Goal: Task Accomplishment & Management: Complete application form

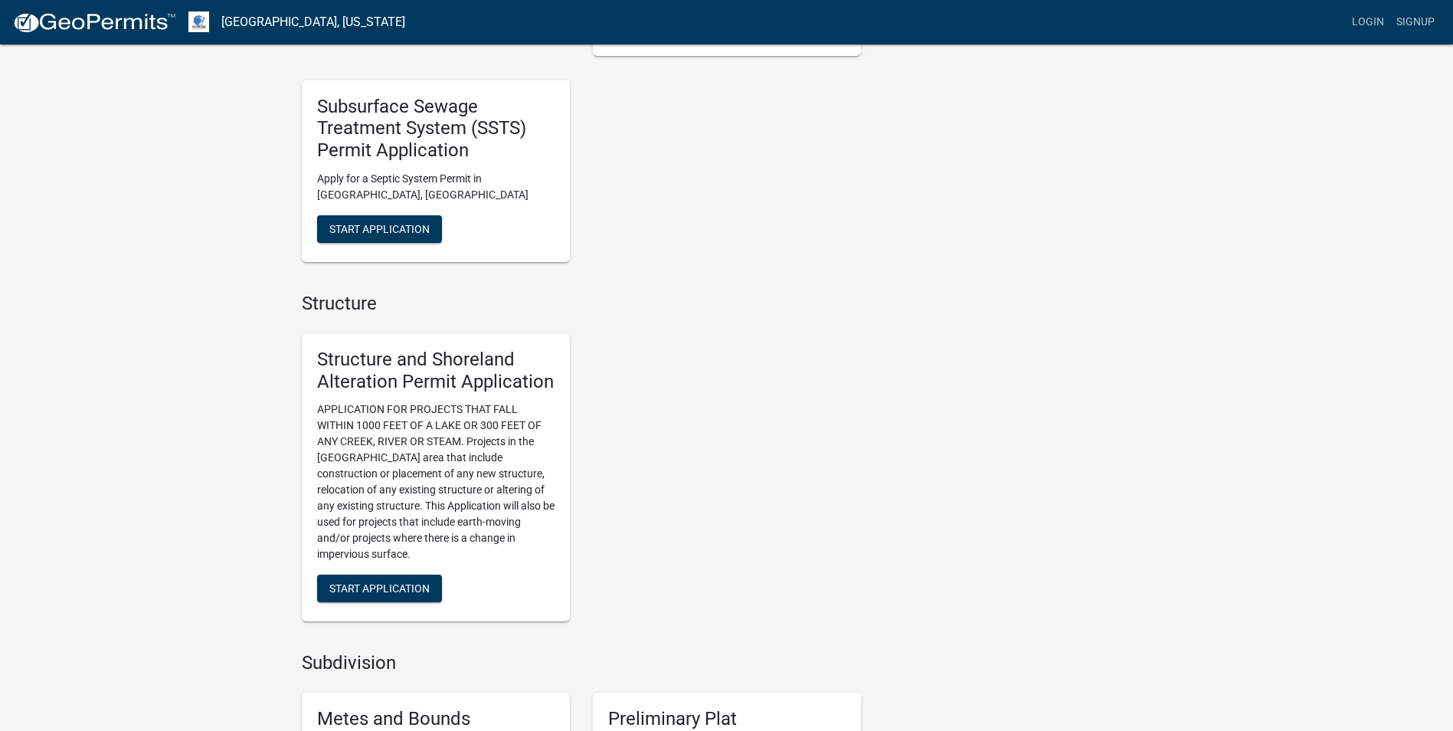
scroll to position [766, 0]
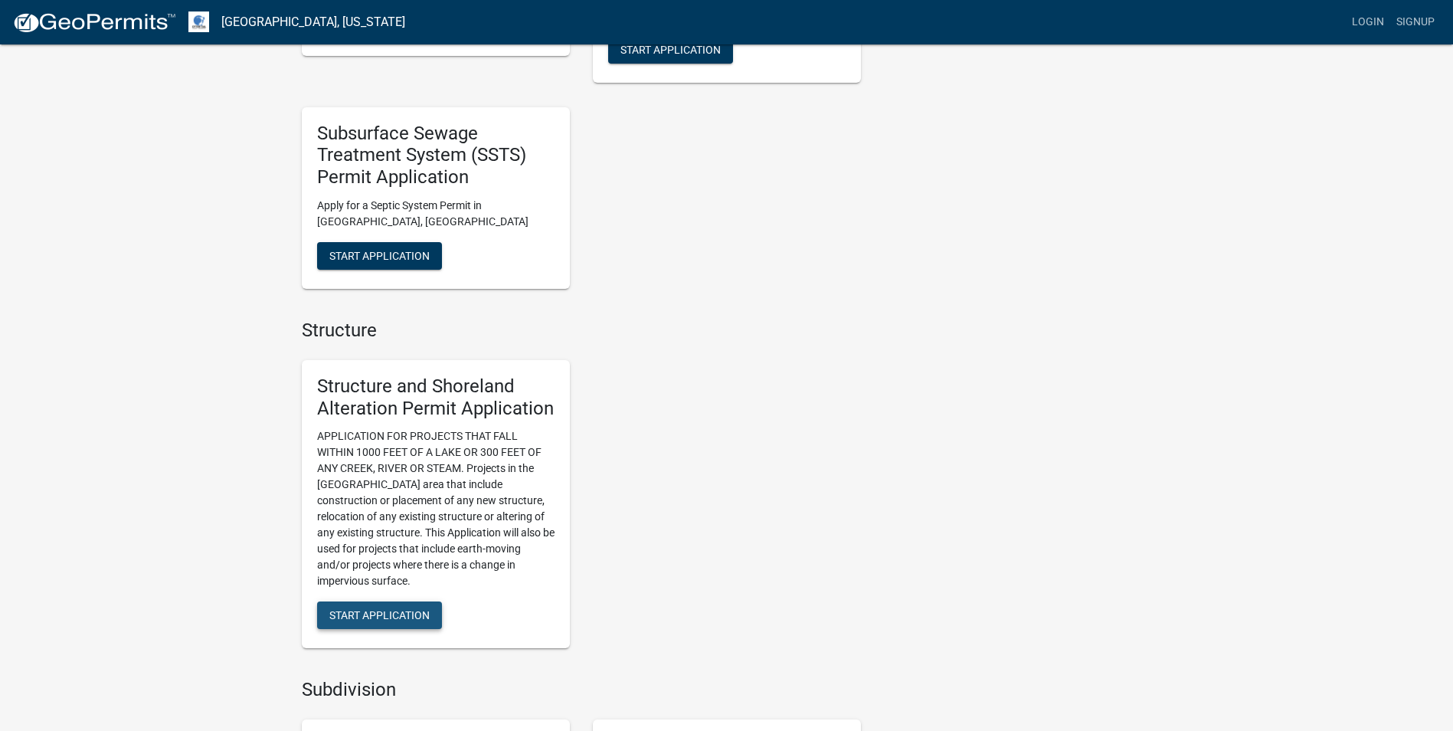
click at [404, 616] on span "Start Application" at bounding box center [379, 615] width 100 height 12
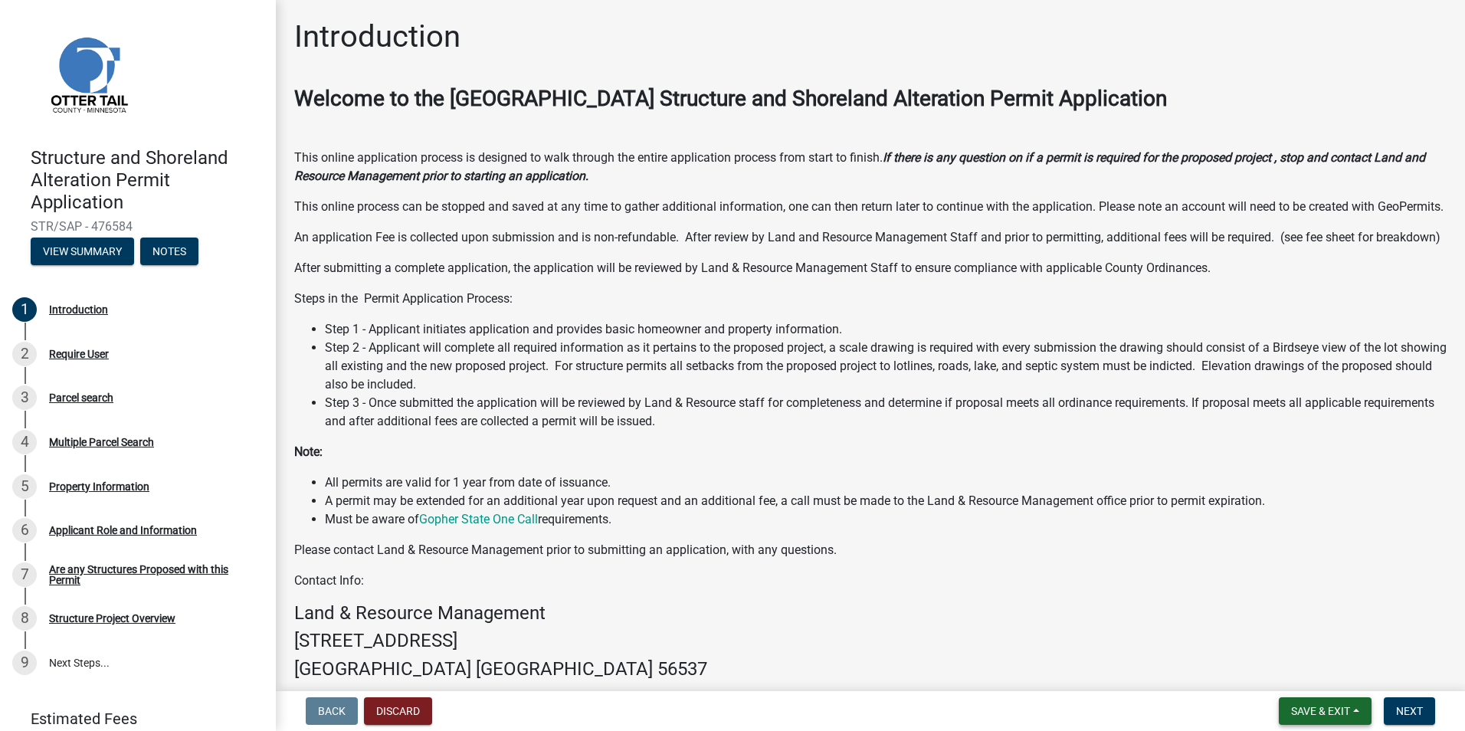
click at [1290, 702] on button "Save & Exit" at bounding box center [1325, 711] width 93 height 28
click at [1399, 708] on span "Next" at bounding box center [1409, 711] width 27 height 12
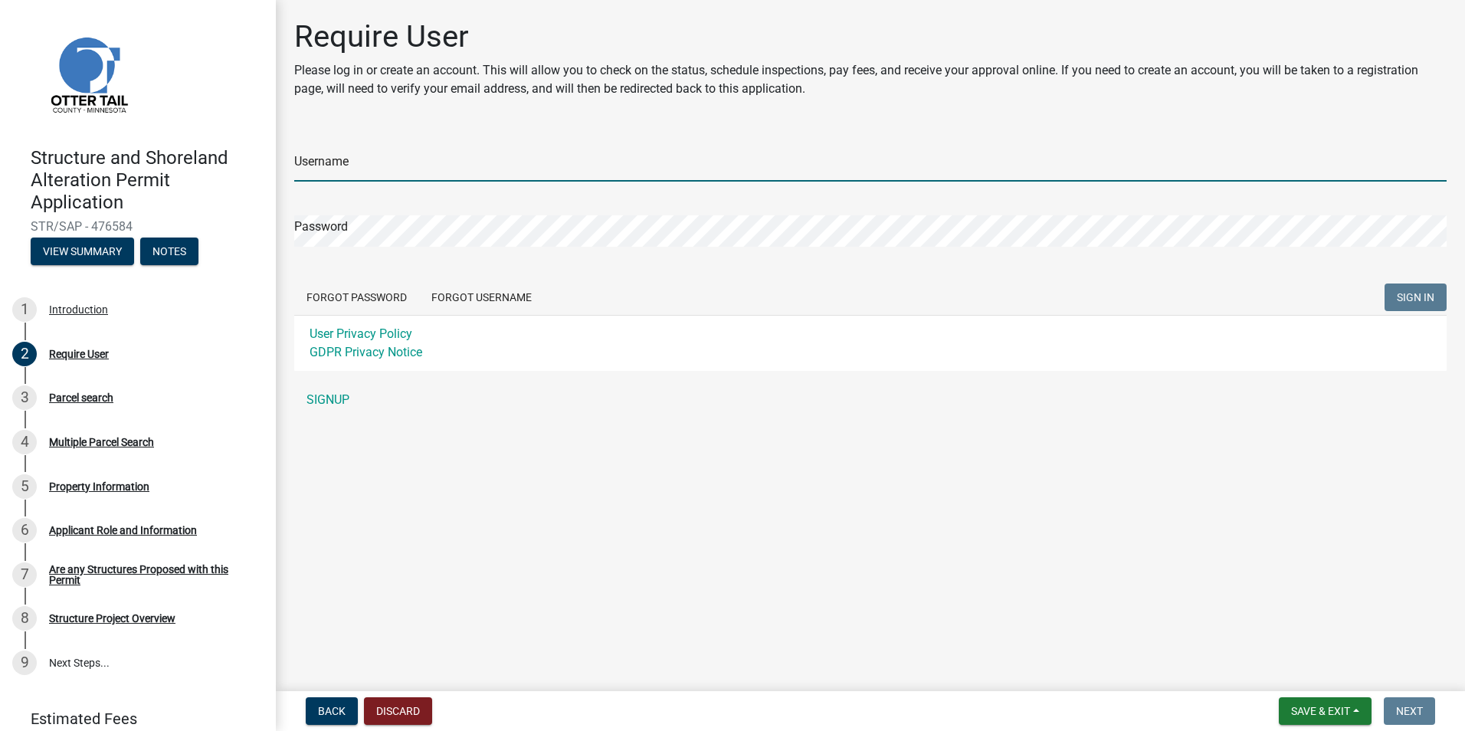
type input "[PERSON_NAME].[PERSON_NAME]"
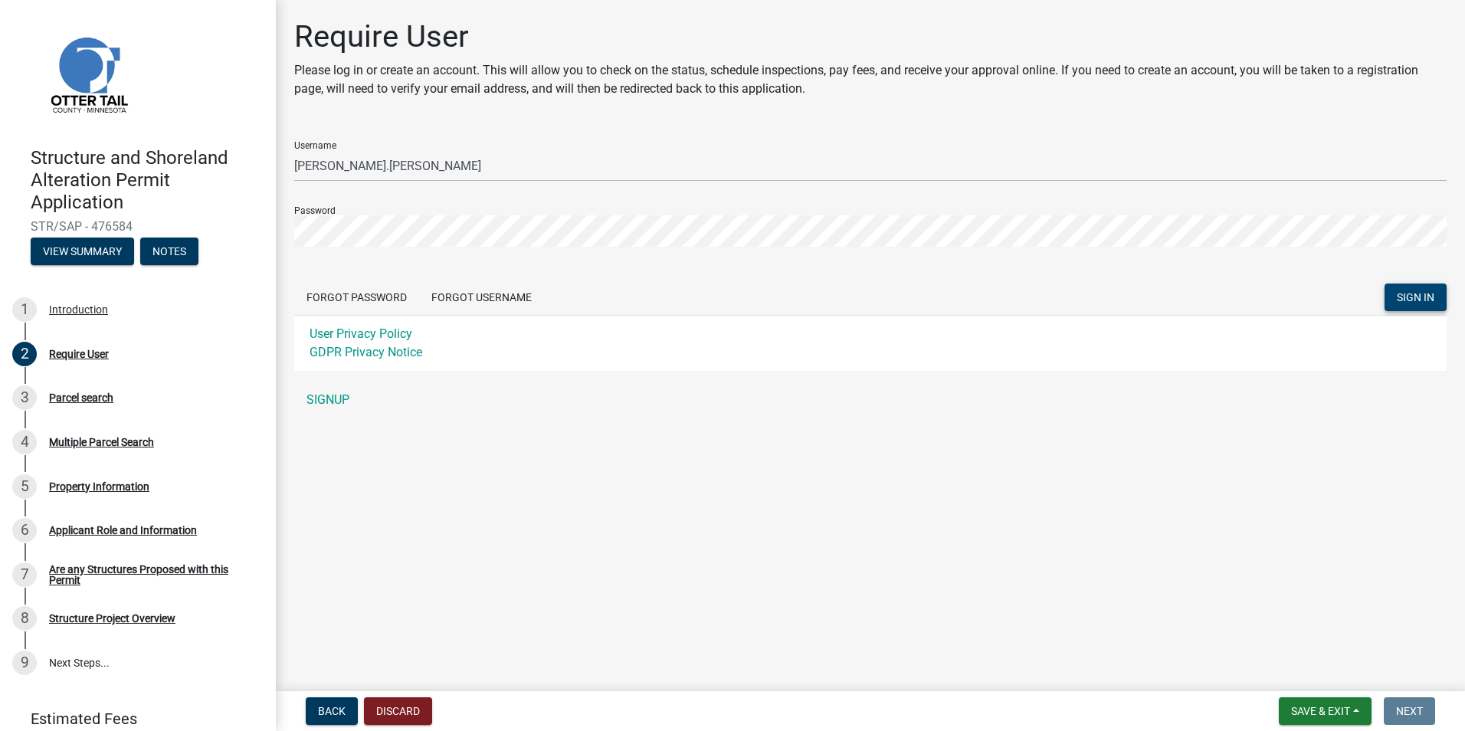
click at [1403, 300] on span "SIGN IN" at bounding box center [1416, 297] width 38 height 12
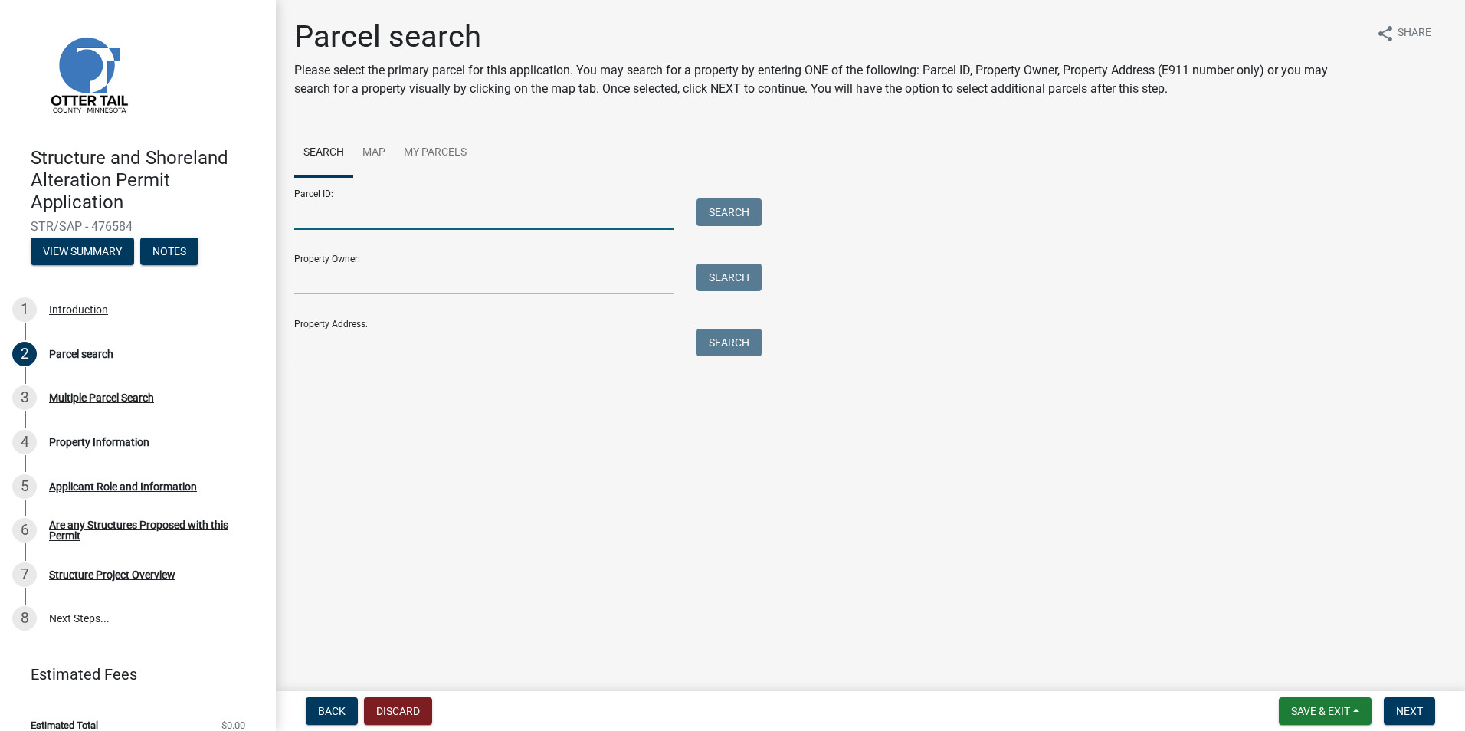
click at [459, 215] on input "Parcel ID:" at bounding box center [483, 213] width 379 height 31
type input "2"
click at [536, 278] on input "Property Owner:" at bounding box center [483, 279] width 379 height 31
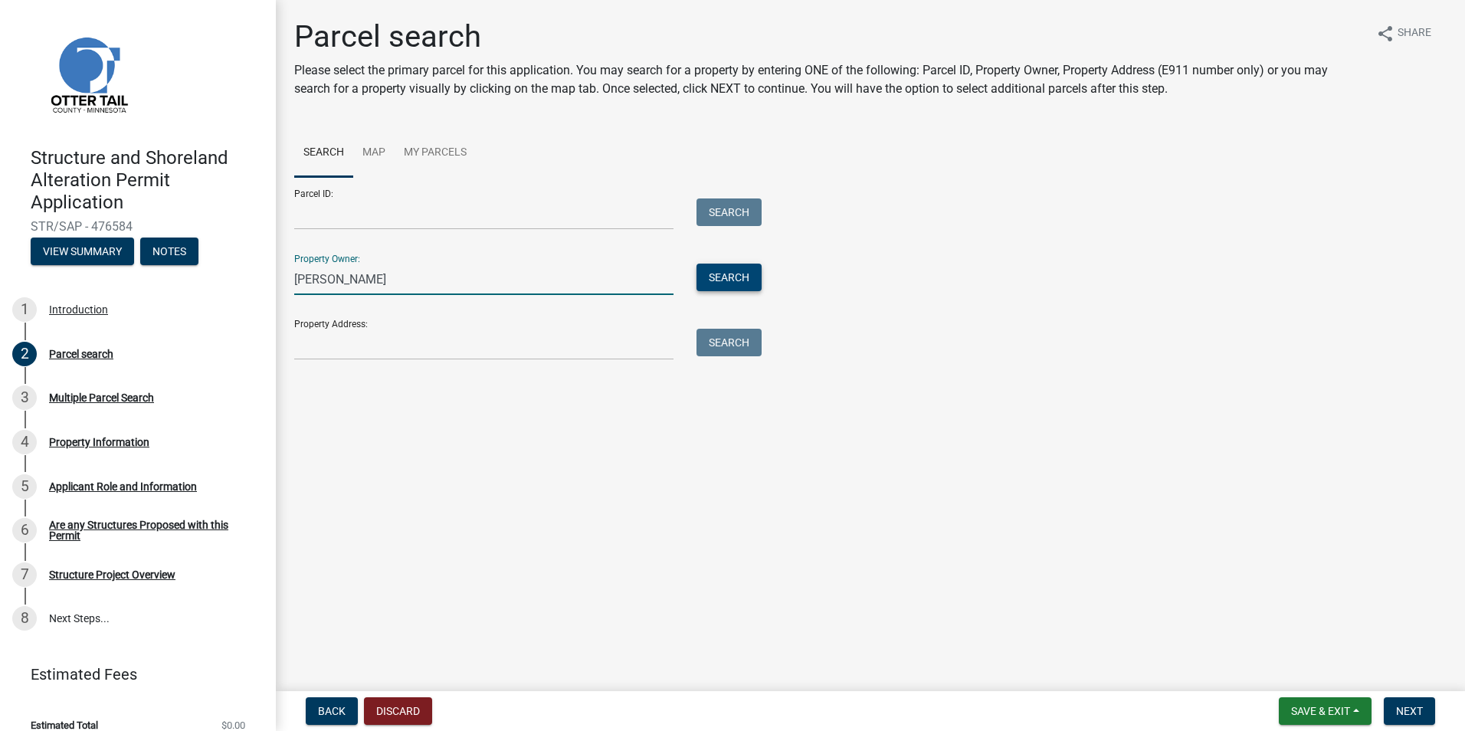
type input "[PERSON_NAME]"
click at [706, 278] on button "Search" at bounding box center [728, 278] width 65 height 28
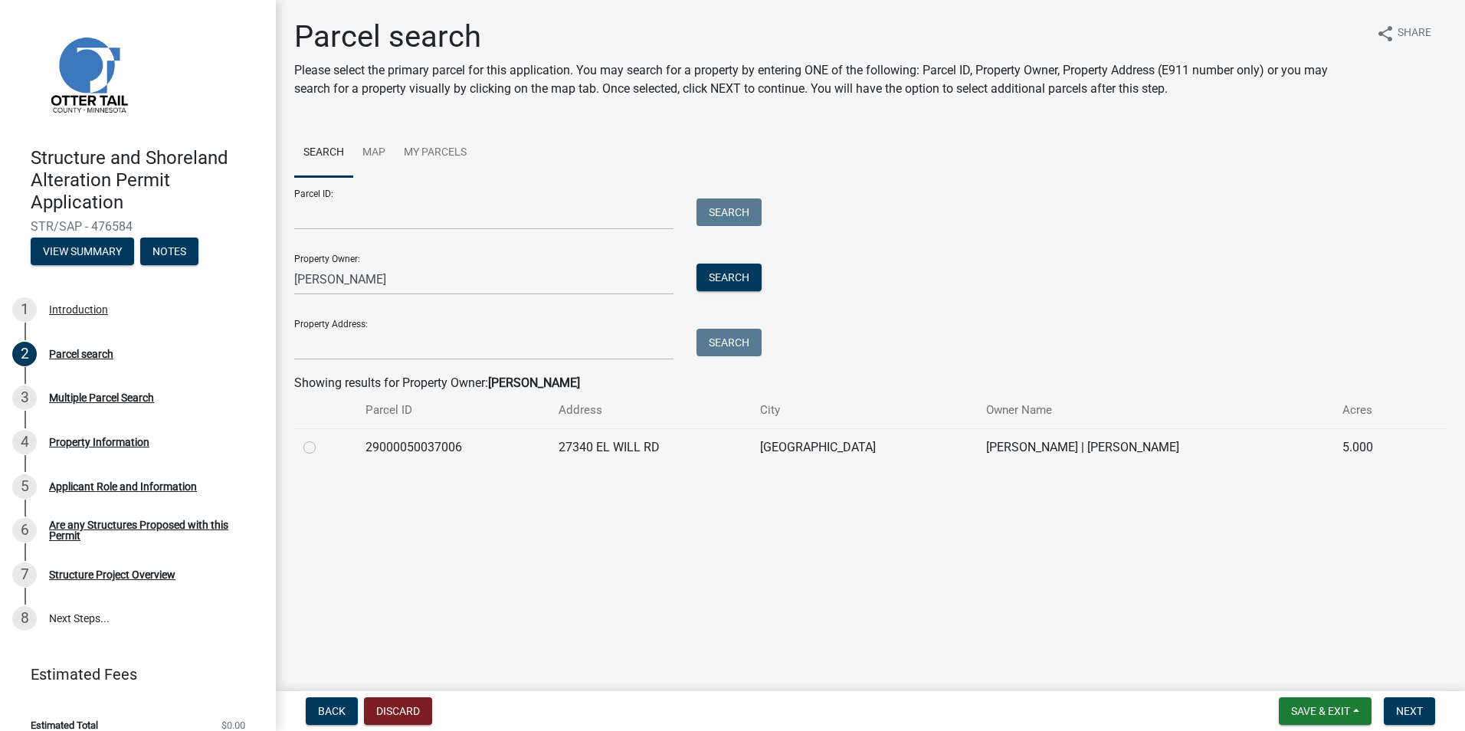
click at [323, 456] on div at bounding box center [325, 447] width 44 height 18
click at [321, 450] on div at bounding box center [325, 447] width 44 height 18
click at [322, 438] on label at bounding box center [322, 438] width 0 height 0
click at [322, 446] on input "radio" at bounding box center [327, 443] width 10 height 10
radio input "true"
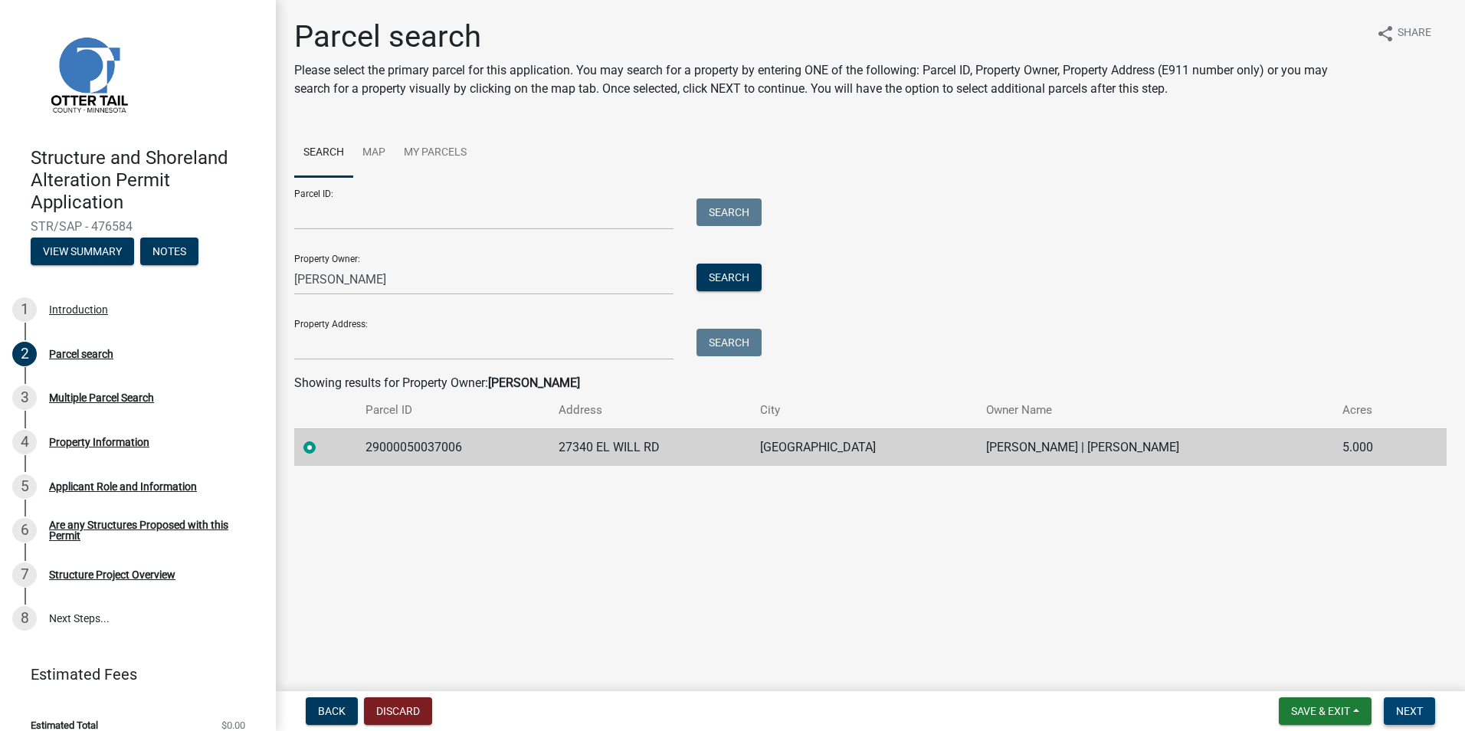
click at [1384, 709] on button "Next" at bounding box center [1408, 711] width 51 height 28
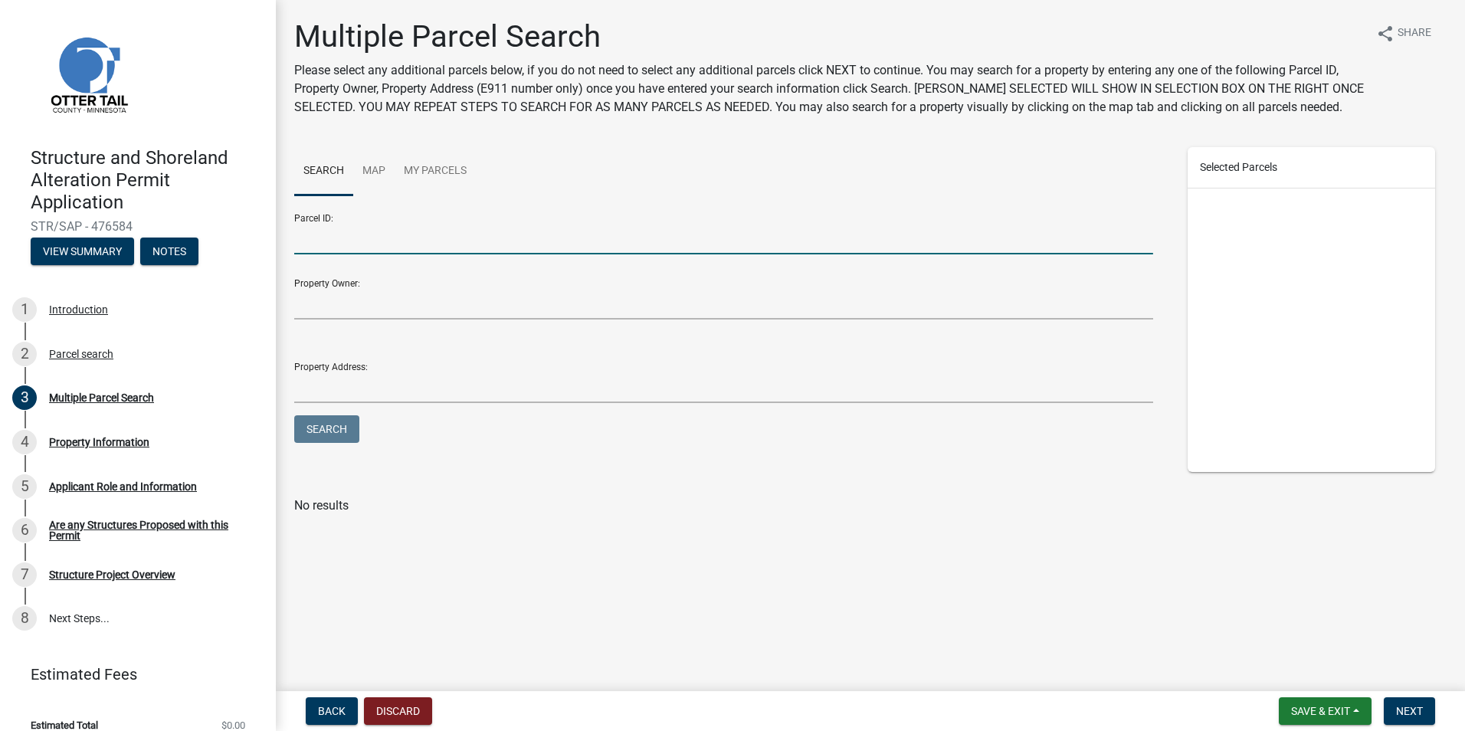
click at [422, 247] on input "Parcel ID:" at bounding box center [723, 238] width 859 height 31
click at [1414, 706] on span "Next" at bounding box center [1409, 711] width 27 height 12
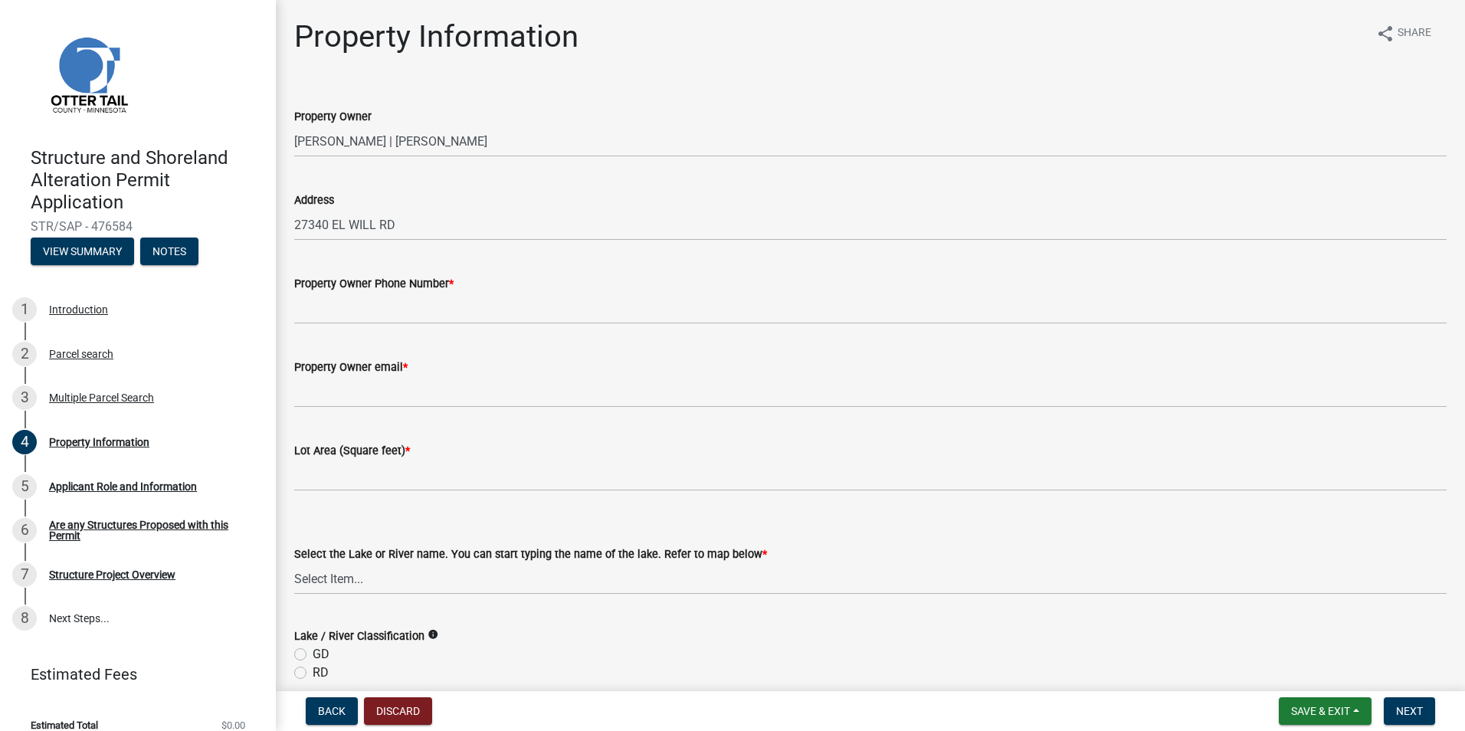
click at [659, 286] on div "Property Owner Phone Number *" at bounding box center [870, 283] width 1152 height 18
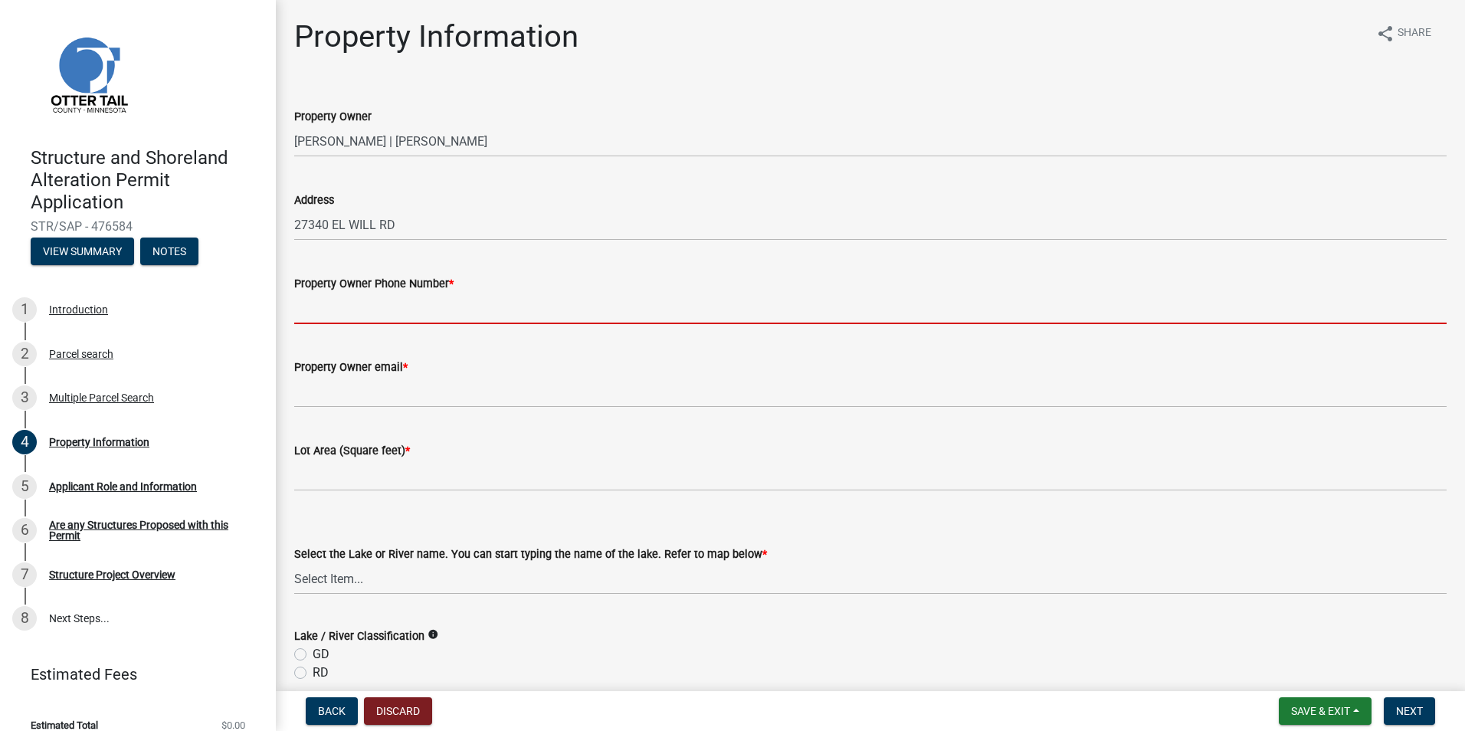
click at [655, 305] on input "Property Owner Phone Number *" at bounding box center [870, 308] width 1152 height 31
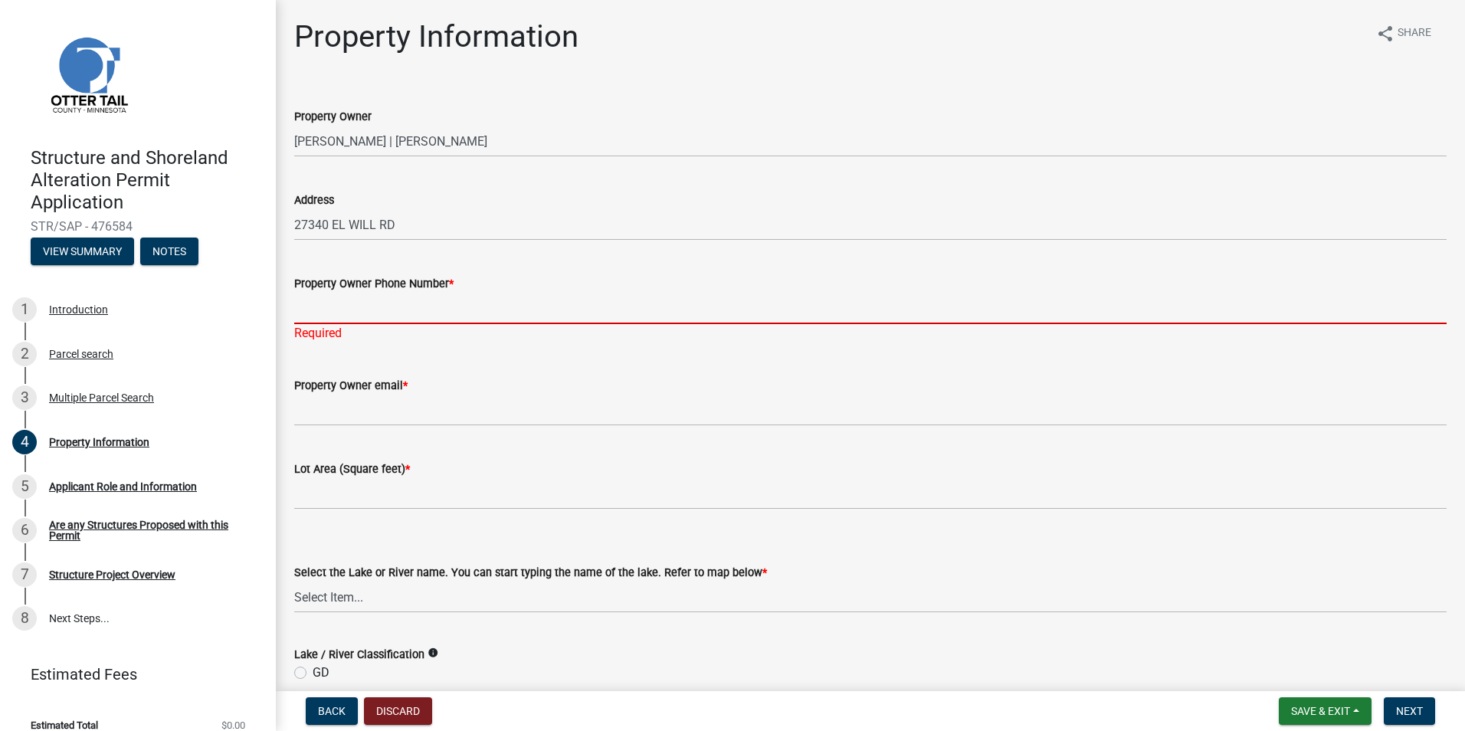
click at [353, 309] on input "Property Owner Phone Number *" at bounding box center [870, 308] width 1152 height 31
click at [354, 301] on input "Property Owner Phone Number *" at bounding box center [870, 308] width 1152 height 31
click at [395, 309] on input "Property Owner Phone Number *" at bounding box center [870, 308] width 1152 height 31
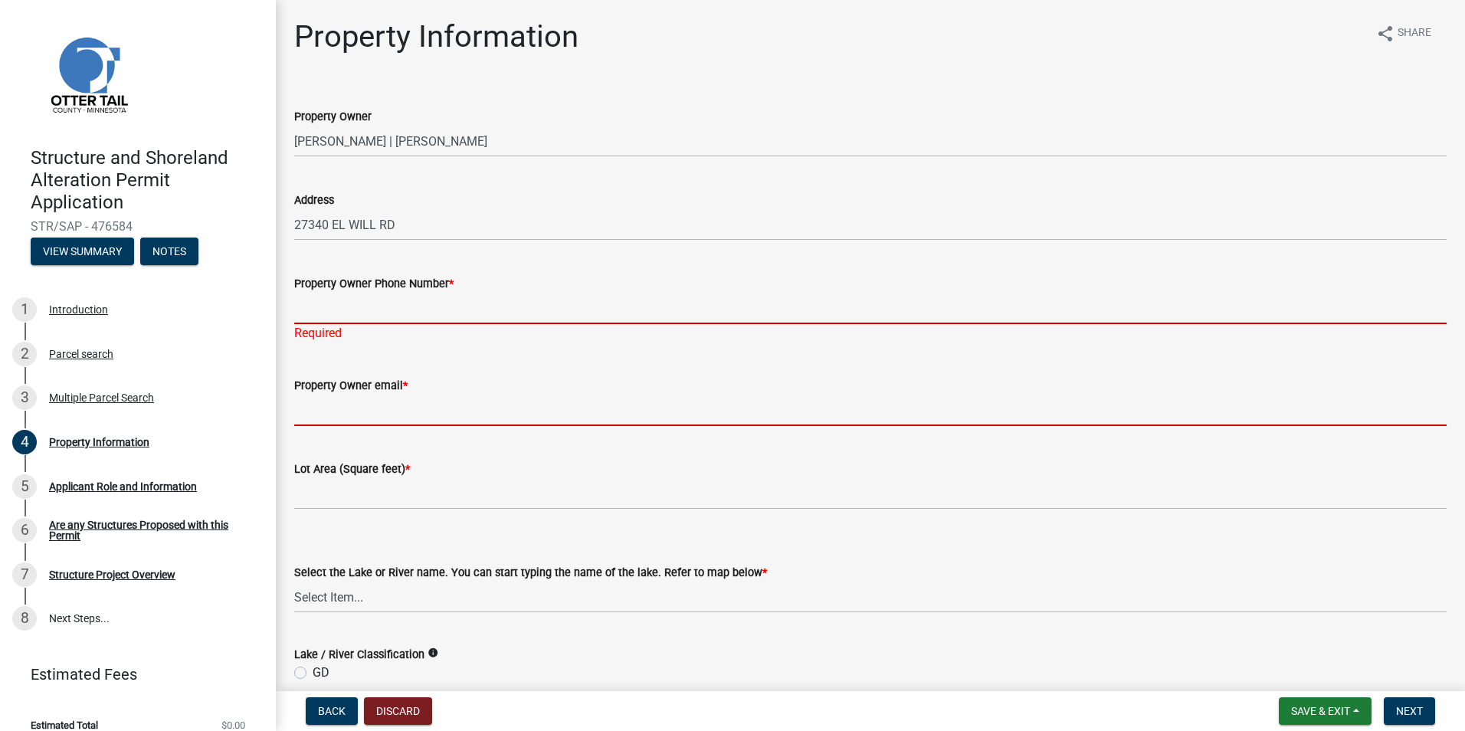
click at [305, 399] on input "Property Owner email *" at bounding box center [870, 410] width 1152 height 31
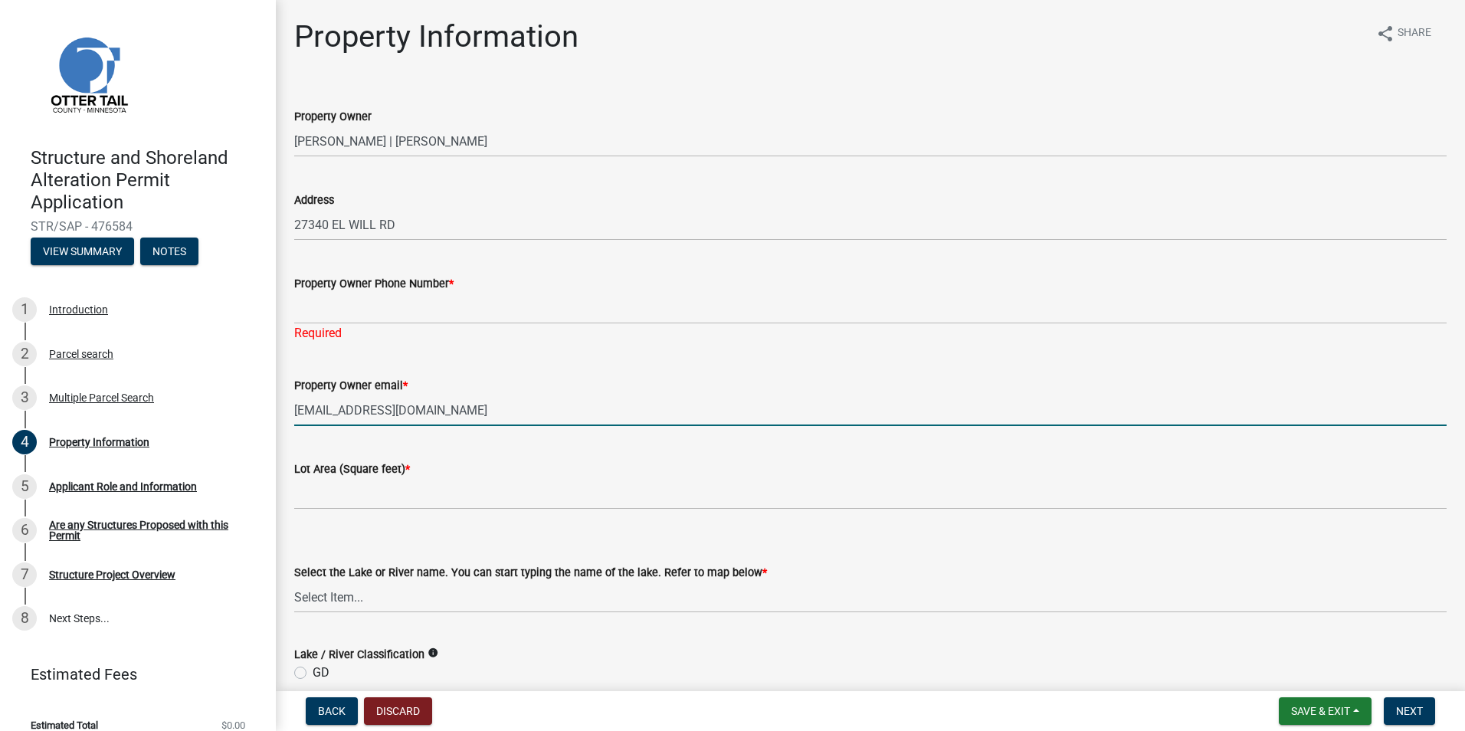
type input "[EMAIL_ADDRESS][DOMAIN_NAME]"
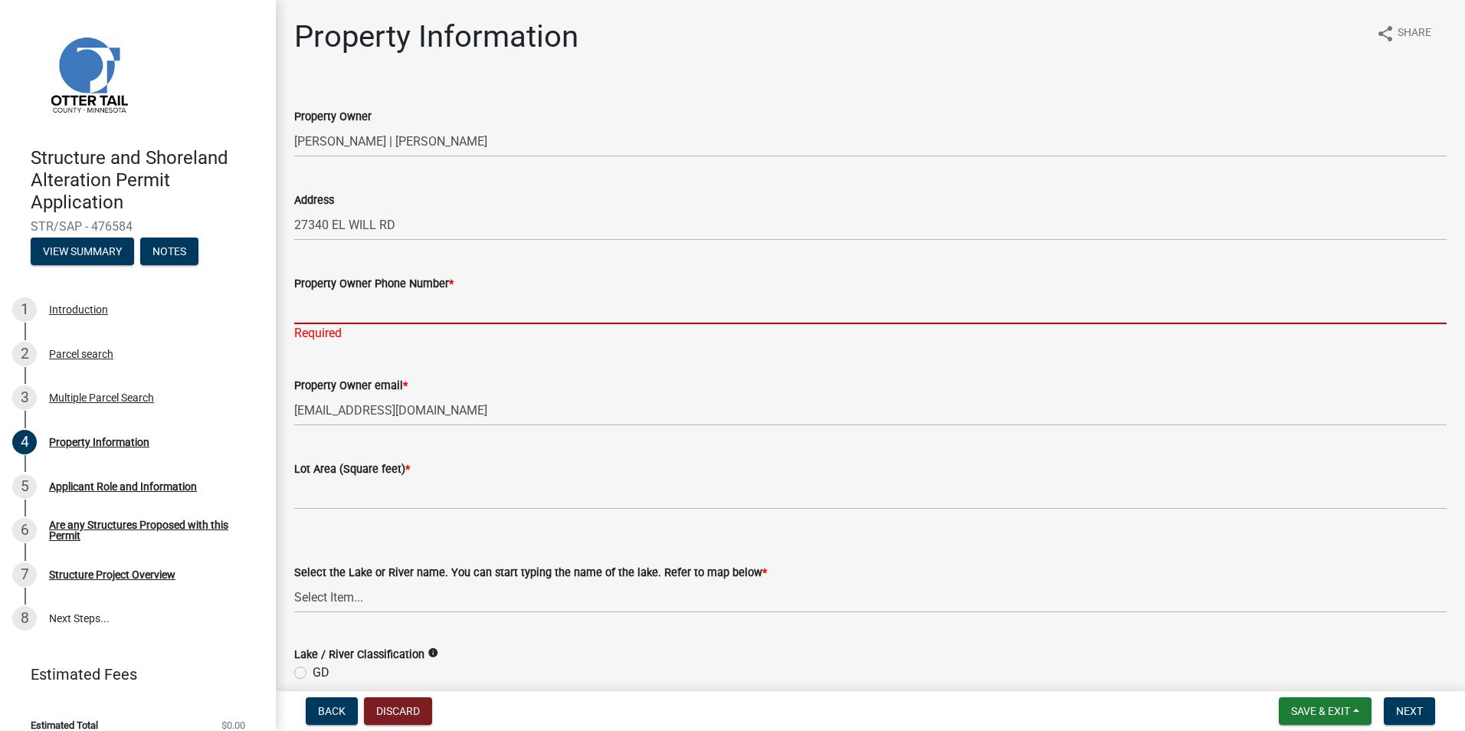
paste input "[STREET_ADDRESS]"
type input "[STREET_ADDRESS]"
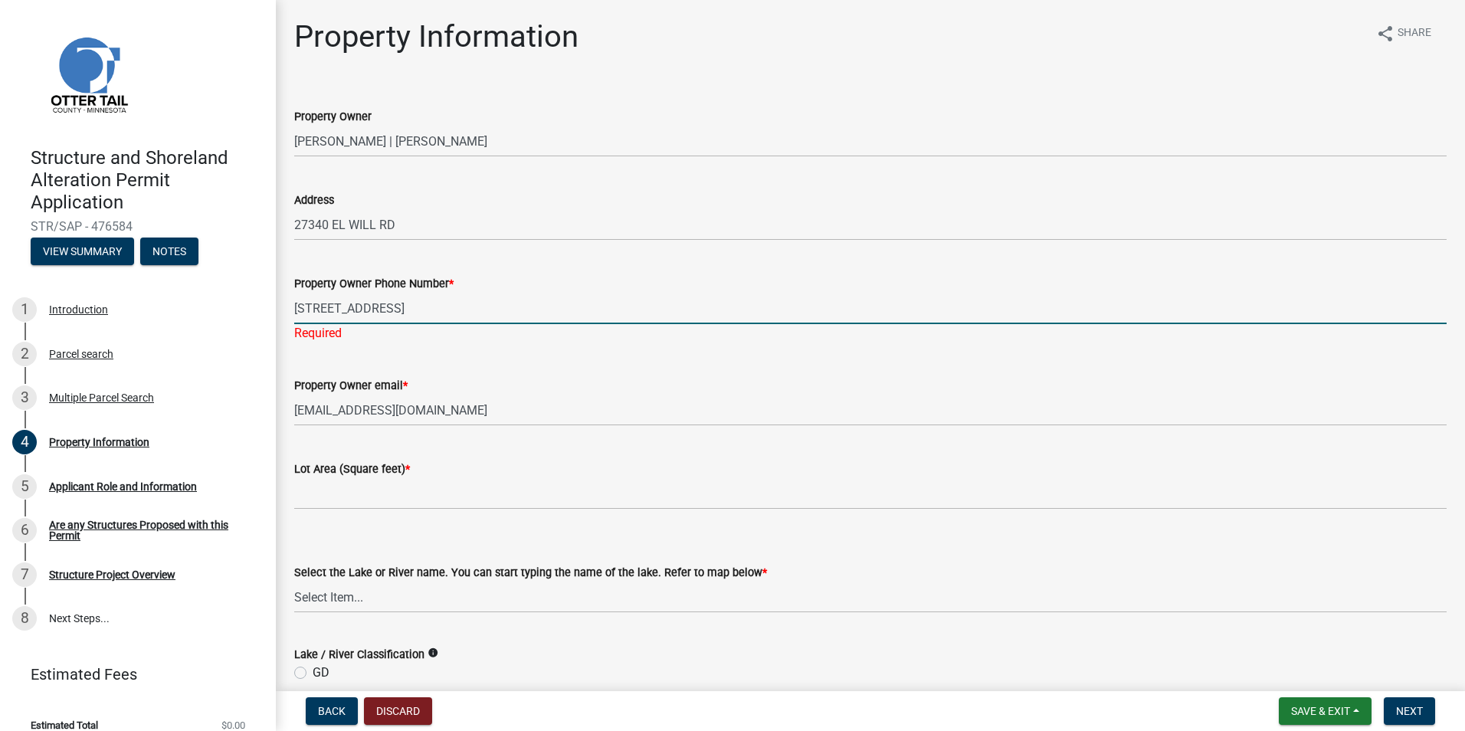
drag, startPoint x: 344, startPoint y: 321, endPoint x: 275, endPoint y: 331, distance: 69.7
click at [275, 330] on div "Structure and Shoreland Alteration Permit Application STR/SAP - 476584 View Sum…" at bounding box center [732, 365] width 1465 height 731
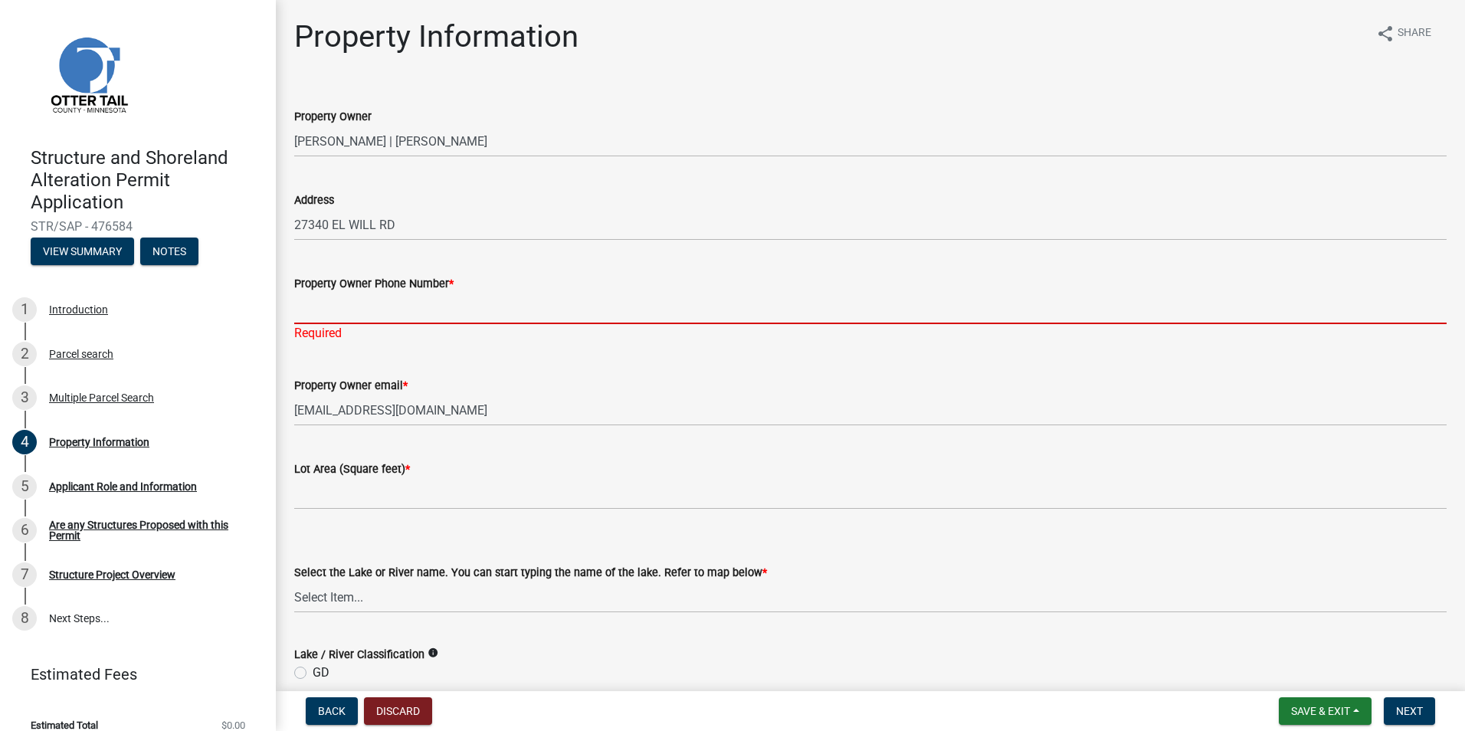
click at [390, 309] on input "Property Owner Phone Number *" at bounding box center [870, 308] width 1152 height 31
type input "9525941921"
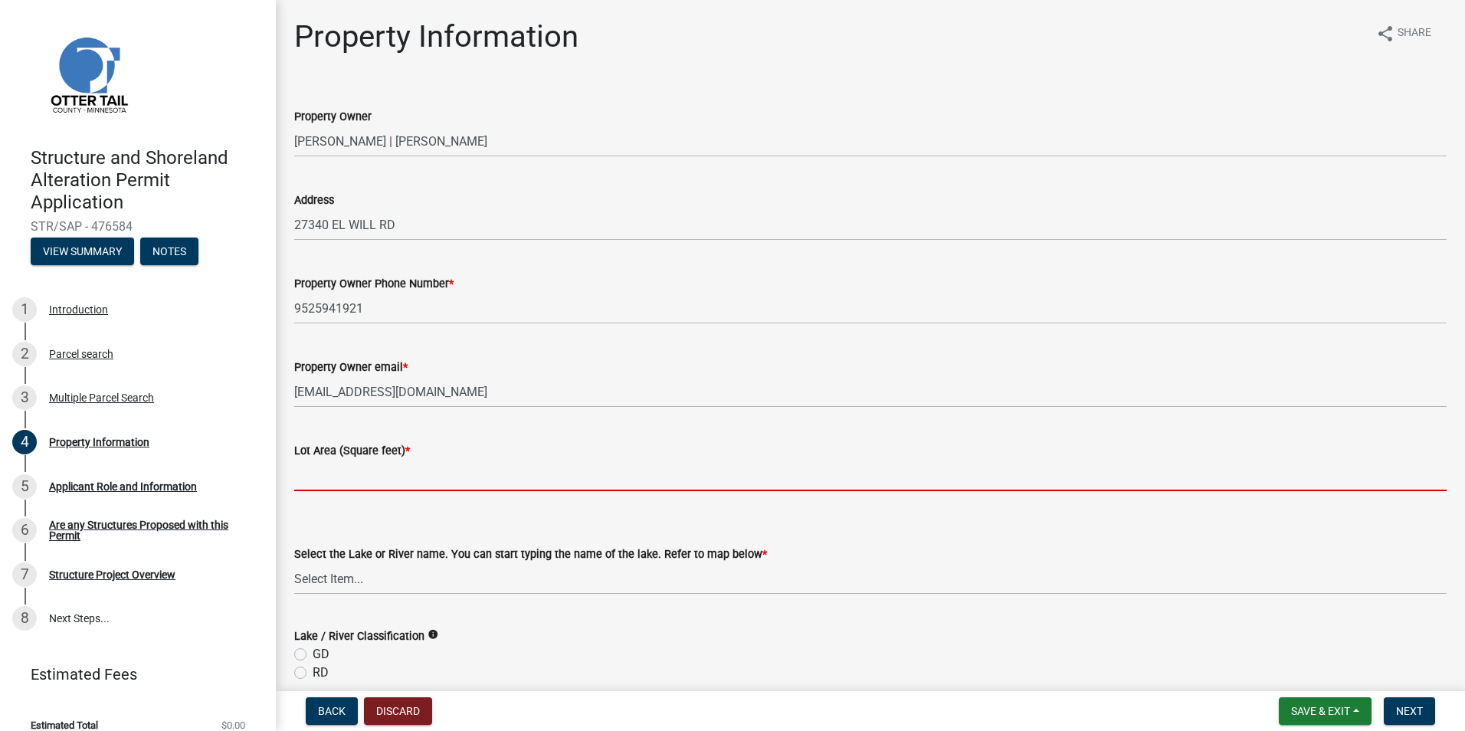
click at [365, 501] on wm-data-entity-input "Lot Area (Square feet) *" at bounding box center [870, 462] width 1152 height 85
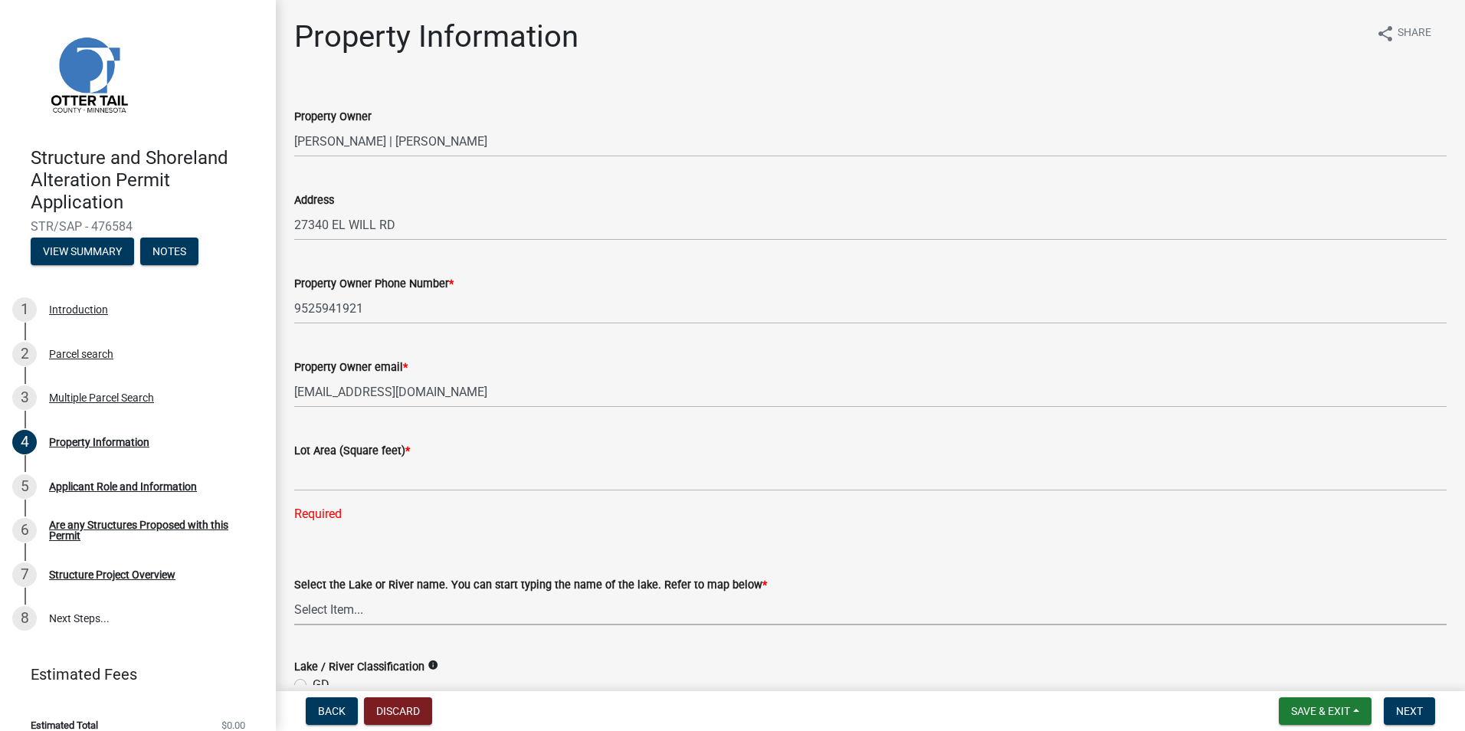
click at [889, 606] on select "Select Item... None [PERSON_NAME] 56-031 [PERSON_NAME] 56-118 [PERSON_NAME] 56-…" at bounding box center [870, 609] width 1152 height 31
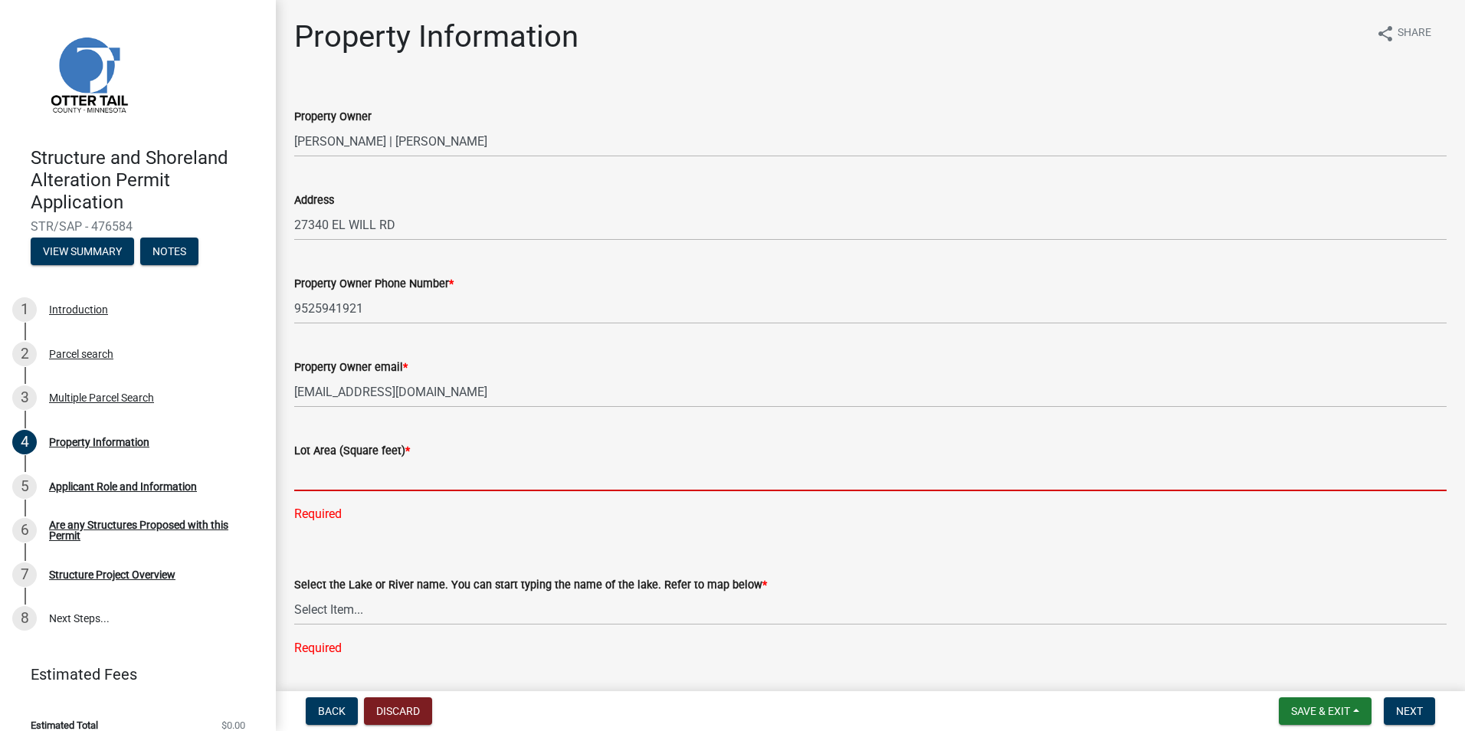
click at [349, 476] on input "text" at bounding box center [870, 475] width 1152 height 31
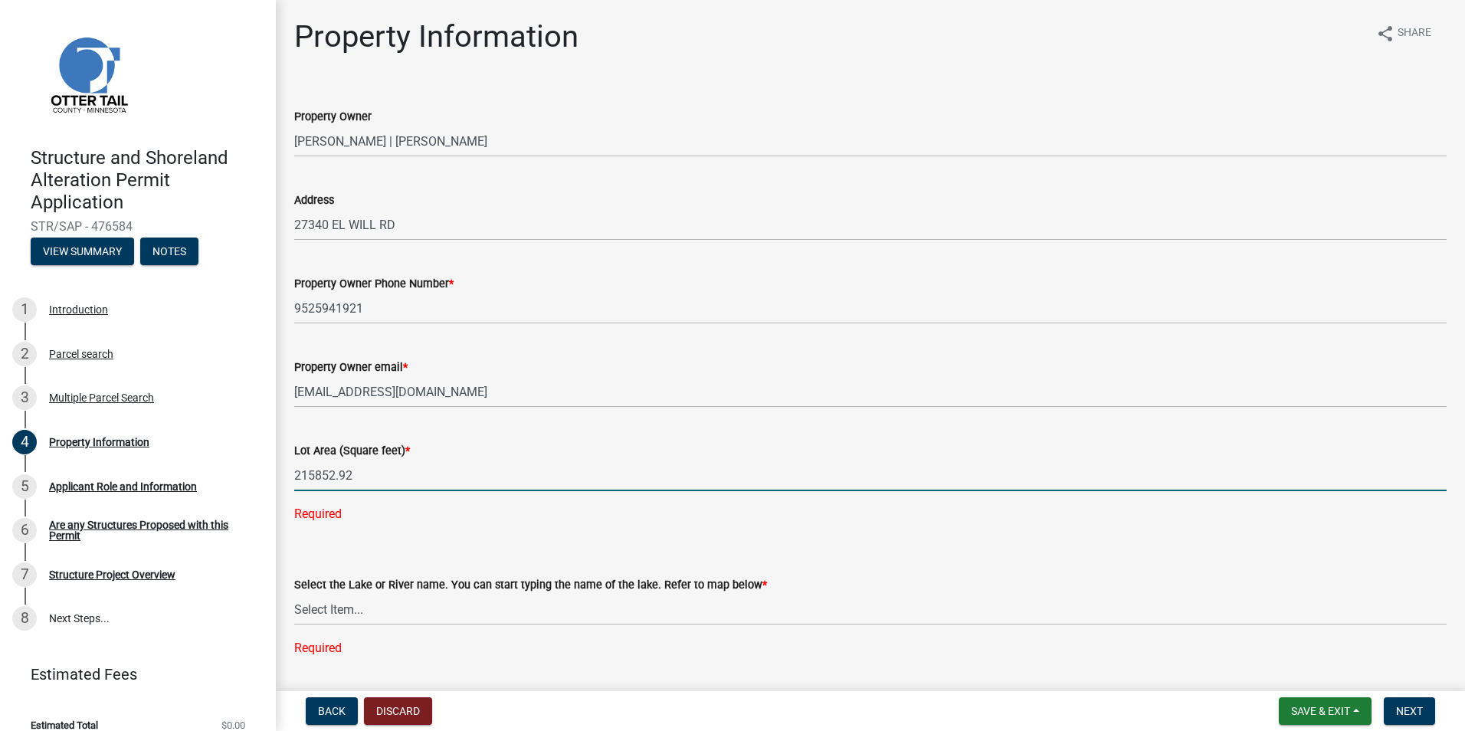
type input "215852.92"
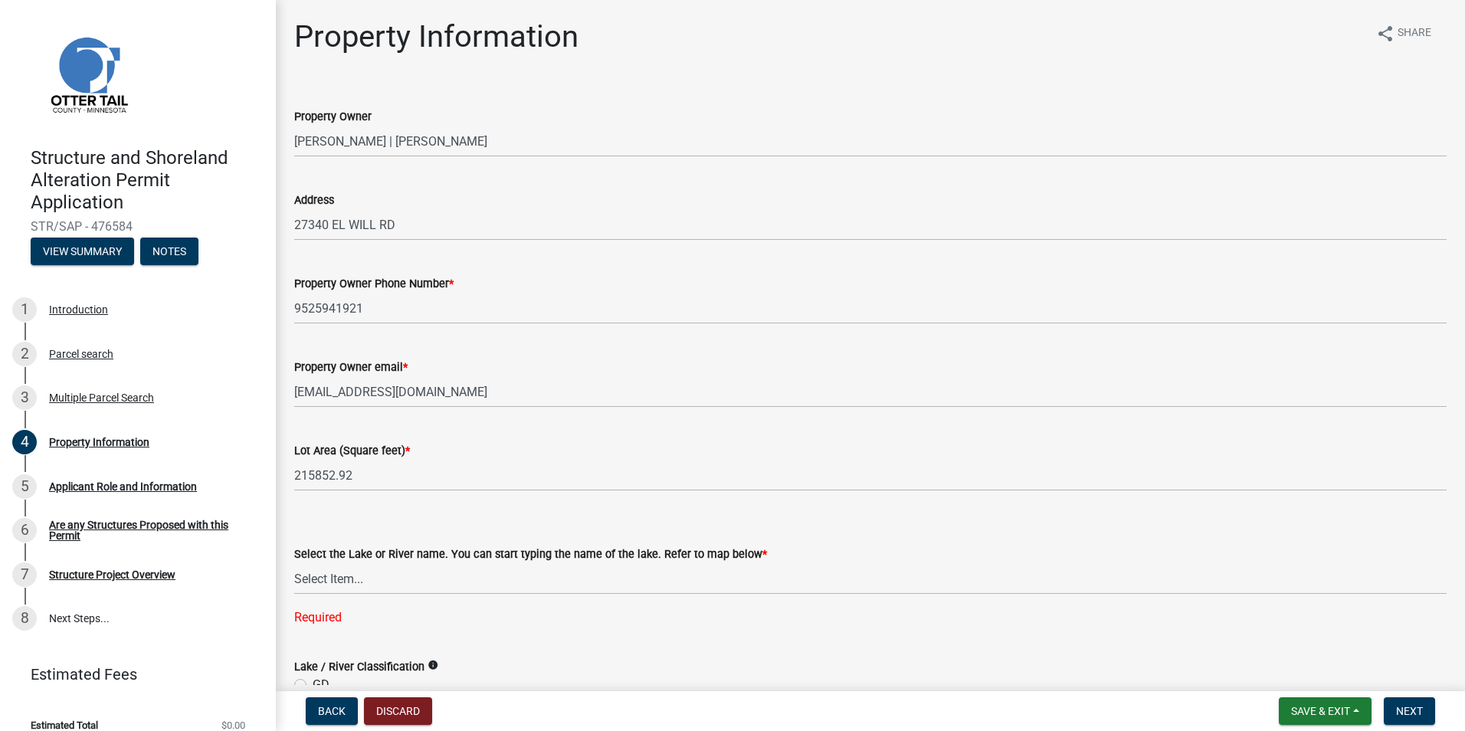
click at [332, 593] on div "Select the Lake or River name. You can start typing the name of the lake. Refer…" at bounding box center [870, 570] width 1152 height 50
drag, startPoint x: 359, startPoint y: 581, endPoint x: 378, endPoint y: 573, distance: 20.6
click at [359, 580] on select "Select Item... None [PERSON_NAME] 56-031 [PERSON_NAME] 56-118 [PERSON_NAME] 56-…" at bounding box center [870, 578] width 1152 height 31
click at [332, 575] on select "Select Item... None [PERSON_NAME] 56-031 [PERSON_NAME] 56-118 [PERSON_NAME] 56-…" at bounding box center [870, 578] width 1152 height 31
click at [294, 563] on select "Select Item... None [PERSON_NAME] 56-031 [PERSON_NAME] 56-118 [PERSON_NAME] 56-…" at bounding box center [870, 578] width 1152 height 31
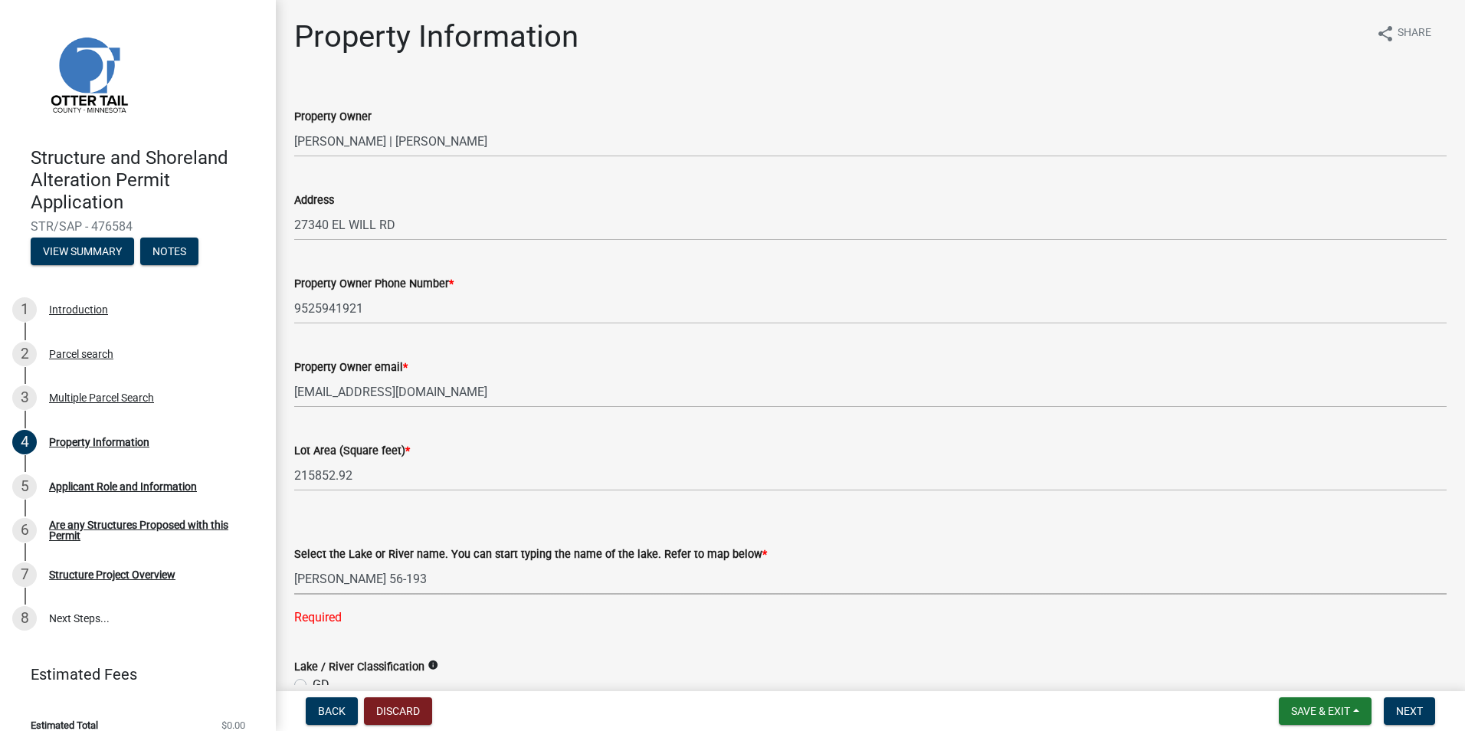
select select "a9045df6-3b8c-45c2-b01e-f2a87c50c1c6"
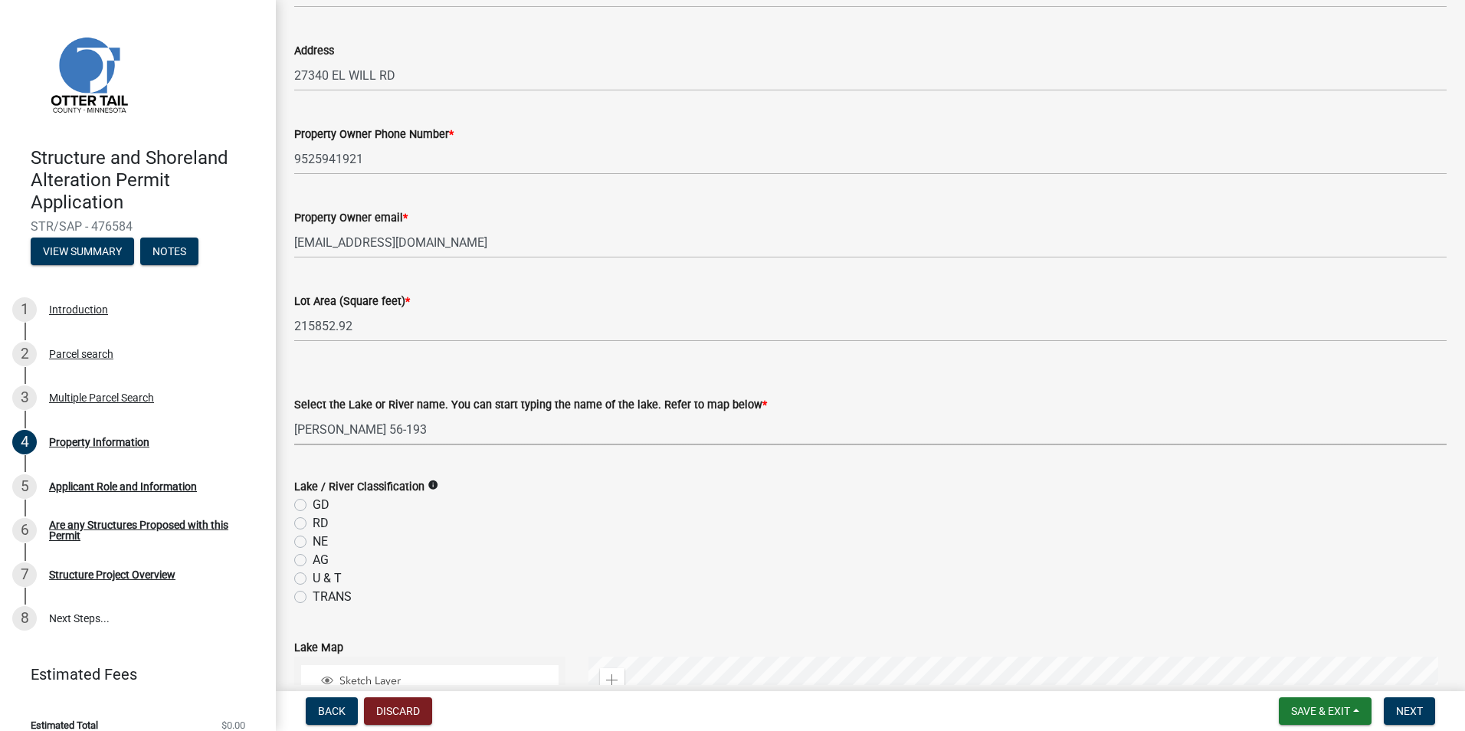
scroll to position [153, 0]
click at [432, 479] on icon "info" at bounding box center [432, 481] width 11 height 11
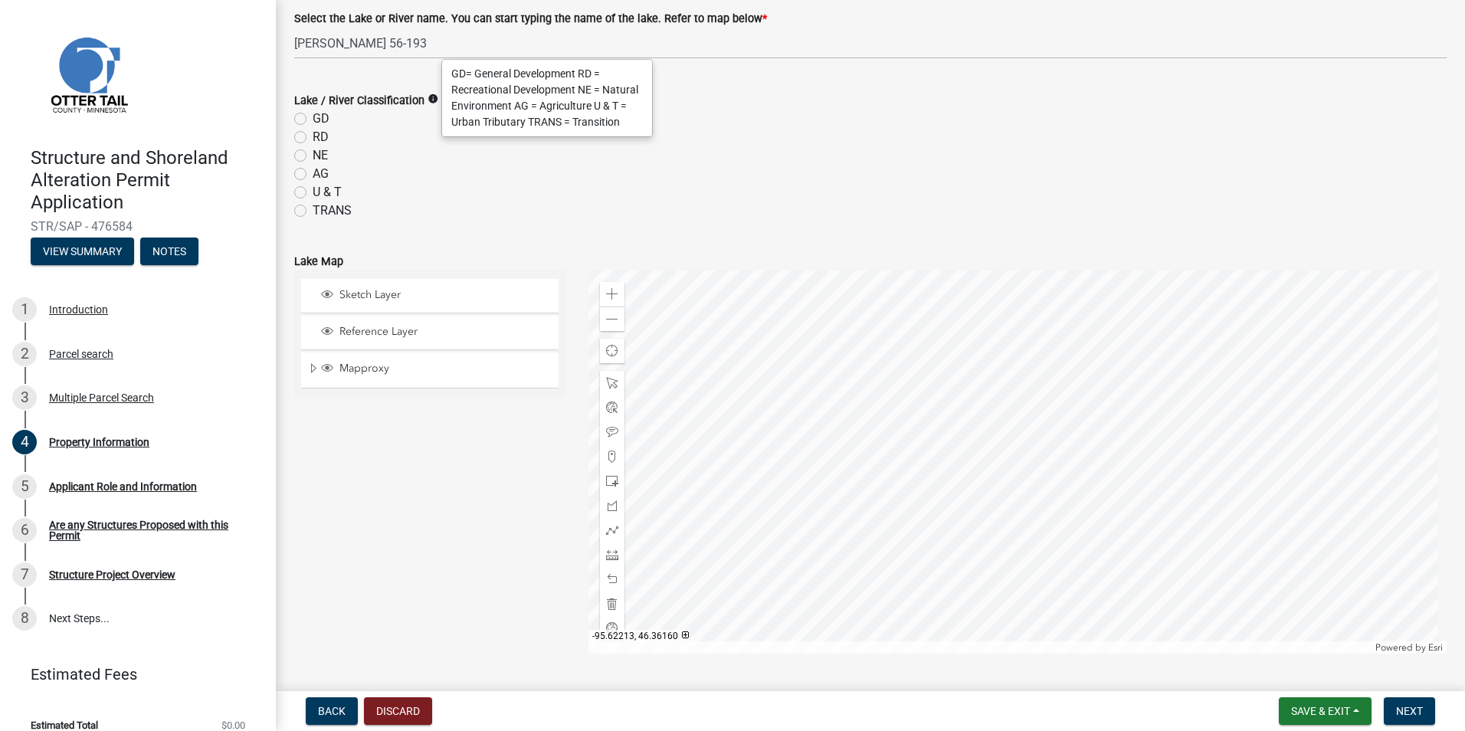
scroll to position [536, 0]
click at [1289, 607] on div at bounding box center [1017, 461] width 859 height 383
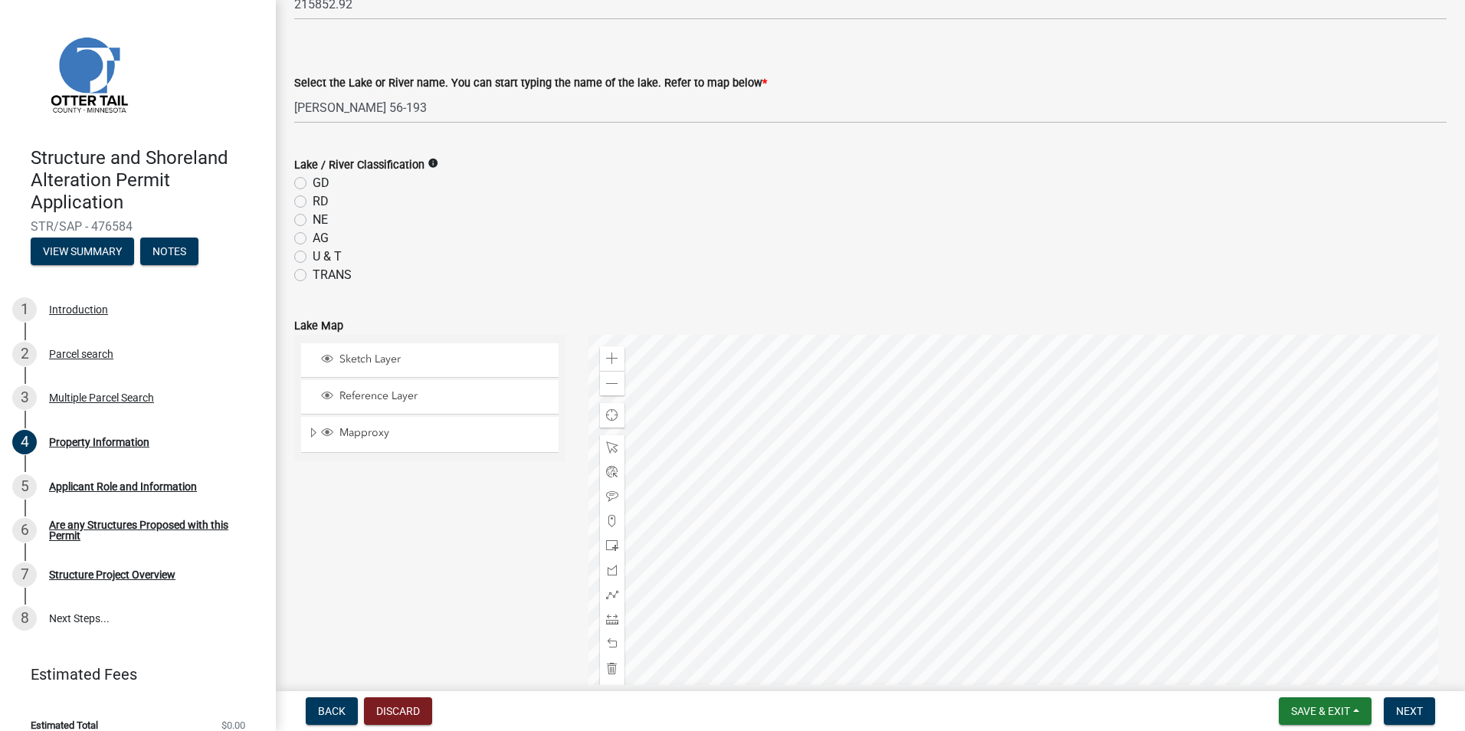
scroll to position [383, 0]
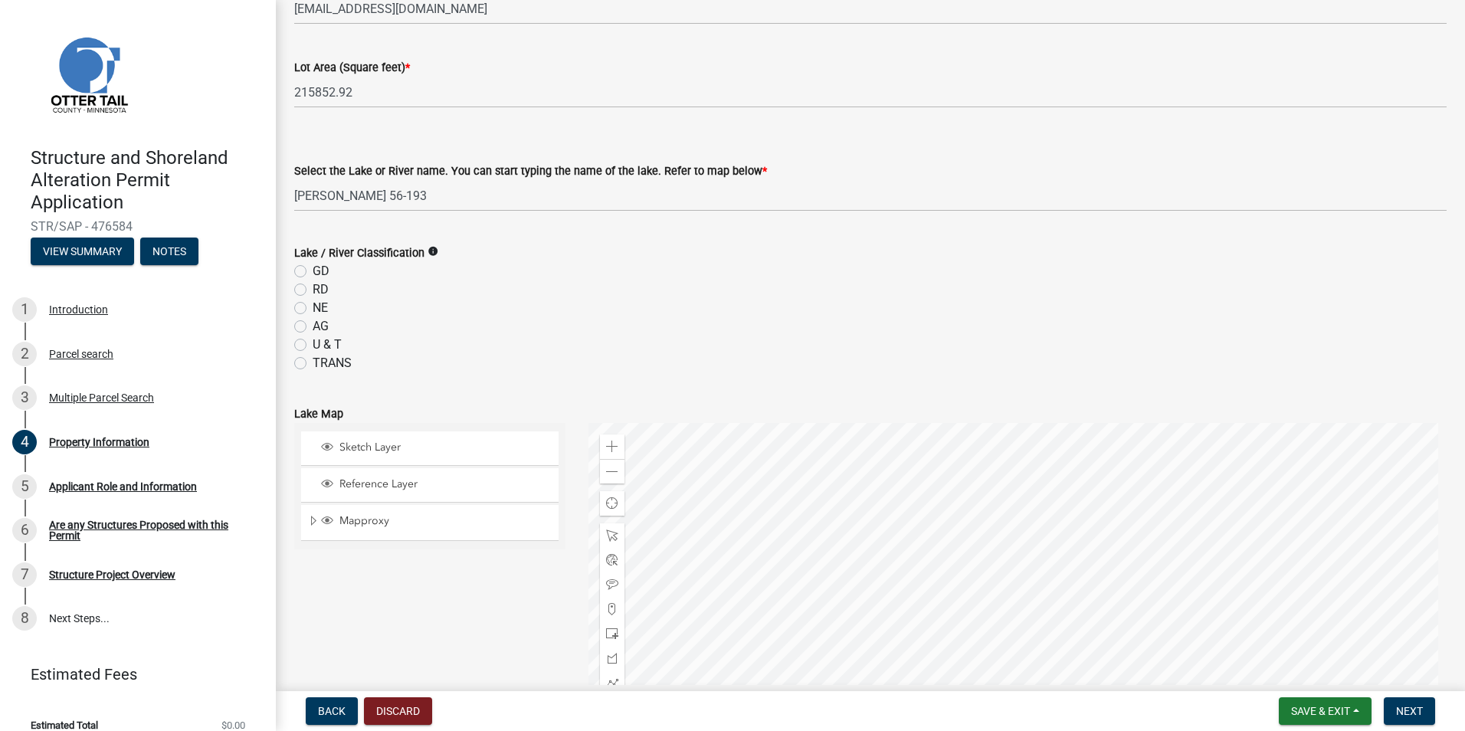
click at [293, 283] on div "Lake / River Classification info GD RD NE AG U & T TRANS" at bounding box center [870, 298] width 1175 height 147
click at [313, 288] on label "RD" at bounding box center [321, 289] width 16 height 18
click at [313, 288] on input "RD" at bounding box center [318, 285] width 10 height 10
radio input "true"
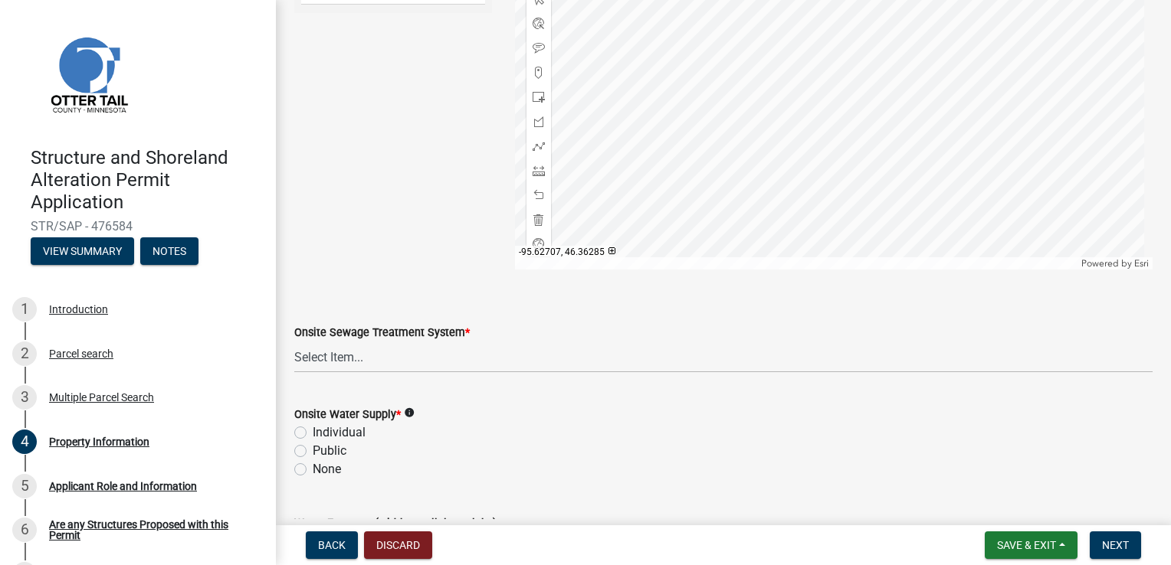
scroll to position [996, 0]
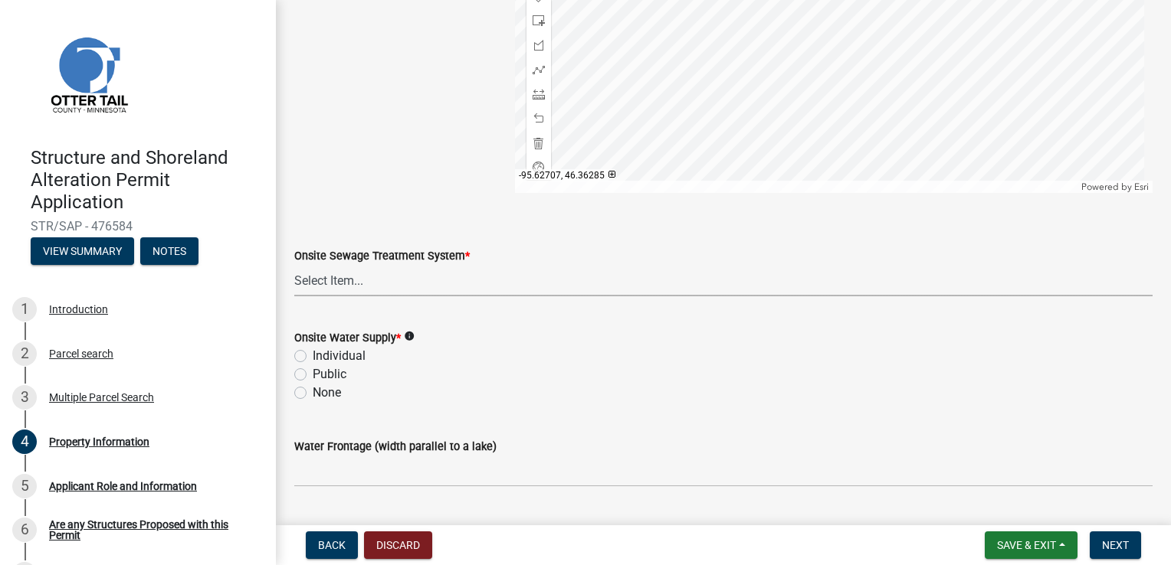
click at [421, 287] on select "Select Item... L&R Certificate of Compliance within 5yrs Compliance Inspection …" at bounding box center [723, 280] width 858 height 31
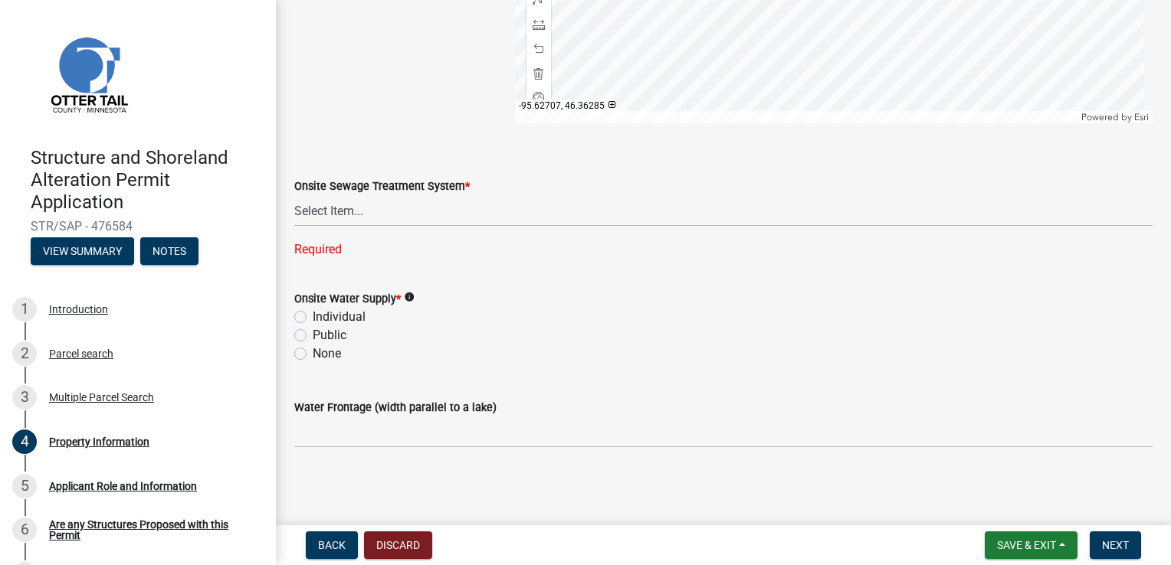
scroll to position [1066, 0]
click at [339, 223] on select "Select Item... L&R Certificate of Compliance within 5yrs Compliance Inspection …" at bounding box center [723, 210] width 858 height 31
click at [412, 298] on icon "info" at bounding box center [409, 296] width 11 height 11
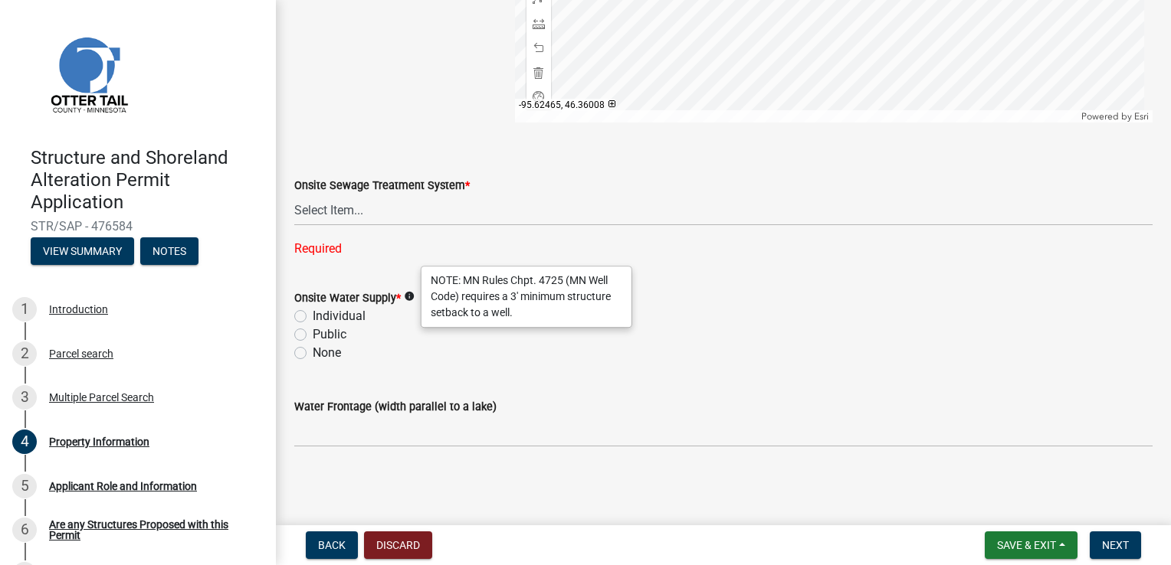
click at [466, 185] on span "*" at bounding box center [467, 185] width 5 height 13
click at [466, 195] on select "Select Item... L&R Certificate of Compliance within 5yrs Compliance Inspection …" at bounding box center [723, 210] width 858 height 31
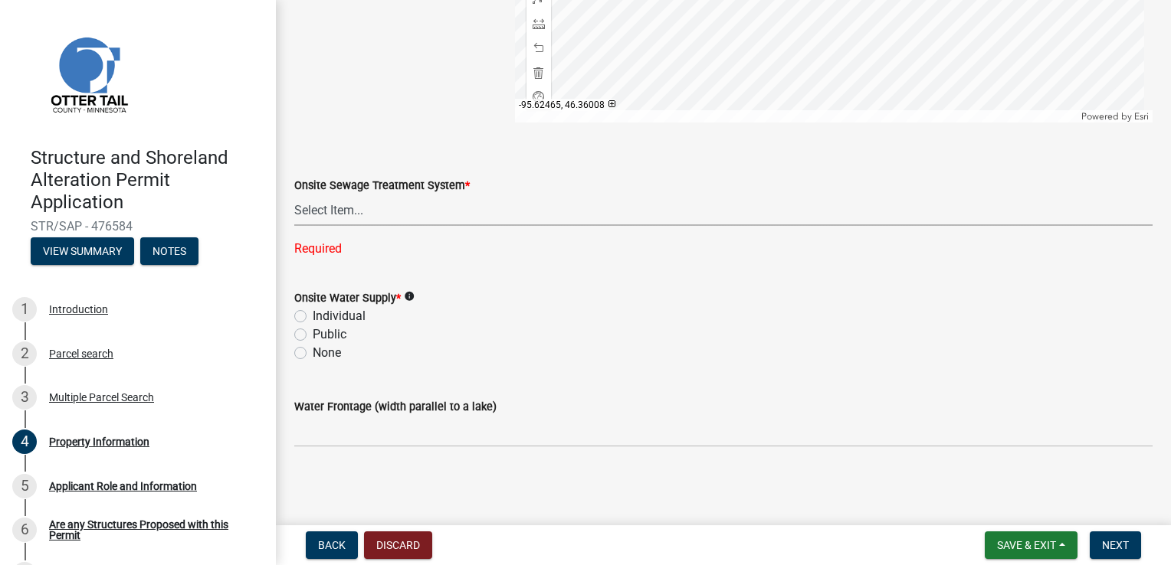
click at [460, 184] on label "Onsite Sewage Treatment System *" at bounding box center [381, 186] width 175 height 11
click at [460, 195] on select "Select Item... L&R Certificate of Compliance within 5yrs Compliance Inspection …" at bounding box center [723, 210] width 858 height 31
click at [408, 220] on select "Select Item... L&R Certificate of Compliance within 5yrs Compliance Inspection …" at bounding box center [723, 210] width 858 height 31
click at [320, 221] on select "Select Item... L&R Certificate of Compliance within 5yrs Compliance Inspection …" at bounding box center [723, 210] width 858 height 31
click at [326, 210] on select "Select Item... L&R Certificate of Compliance within 5yrs Compliance Inspection …" at bounding box center [723, 210] width 858 height 31
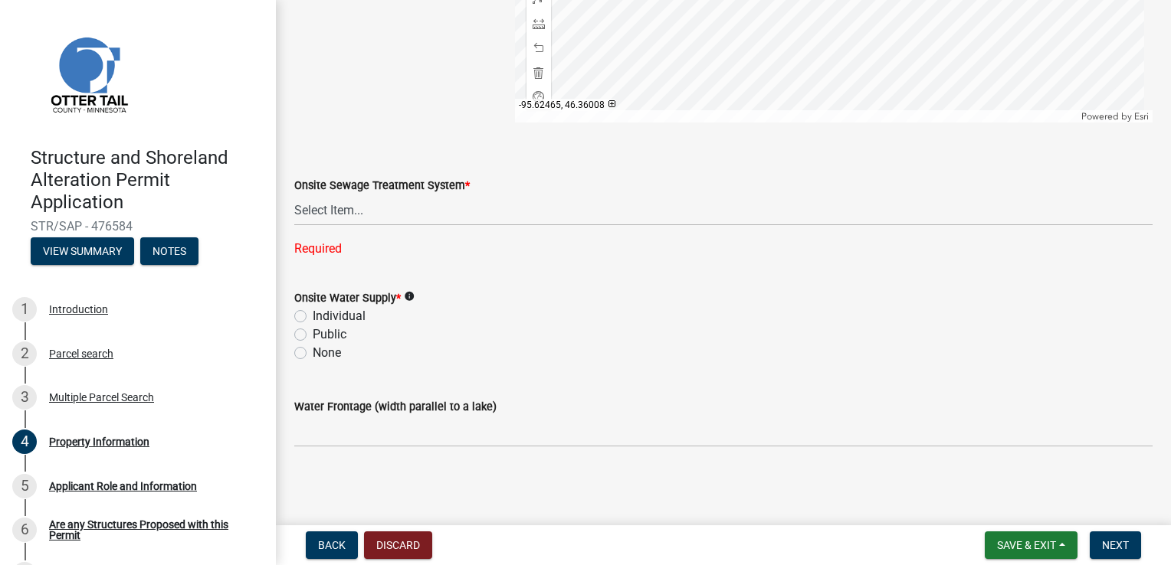
click at [624, 164] on form "Onsite Sewage Treatment System * Select Item... L&R Certificate of Compliance w…" at bounding box center [723, 192] width 858 height 68
click at [391, 212] on select "Select Item... L&R Certificate of Compliance within 5yrs Compliance Inspection …" at bounding box center [723, 210] width 858 height 31
click at [591, 209] on select "Select Item... L&R Certificate of Compliance within 5yrs Compliance Inspection …" at bounding box center [723, 210] width 858 height 31
click at [645, 216] on select "Select Item... L&R Certificate of Compliance within 5yrs Compliance Inspection …" at bounding box center [723, 210] width 858 height 31
click at [294, 225] on select "Select Item... L&R Certificate of Compliance within 5yrs Compliance Inspection …" at bounding box center [723, 210] width 858 height 31
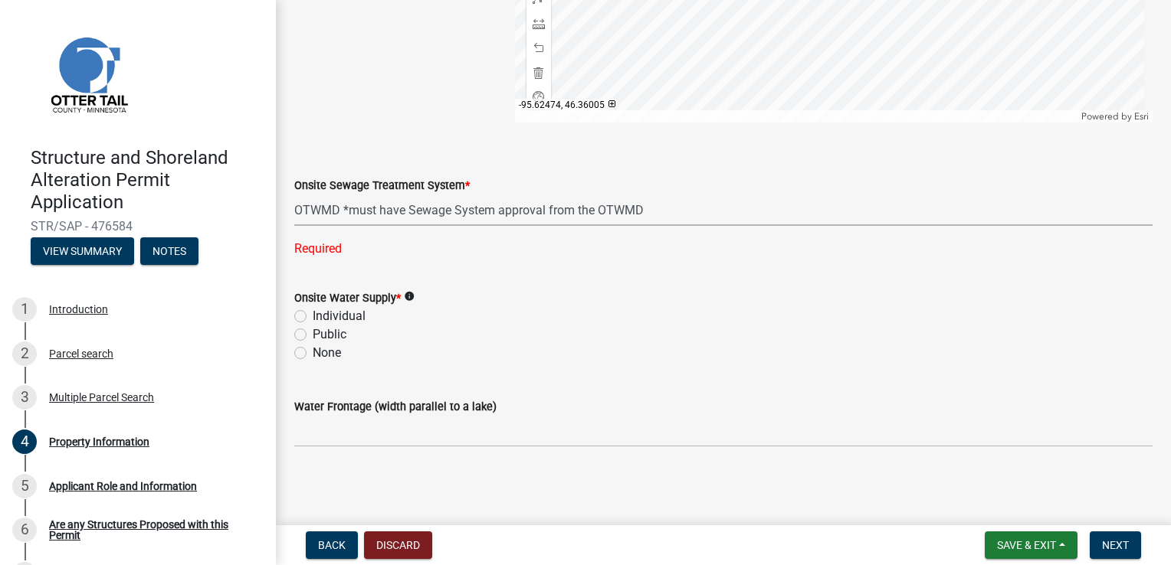
scroll to position [1036, 0]
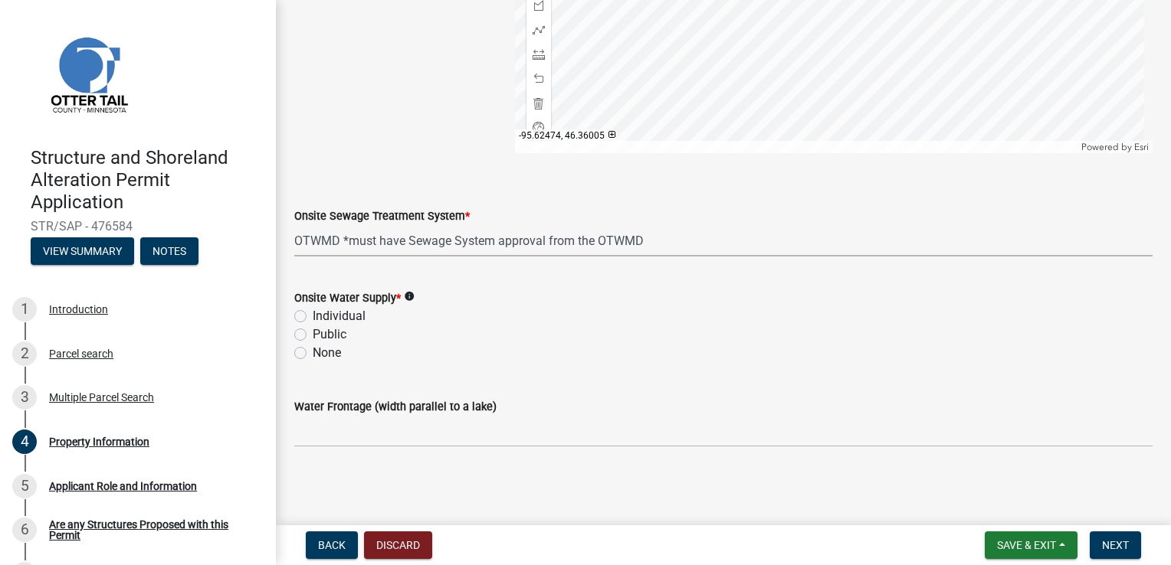
click at [458, 241] on select "Select Item... L&R Certificate of Compliance within 5yrs Compliance Inspection …" at bounding box center [723, 240] width 858 height 31
click at [332, 234] on select "Select Item... L&R Certificate of Compliance within 5yrs Compliance Inspection …" at bounding box center [723, 240] width 858 height 31
click at [294, 225] on select "Select Item... L&R Certificate of Compliance within 5yrs Compliance Inspection …" at bounding box center [723, 240] width 858 height 31
select select "9233bc03-43b7-4bc3-a622-0f4482adc204"
click at [313, 316] on label "Individual" at bounding box center [339, 316] width 53 height 18
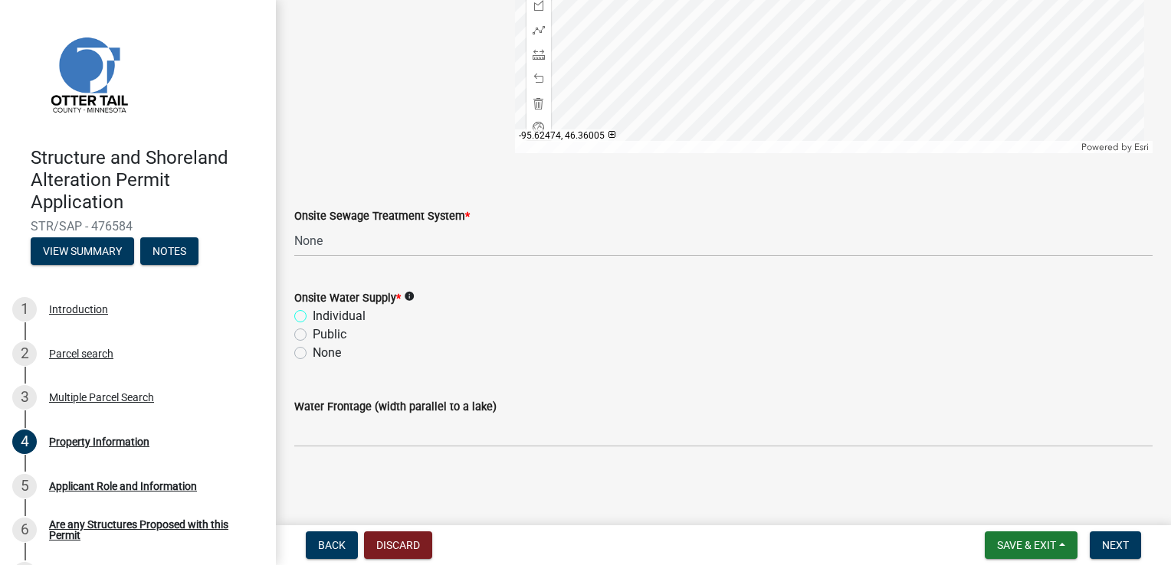
click at [313, 316] on input "Individual" at bounding box center [318, 312] width 10 height 10
radio input "true"
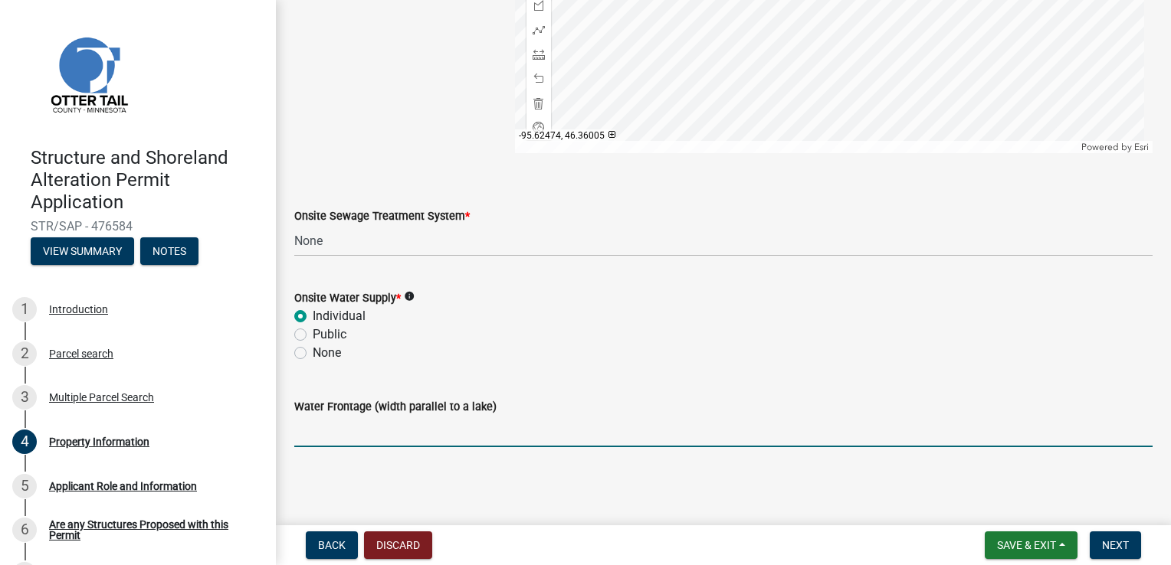
click at [363, 444] on input "Water Frontage (width parallel to a lake)" at bounding box center [723, 431] width 858 height 31
click at [374, 434] on input "Water Frontage (width parallel to a lake)" at bounding box center [723, 431] width 858 height 31
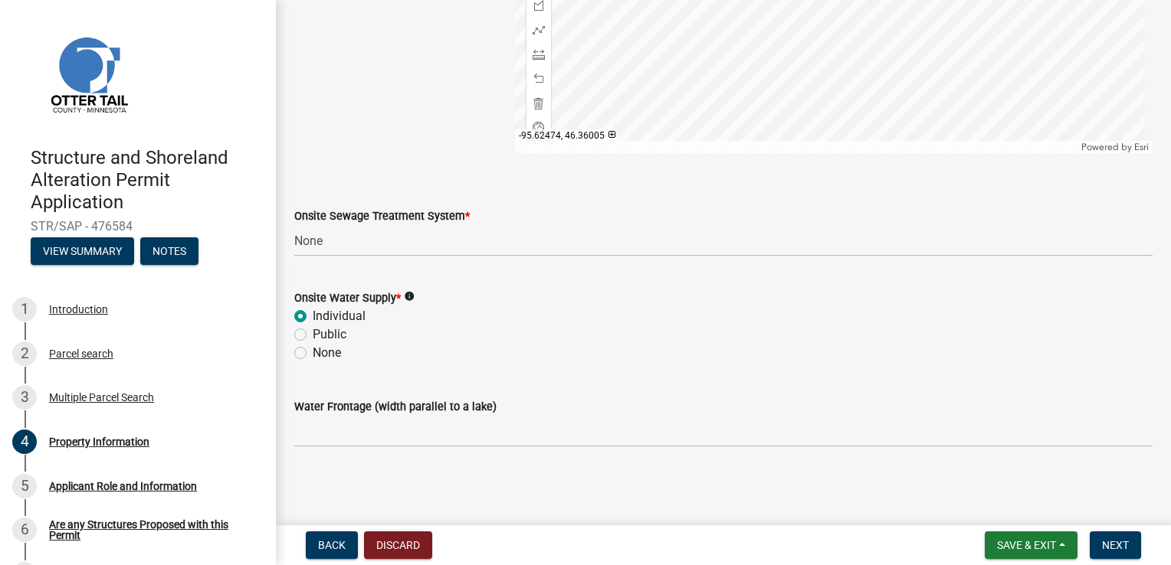
click at [395, 406] on label "Water Frontage (width parallel to a lake)" at bounding box center [395, 407] width 202 height 11
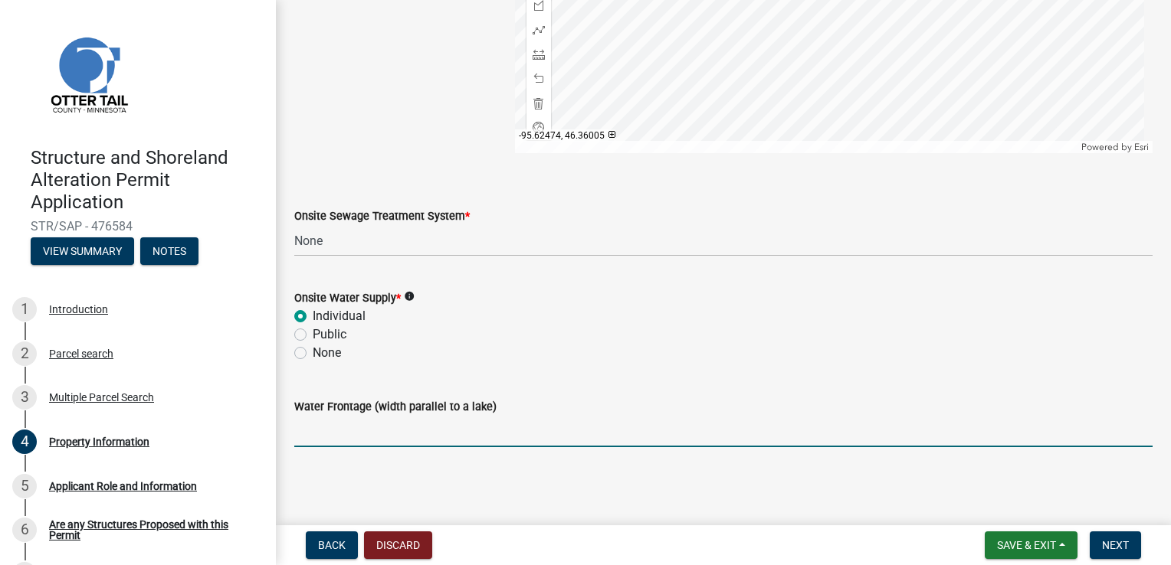
click at [395, 416] on input "Water Frontage (width parallel to a lake)" at bounding box center [723, 431] width 858 height 31
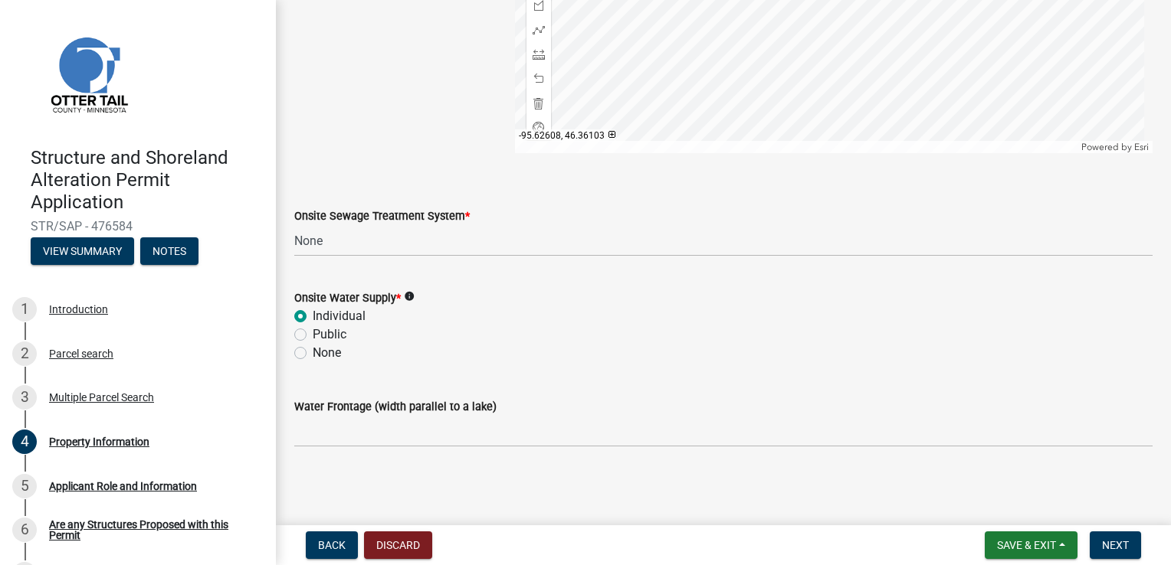
click at [326, 447] on wm-data-entity-input "Water Frontage (width parallel to a lake)" at bounding box center [723, 417] width 858 height 83
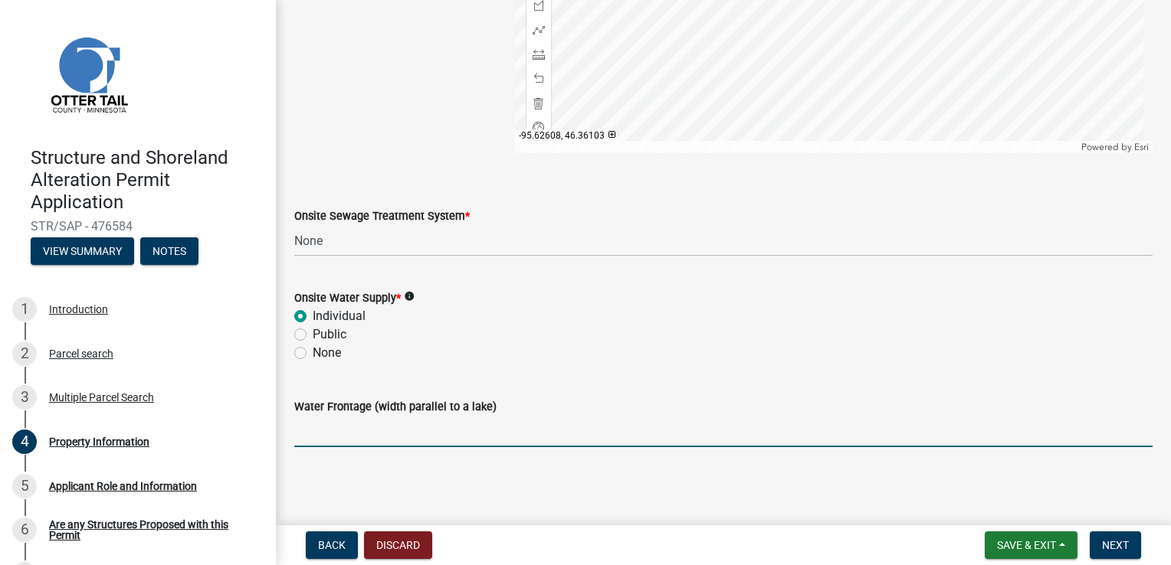
click at [331, 437] on input "Water Frontage (width parallel to a lake)" at bounding box center [723, 431] width 858 height 31
type input "350"
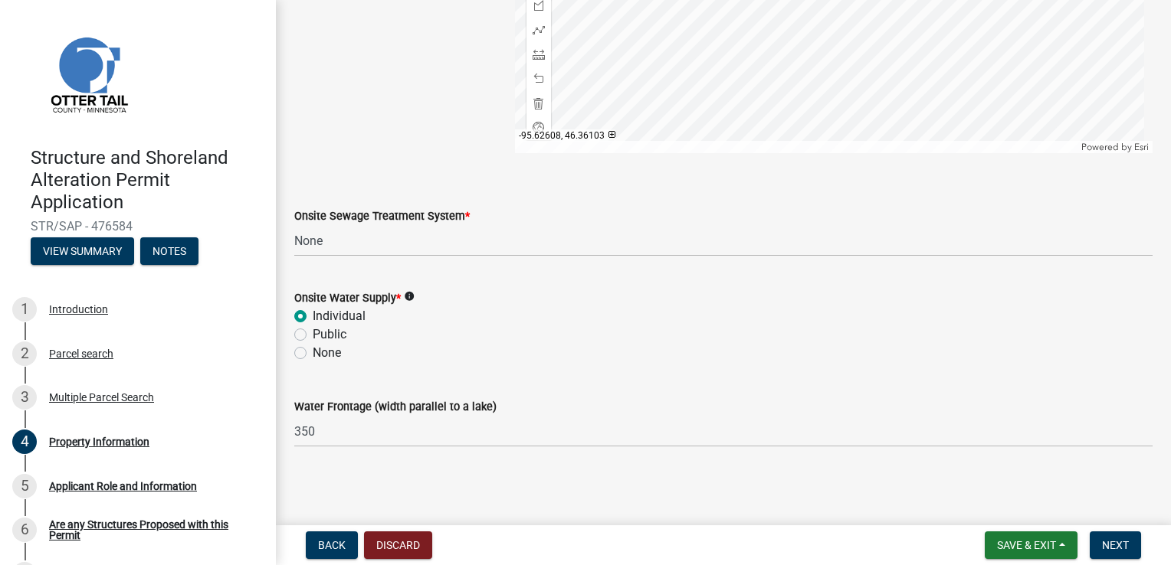
click at [438, 409] on label "Water Frontage (width parallel to a lake)" at bounding box center [395, 407] width 202 height 11
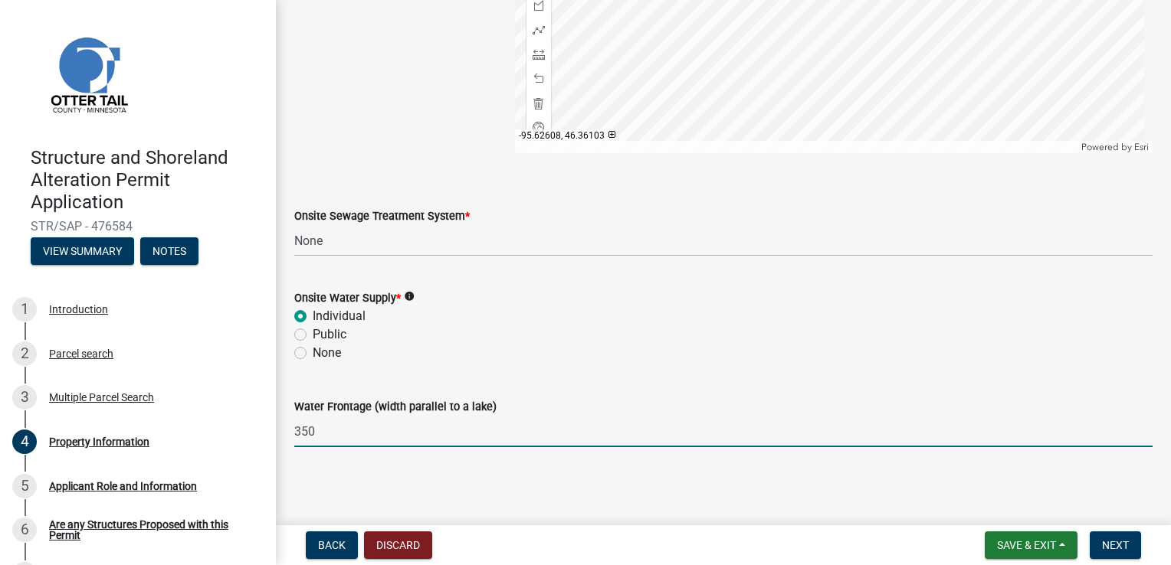
click at [438, 416] on input "350" at bounding box center [723, 431] width 858 height 31
click at [1103, 539] on span "Next" at bounding box center [1115, 545] width 27 height 12
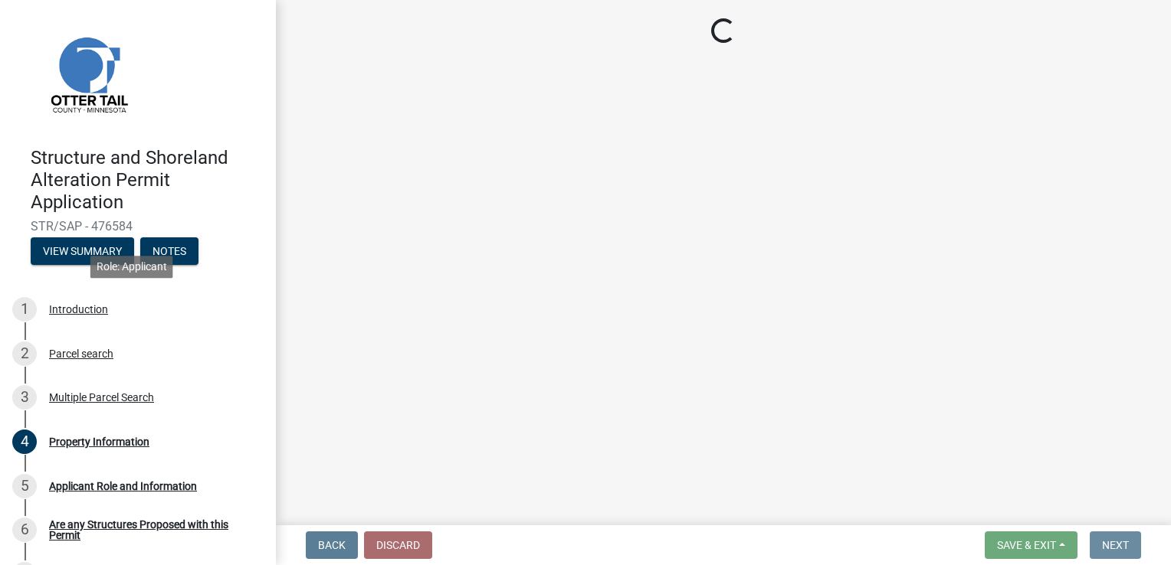
scroll to position [0, 0]
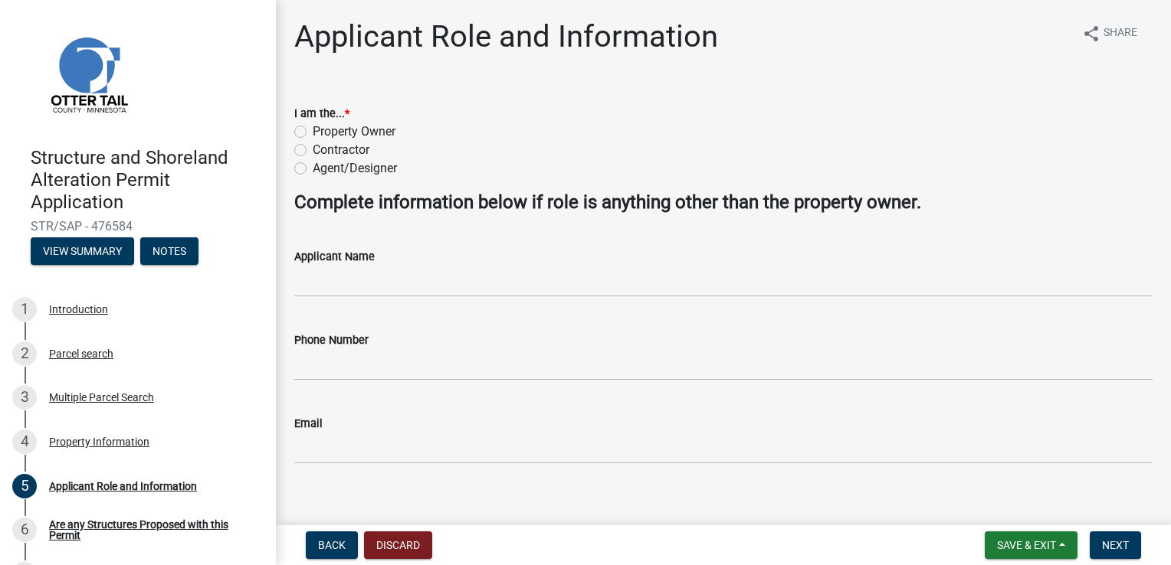
click at [475, 216] on wm-data-entity-input "Complete information below if role is anything other than the property owner." at bounding box center [723, 209] width 858 height 34
click at [116, 488] on div "Applicant Role and Information" at bounding box center [123, 486] width 148 height 11
click at [323, 539] on span "Back" at bounding box center [332, 545] width 28 height 12
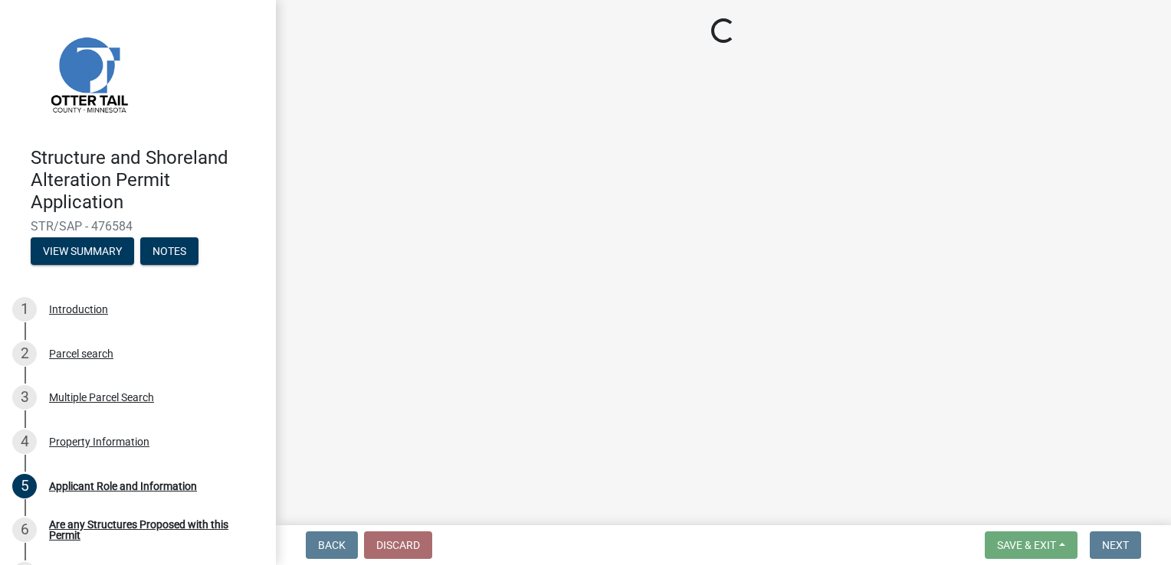
select select "a9045df6-3b8c-45c2-b01e-f2a87c50c1c6"
select select "9233bc03-43b7-4bc3-a622-0f4482adc204"
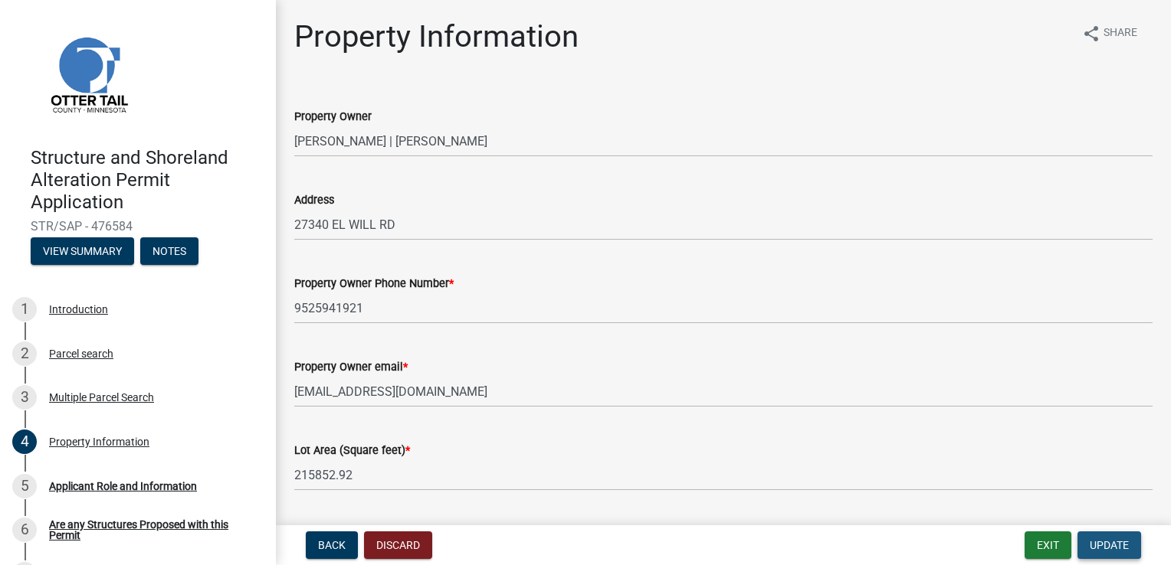
click at [1132, 550] on button "Update" at bounding box center [1109, 546] width 64 height 28
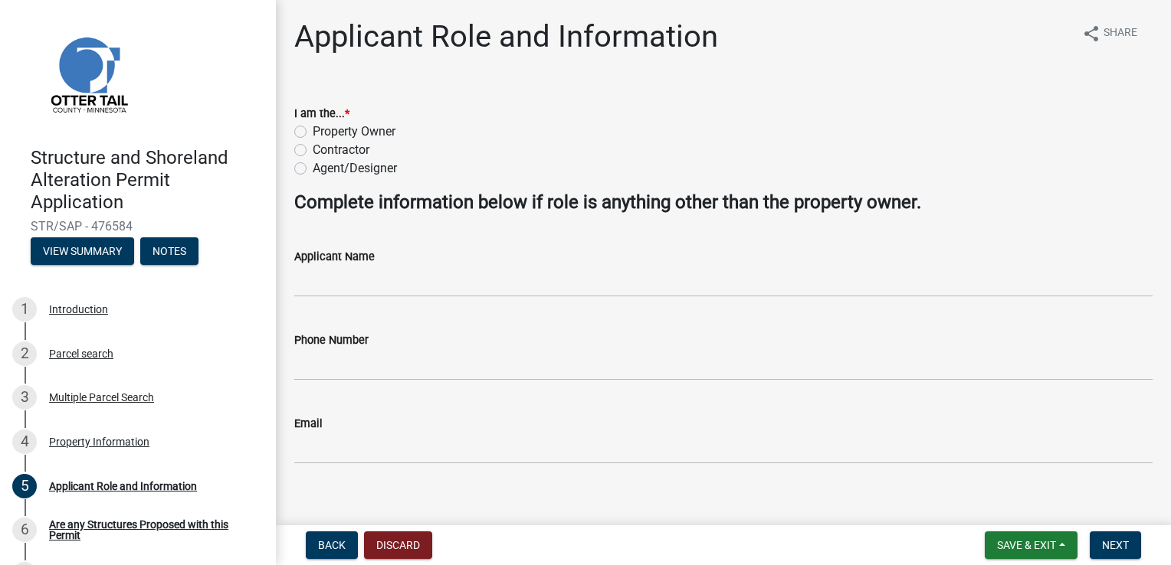
click at [313, 150] on label "Contractor" at bounding box center [341, 150] width 57 height 18
click at [313, 150] on input "Contractor" at bounding box center [318, 146] width 10 height 10
radio input "true"
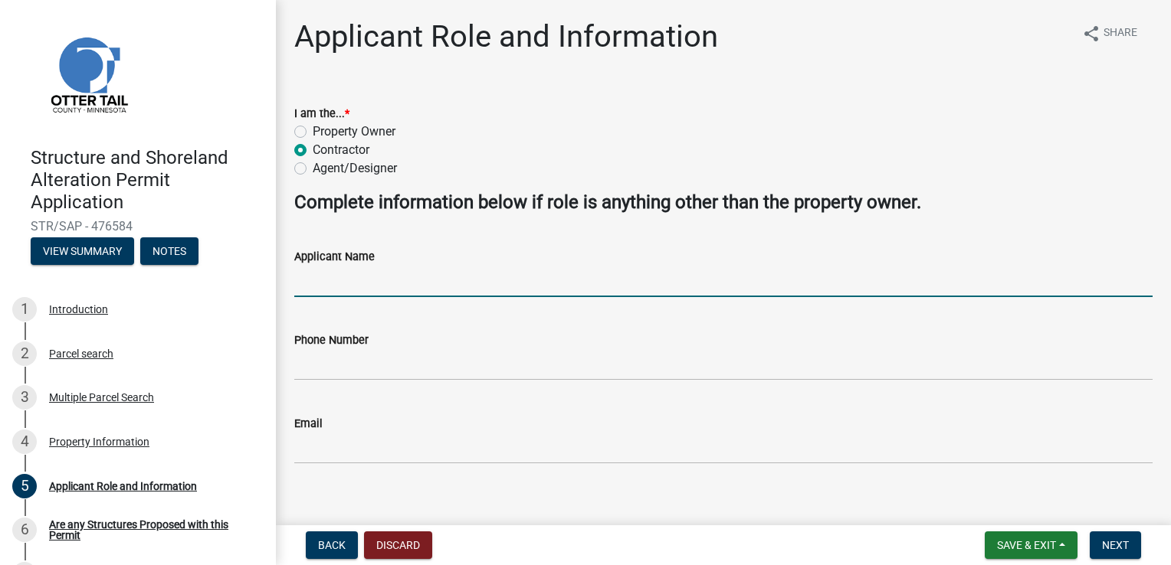
click at [331, 287] on input "Applicant Name" at bounding box center [723, 281] width 858 height 31
type input "[PERSON_NAME]"
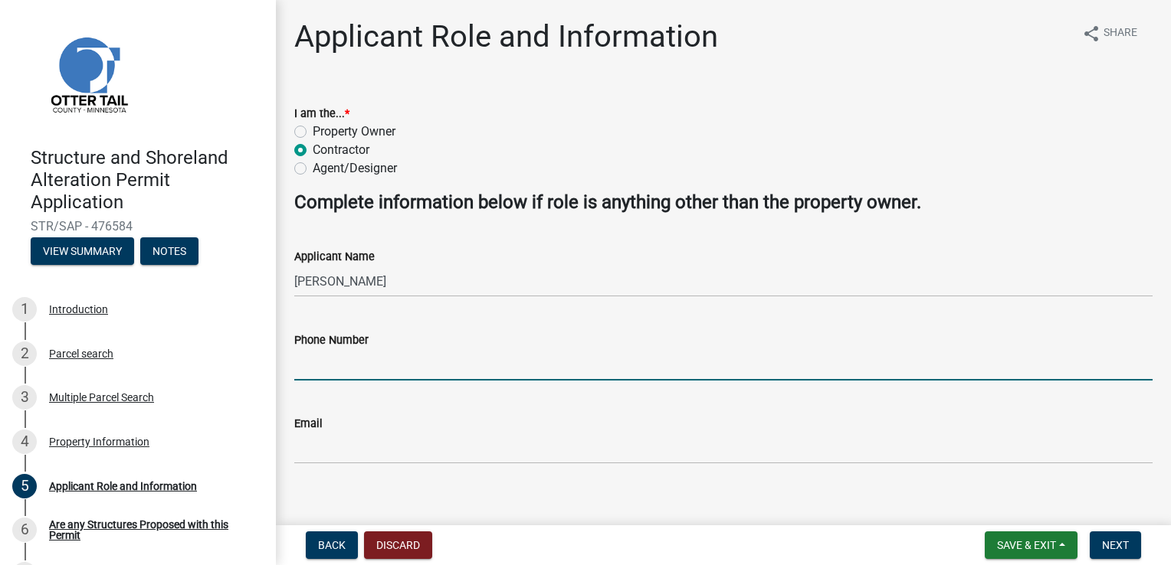
click at [411, 365] on input "Phone Number" at bounding box center [723, 364] width 858 height 31
type input "9525941921"
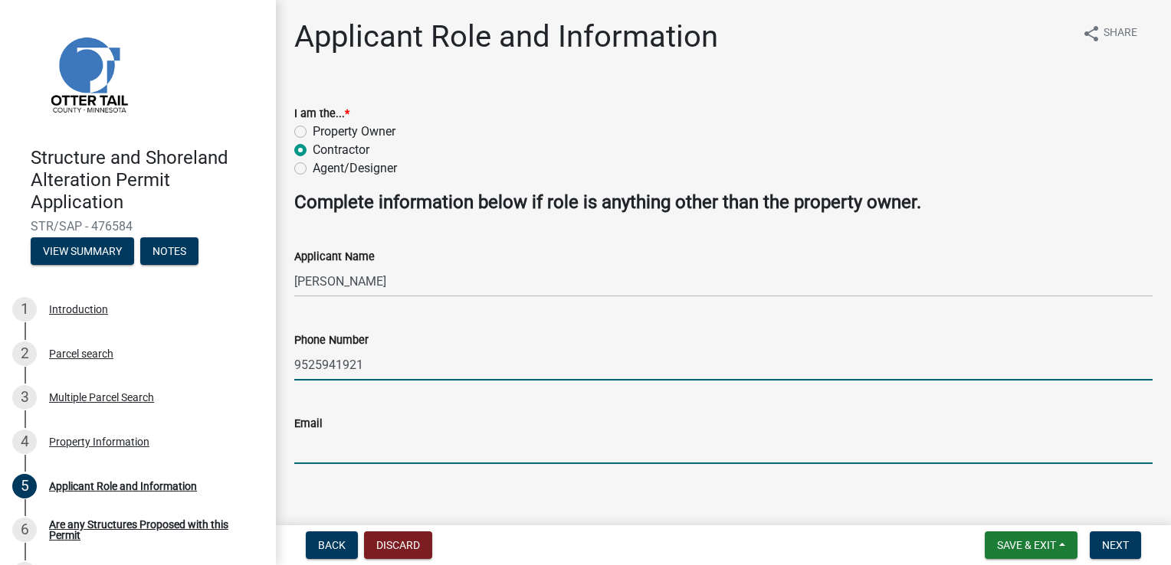
type input "[PERSON_NAME][EMAIL_ADDRESS][DOMAIN_NAME]"
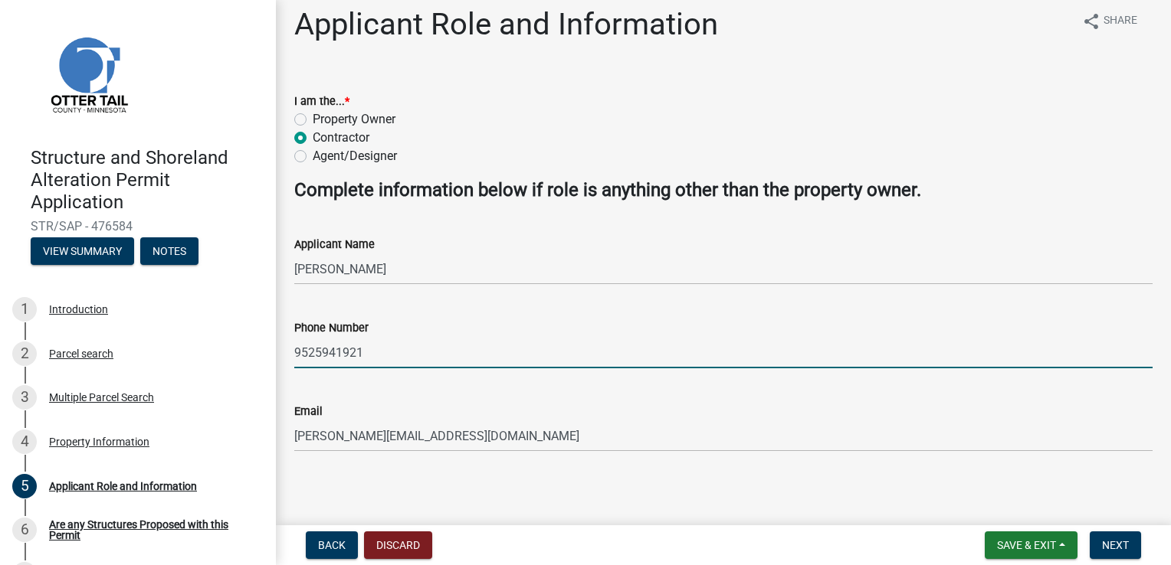
scroll to position [16, 0]
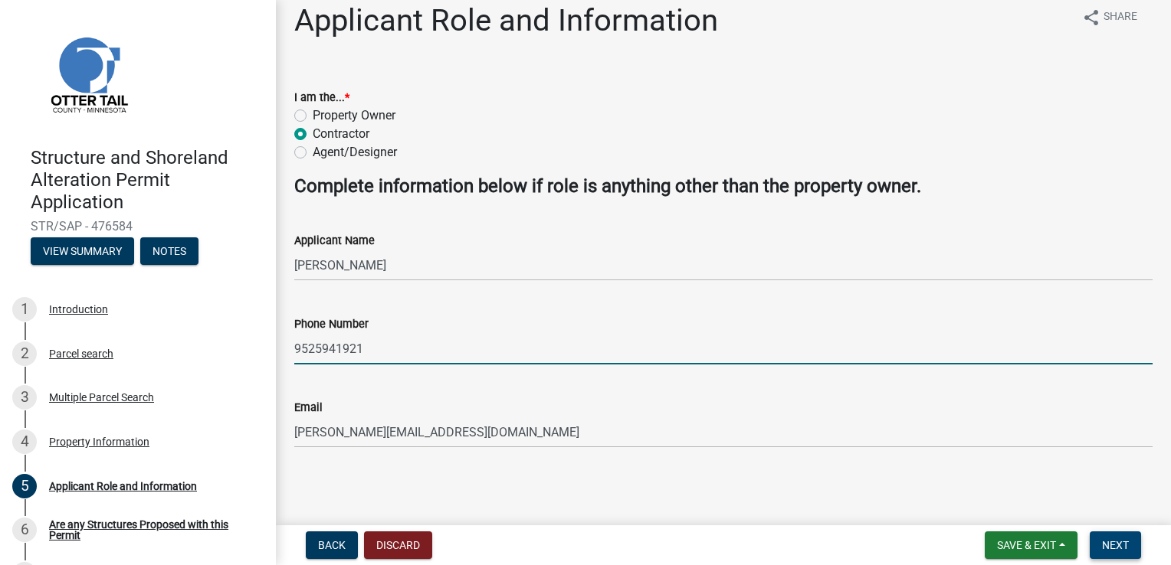
click at [1119, 548] on span "Next" at bounding box center [1115, 545] width 27 height 12
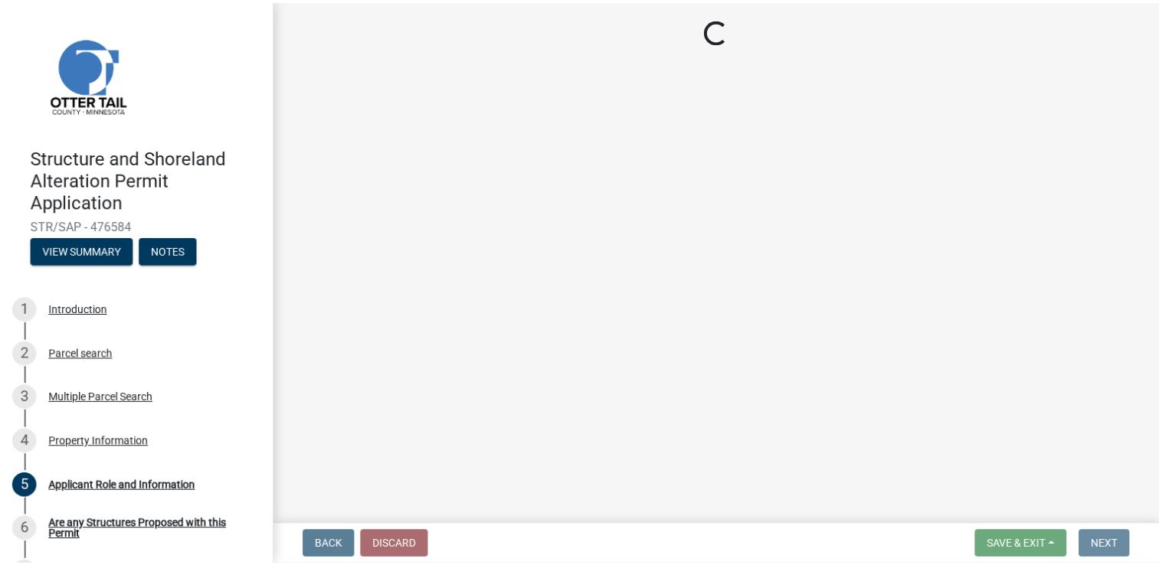
scroll to position [0, 0]
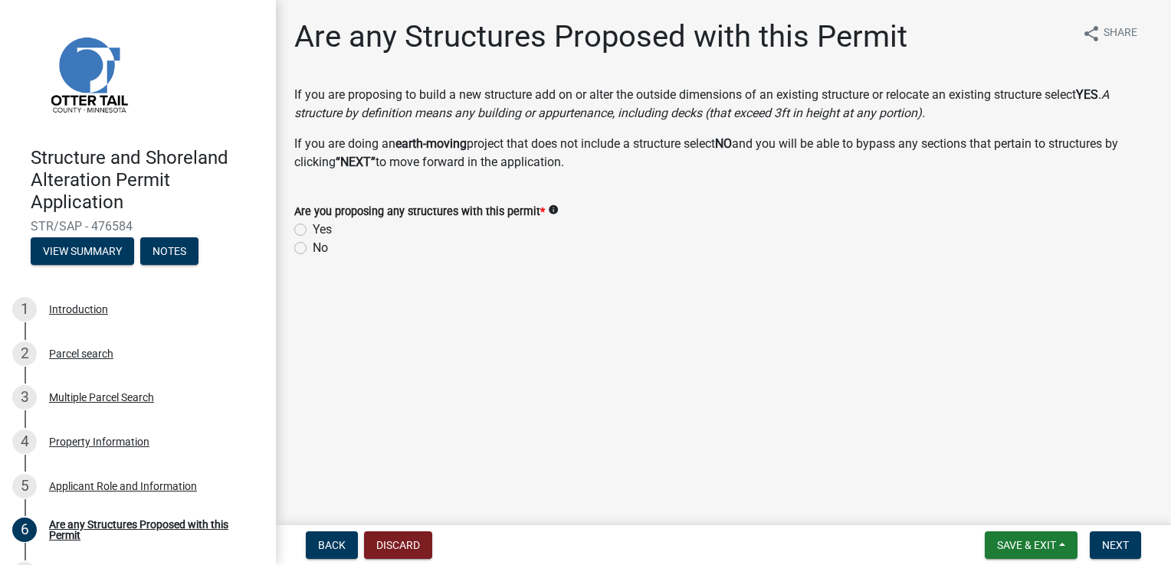
click at [313, 246] on label "No" at bounding box center [320, 248] width 15 height 18
click at [313, 246] on input "No" at bounding box center [318, 244] width 10 height 10
radio input "true"
click at [1038, 540] on span "Save & Exit" at bounding box center [1026, 545] width 59 height 12
click at [1038, 495] on button "Save & Exit" at bounding box center [1015, 505] width 123 height 37
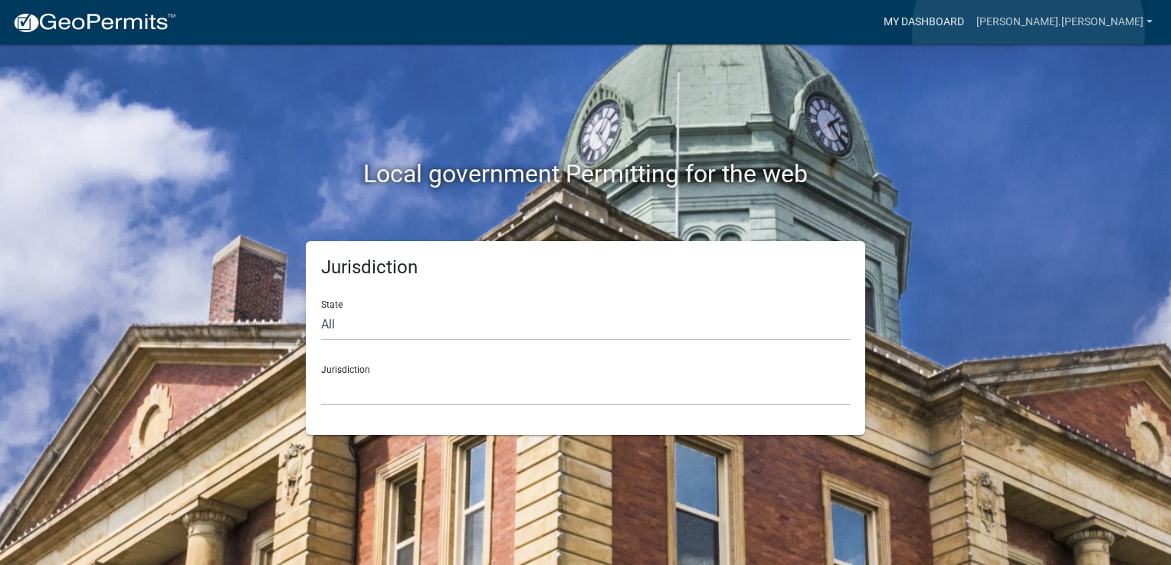
click at [970, 32] on link "My Dashboard" at bounding box center [923, 22] width 93 height 29
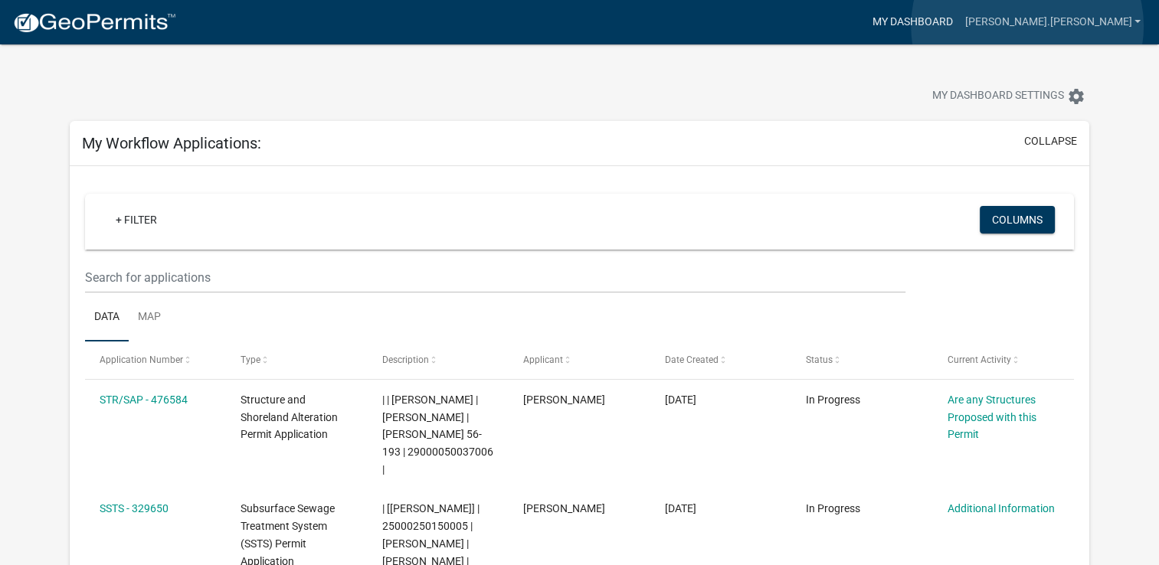
click at [958, 26] on link "My Dashboard" at bounding box center [912, 22] width 93 height 29
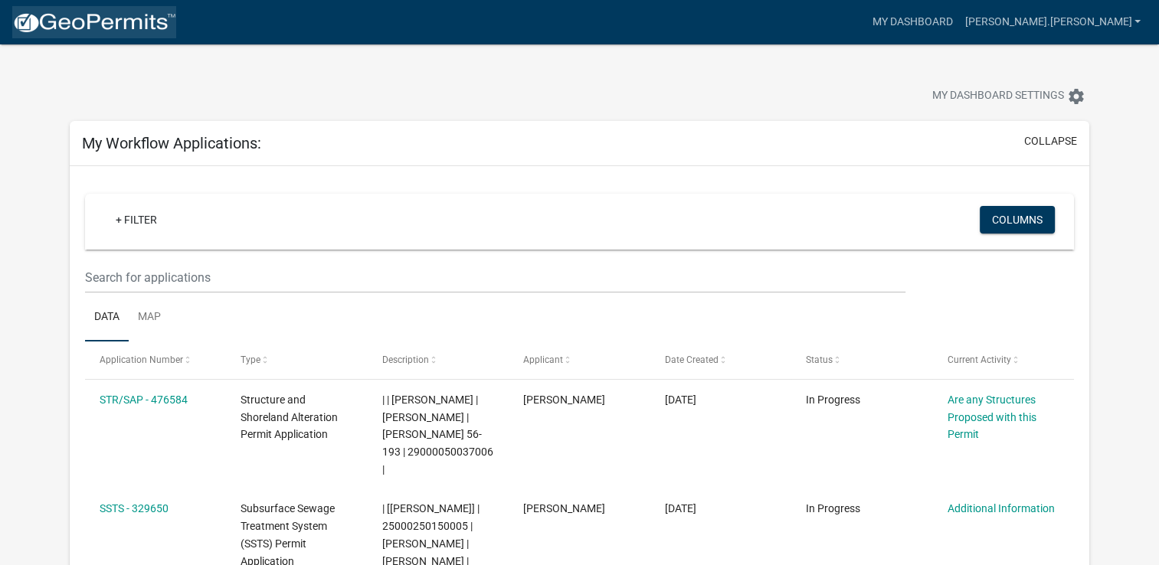
click at [156, 31] on img at bounding box center [94, 22] width 164 height 23
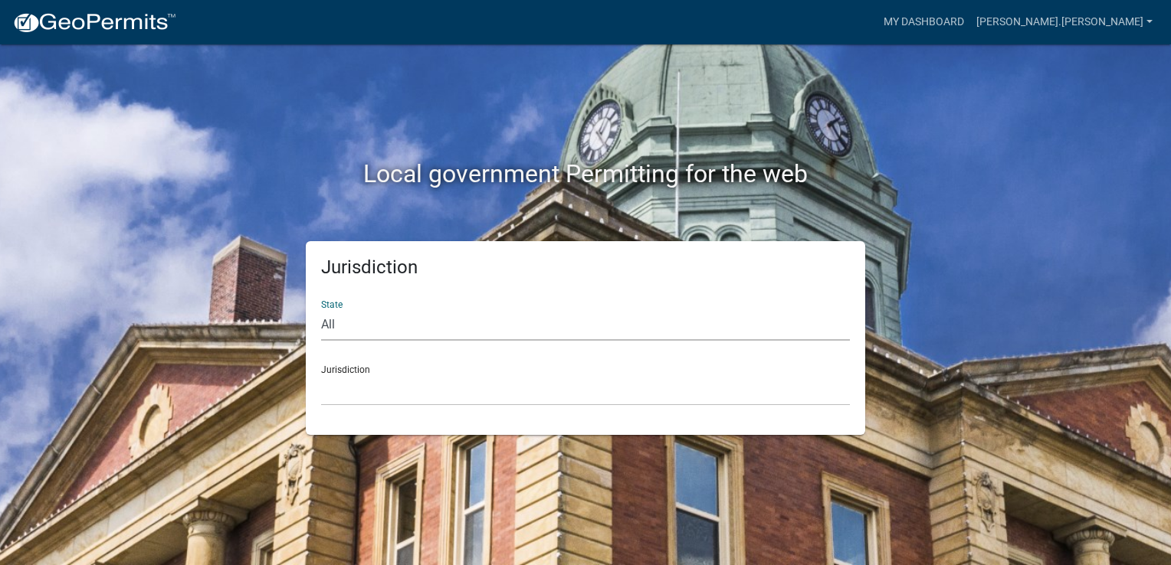
click at [474, 330] on select "All [US_STATE] [US_STATE] [US_STATE] [US_STATE] [US_STATE] [US_STATE] [US_STATE…" at bounding box center [585, 324] width 529 height 31
select select "[US_STATE]"
click at [321, 309] on select "All [US_STATE] [US_STATE] [US_STATE] [US_STATE] [US_STATE] [US_STATE] [US_STATE…" at bounding box center [585, 324] width 529 height 31
click at [420, 389] on select "[GEOGRAPHIC_DATA], [US_STATE] [GEOGRAPHIC_DATA], [US_STATE] [GEOGRAPHIC_DATA], …" at bounding box center [585, 390] width 529 height 31
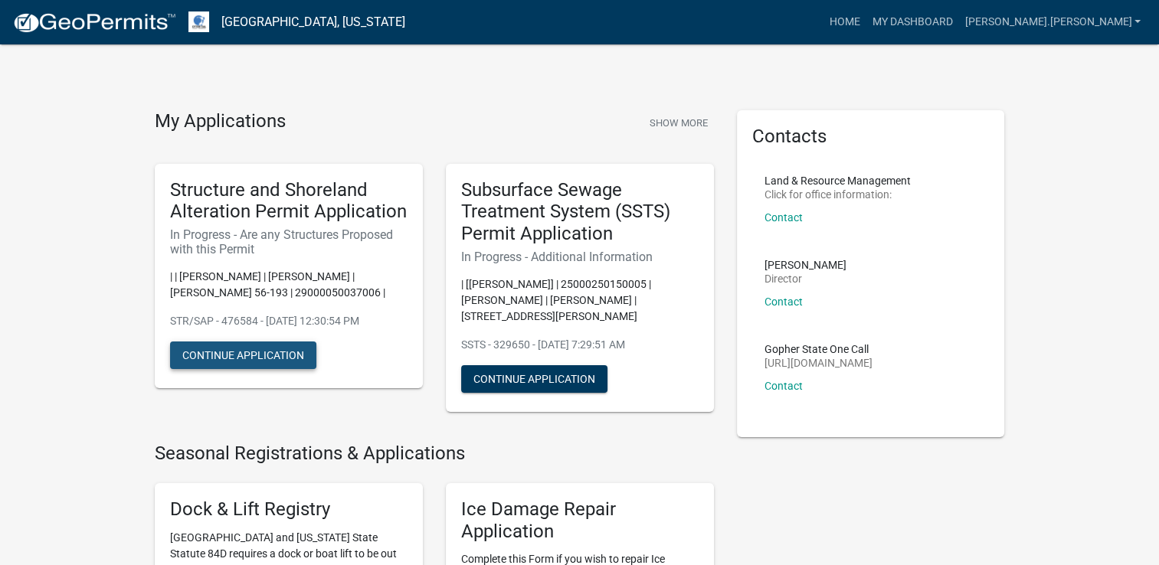
click at [293, 351] on button "Continue Application" at bounding box center [243, 356] width 146 height 28
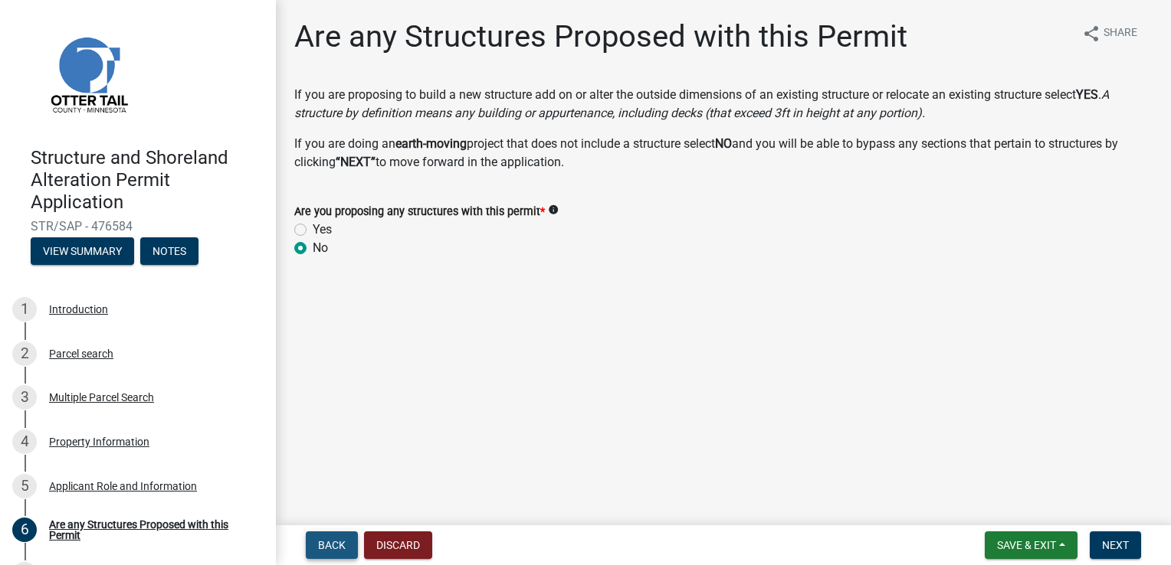
click at [336, 545] on span "Back" at bounding box center [332, 545] width 28 height 12
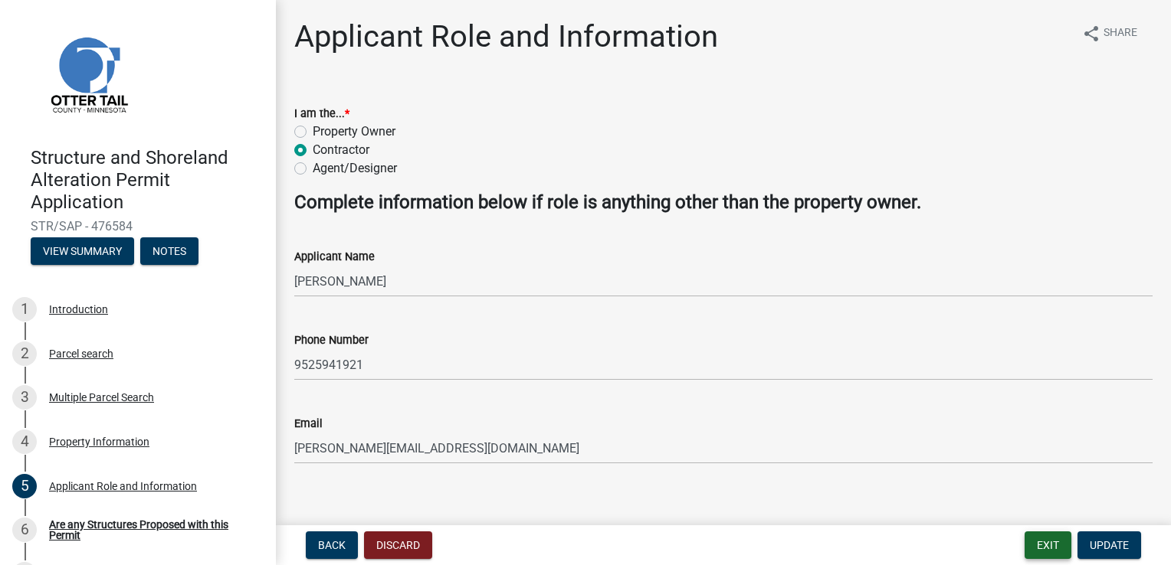
click at [1046, 552] on button "Exit" at bounding box center [1047, 546] width 47 height 28
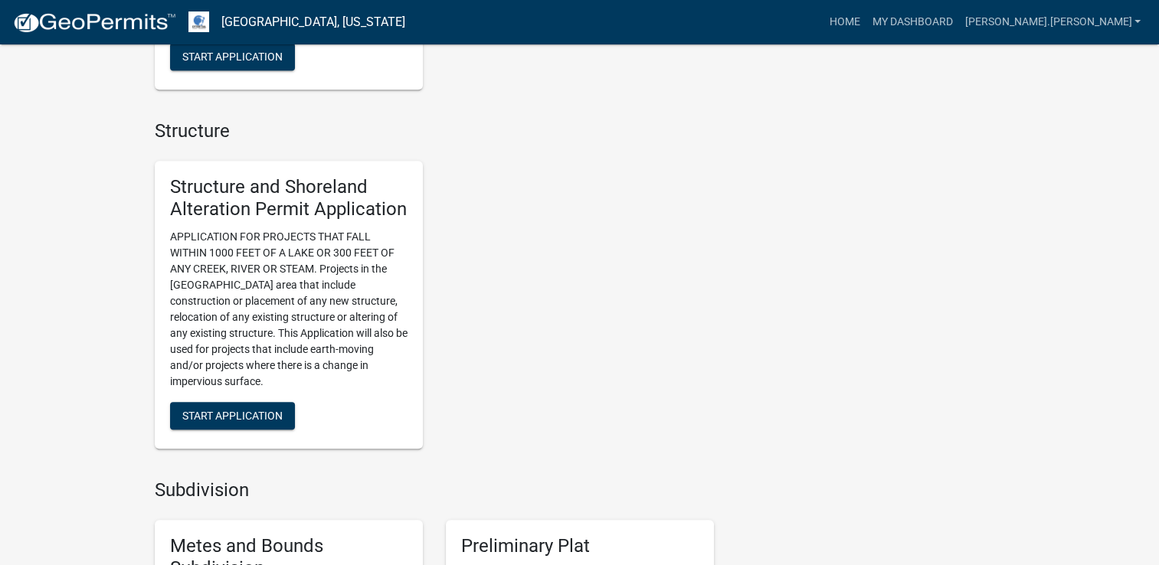
scroll to position [1302, 0]
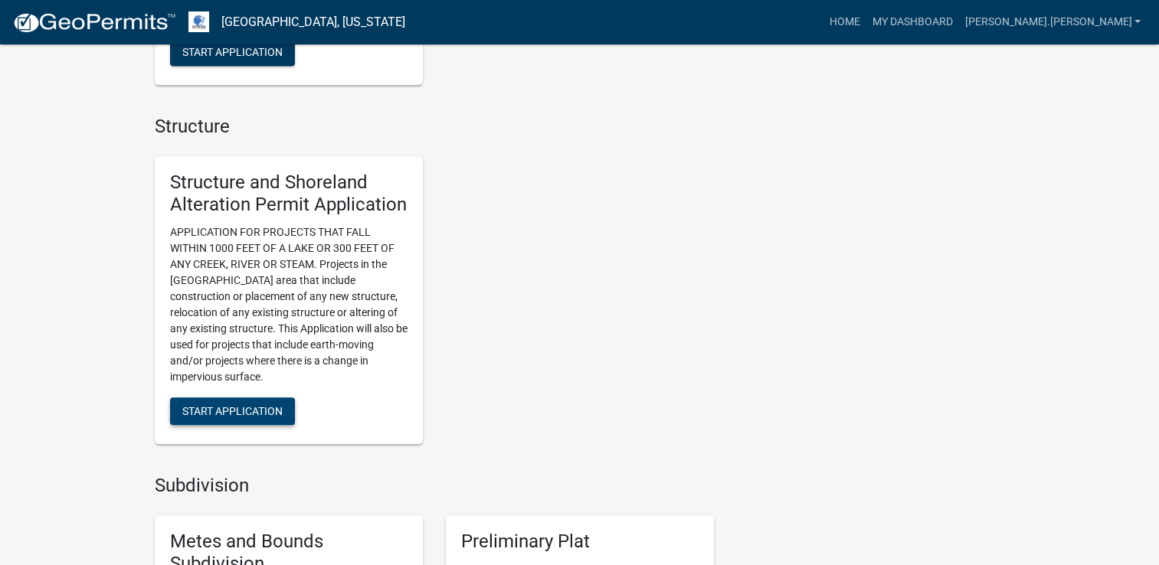
click at [276, 415] on span "Start Application" at bounding box center [232, 411] width 100 height 12
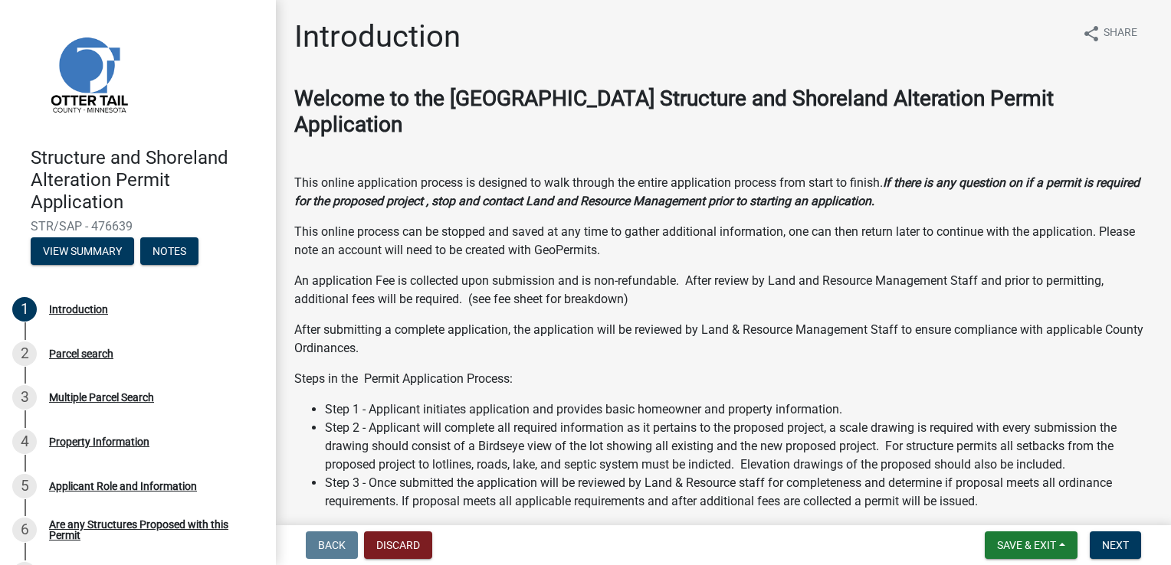
scroll to position [408, 0]
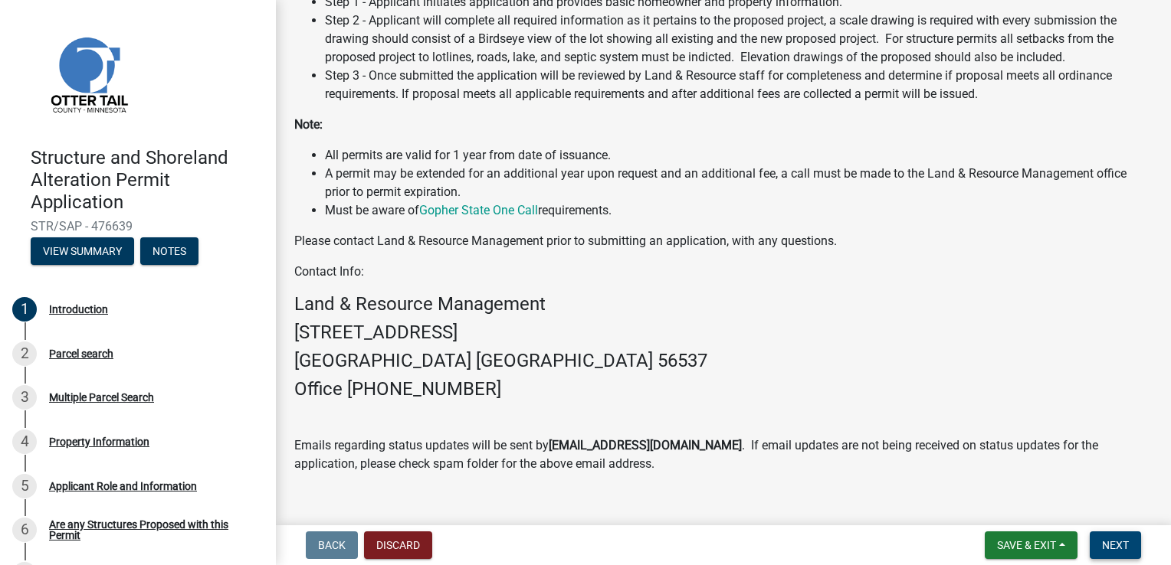
click at [1090, 546] on button "Next" at bounding box center [1114, 546] width 51 height 28
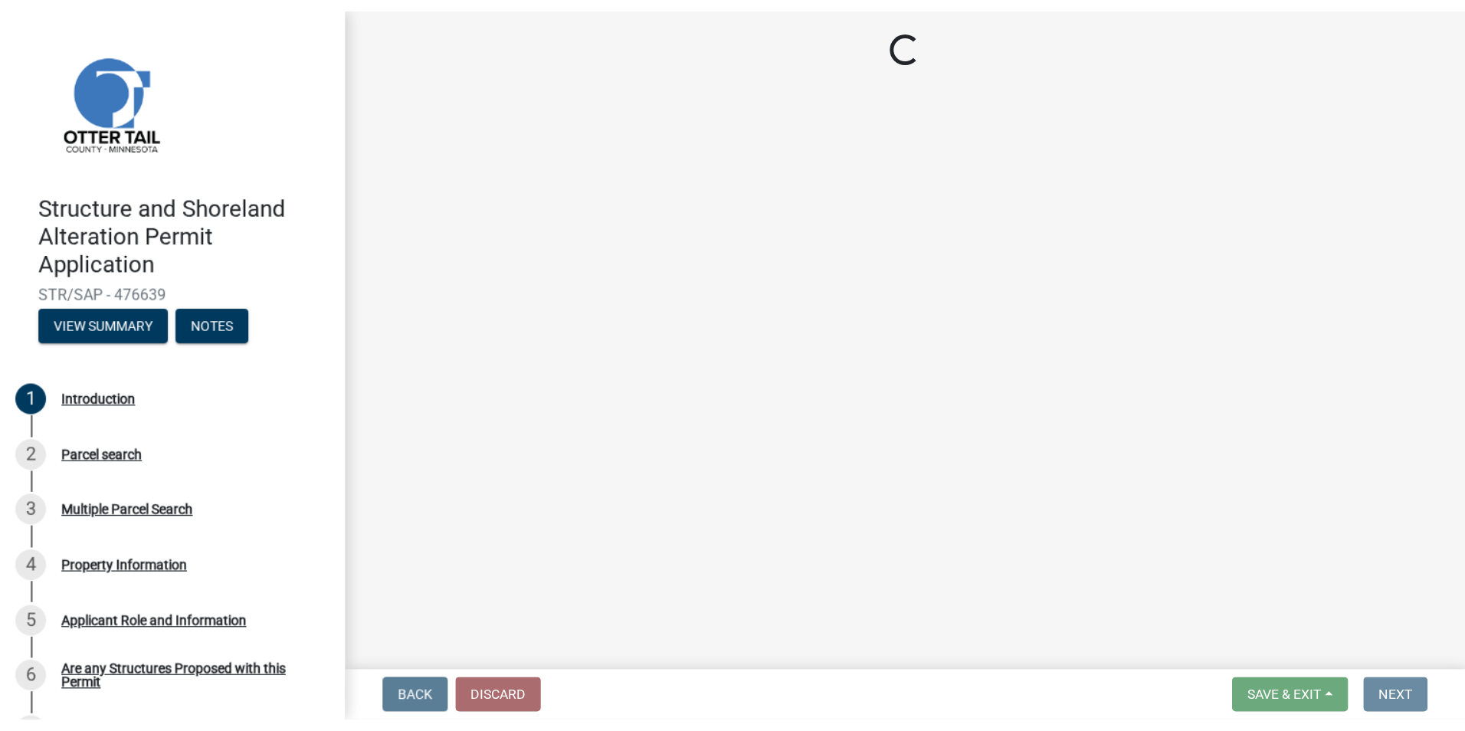
scroll to position [0, 0]
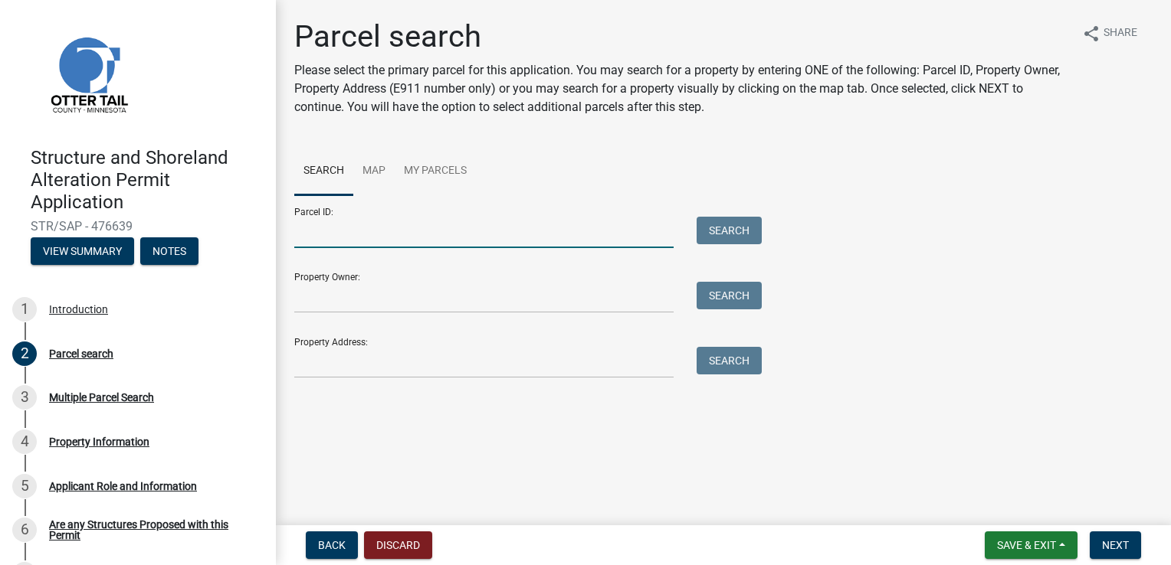
click at [509, 231] on input "Parcel ID:" at bounding box center [483, 232] width 379 height 31
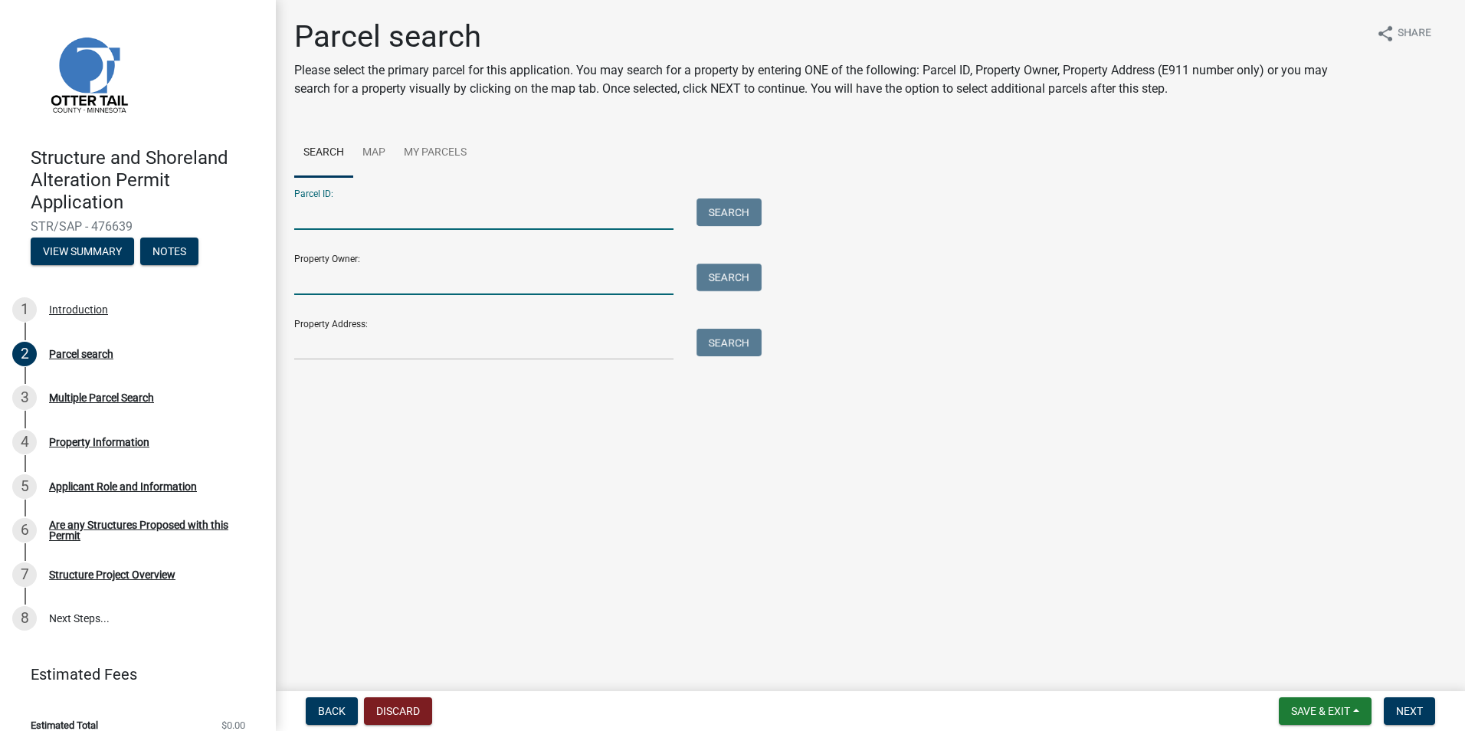
click at [401, 287] on input "Property Owner:" at bounding box center [483, 279] width 379 height 31
type input "[PERSON_NAME]"
click at [731, 280] on button "Search" at bounding box center [728, 278] width 65 height 28
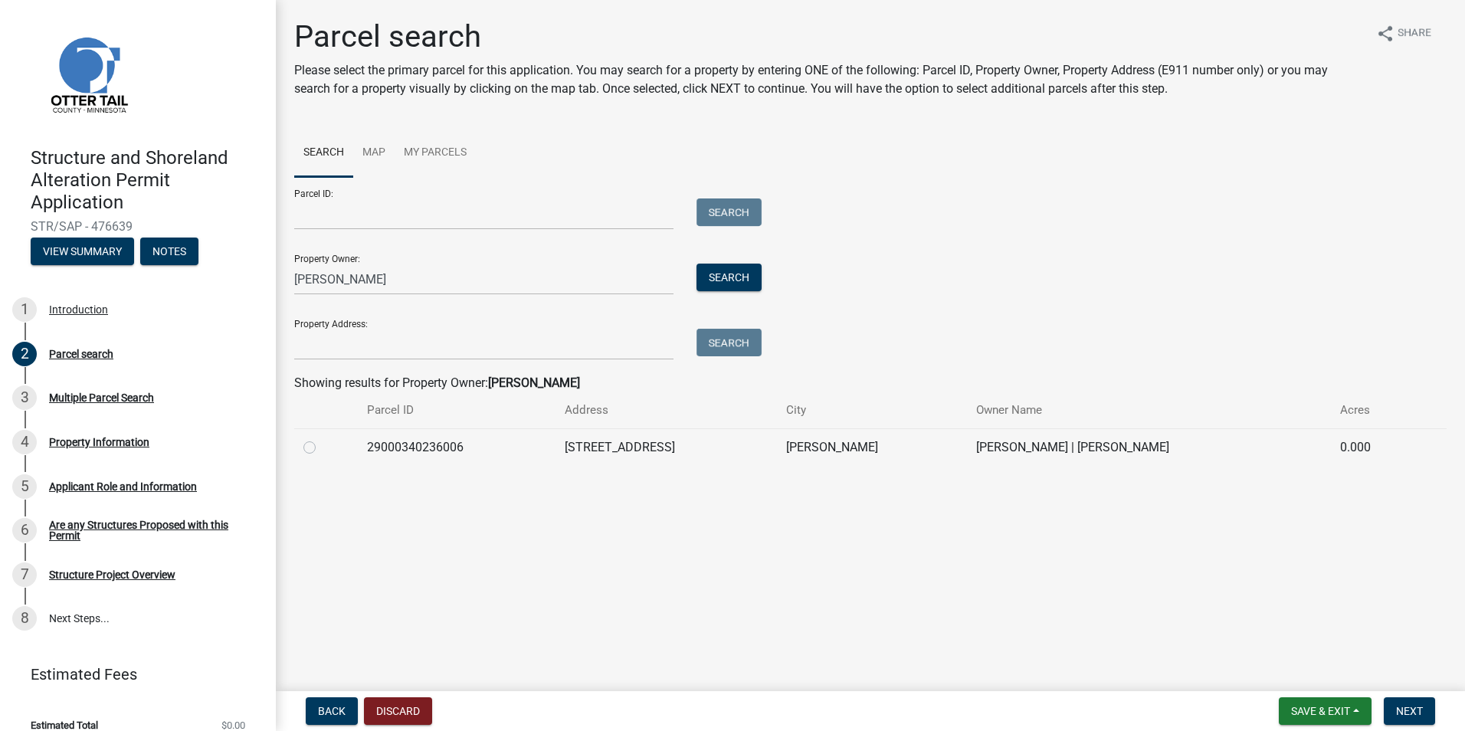
click at [367, 445] on td "29000340236006" at bounding box center [457, 447] width 198 height 38
click at [322, 438] on label at bounding box center [322, 438] width 0 height 0
click at [322, 447] on input "radio" at bounding box center [327, 443] width 10 height 10
radio input "true"
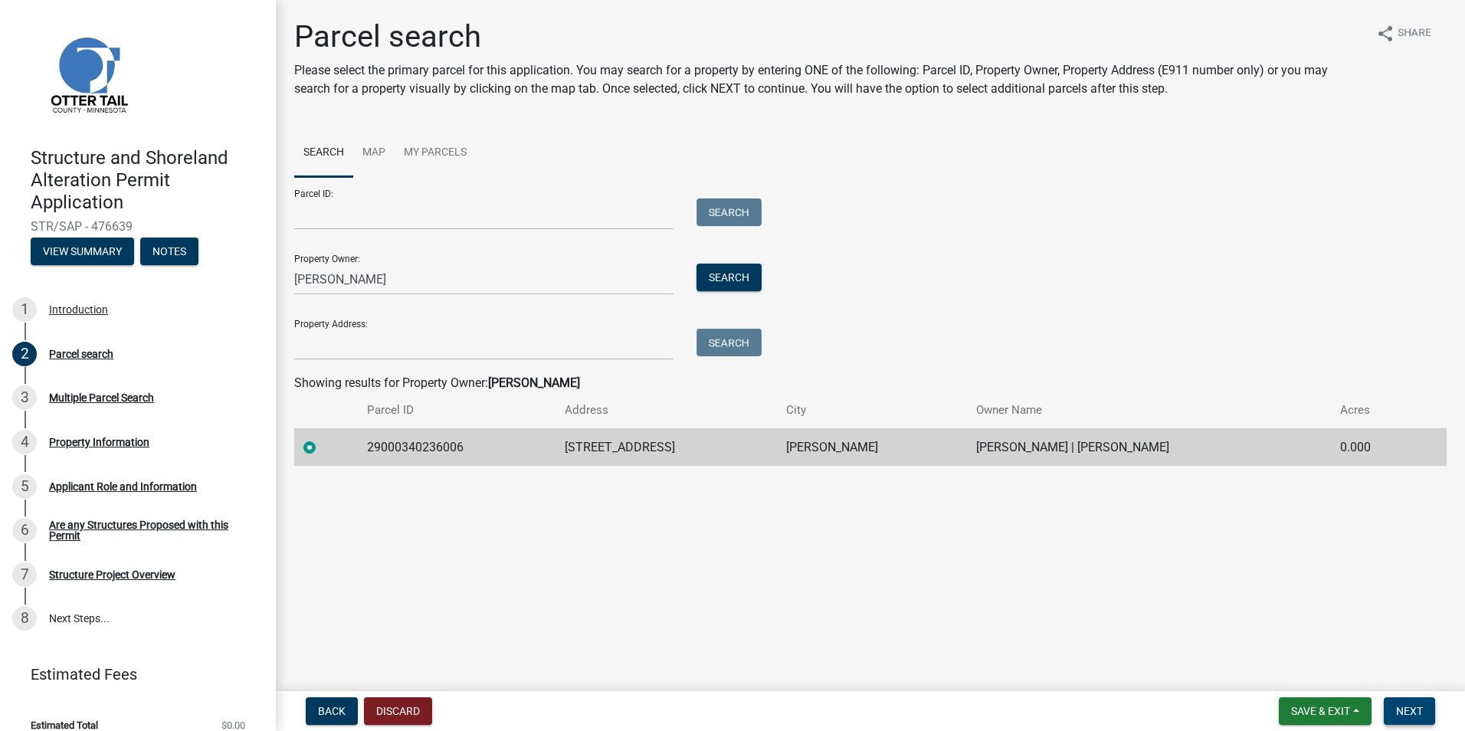
click at [1412, 710] on span "Next" at bounding box center [1409, 711] width 27 height 12
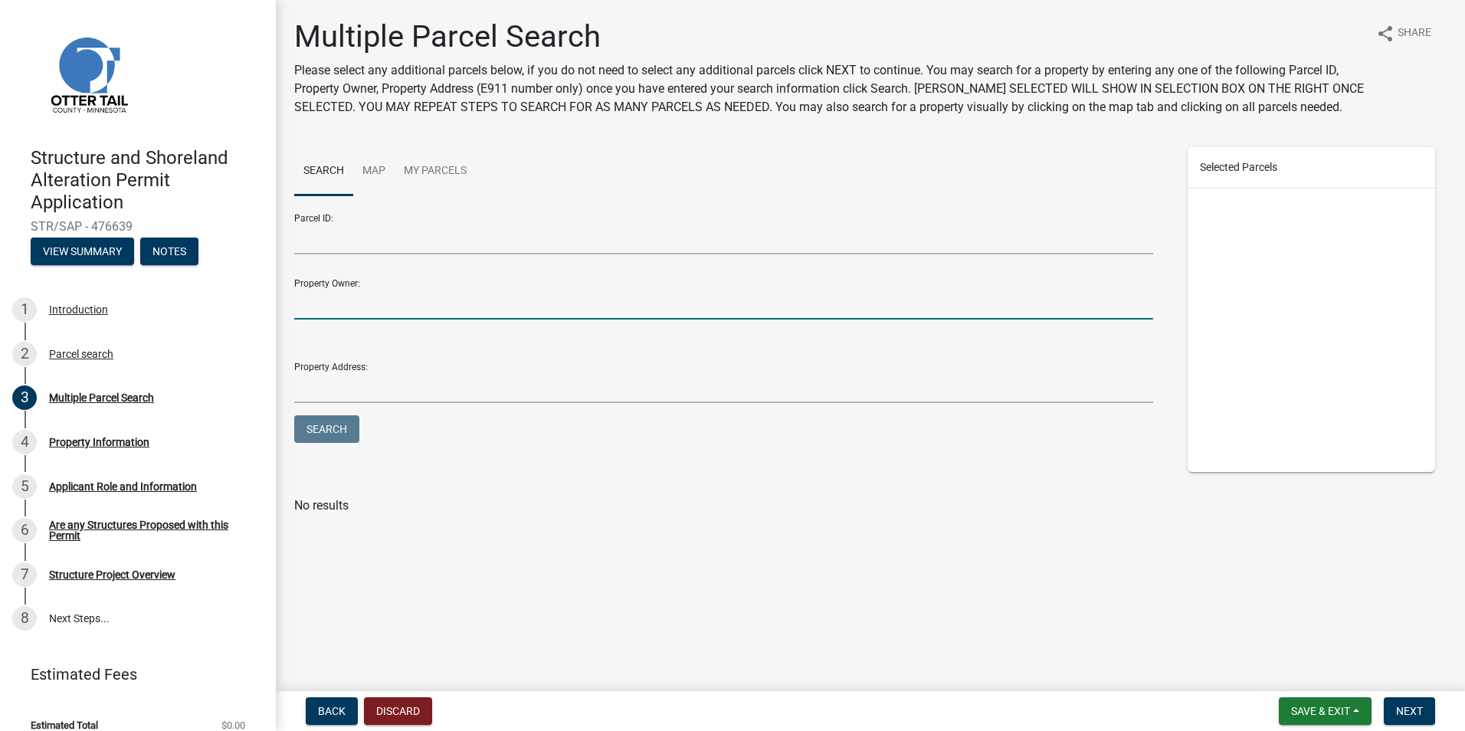
drag, startPoint x: 414, startPoint y: 311, endPoint x: 411, endPoint y: 295, distance: 16.3
click at [414, 311] on input "Property Owner:" at bounding box center [723, 303] width 859 height 31
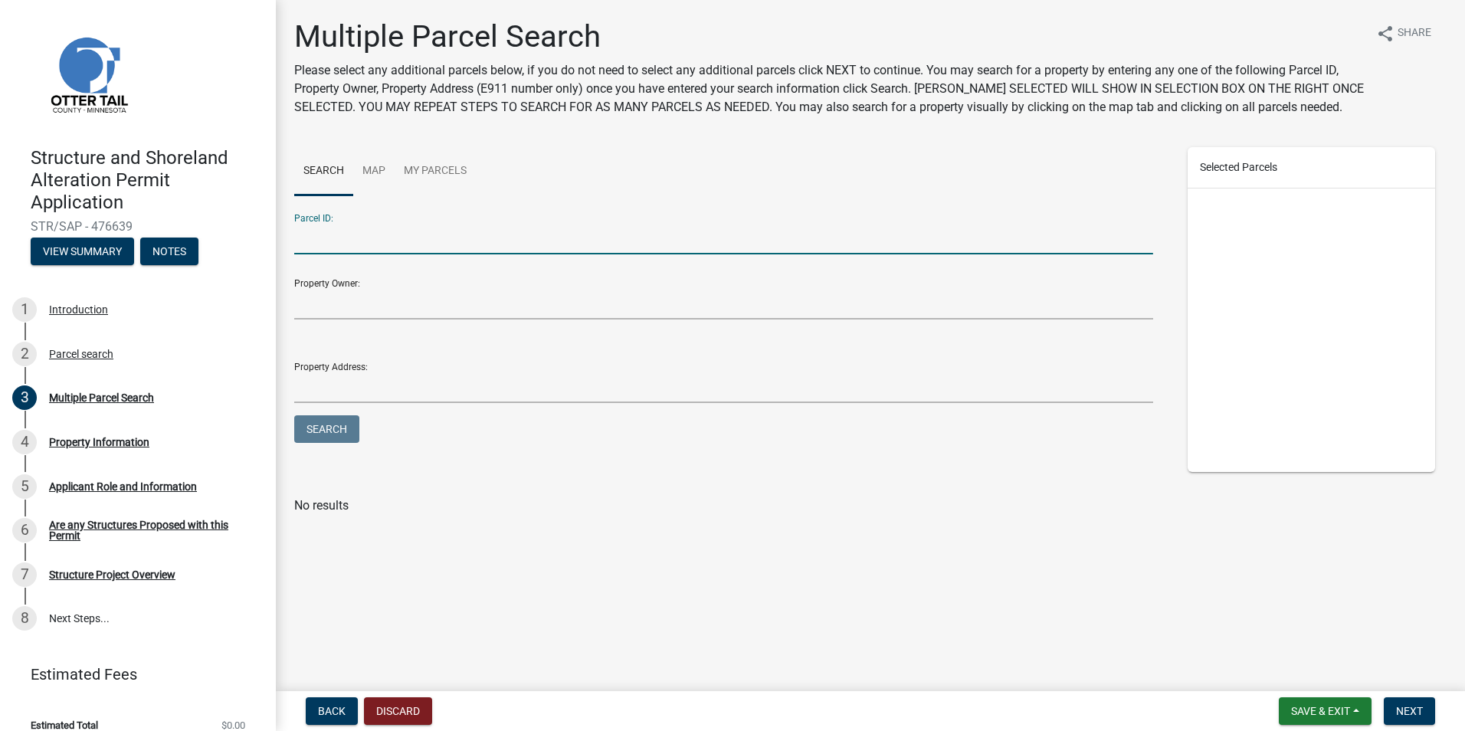
click at [417, 250] on input "Parcel ID:" at bounding box center [723, 238] width 859 height 31
click at [1394, 707] on button "Next" at bounding box center [1408, 711] width 51 height 28
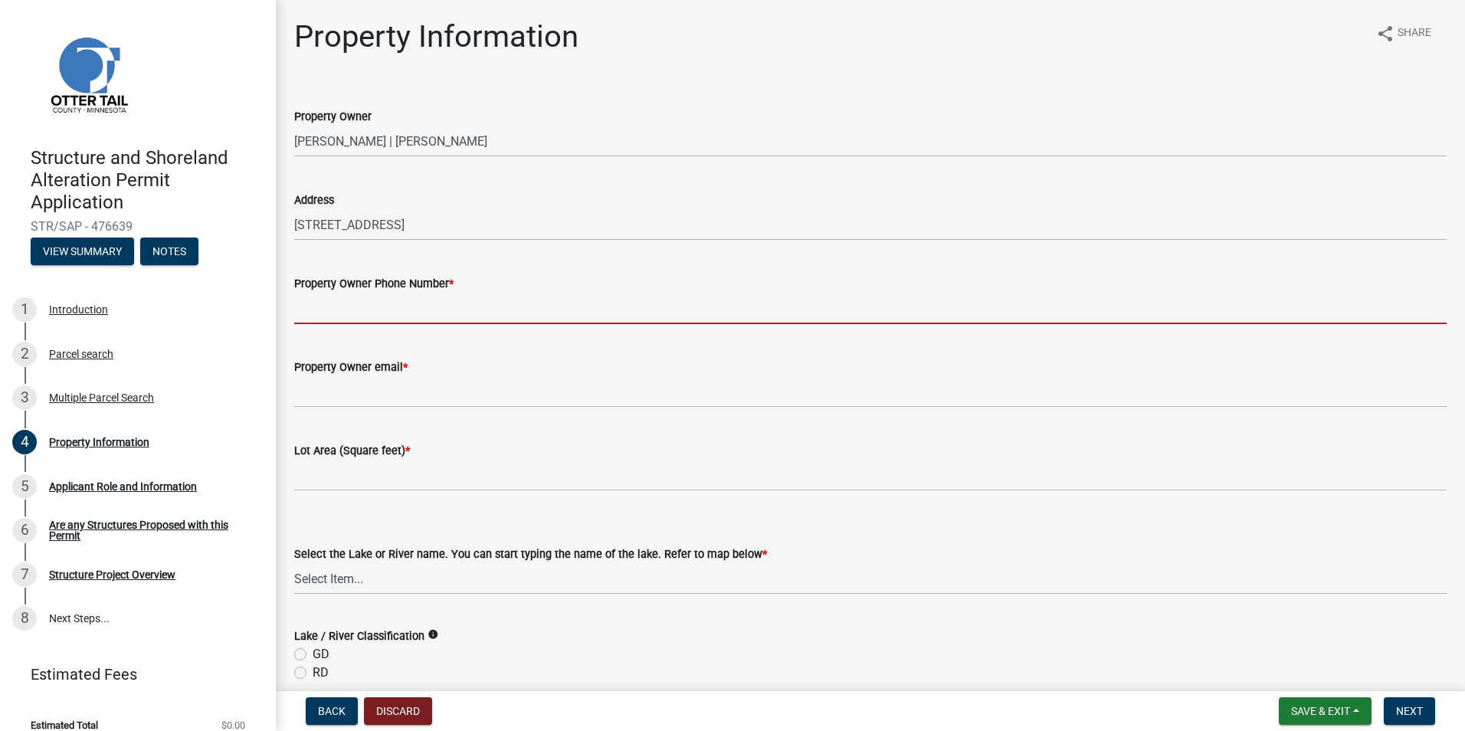
click at [479, 310] on input "Property Owner Phone Number *" at bounding box center [870, 308] width 1152 height 31
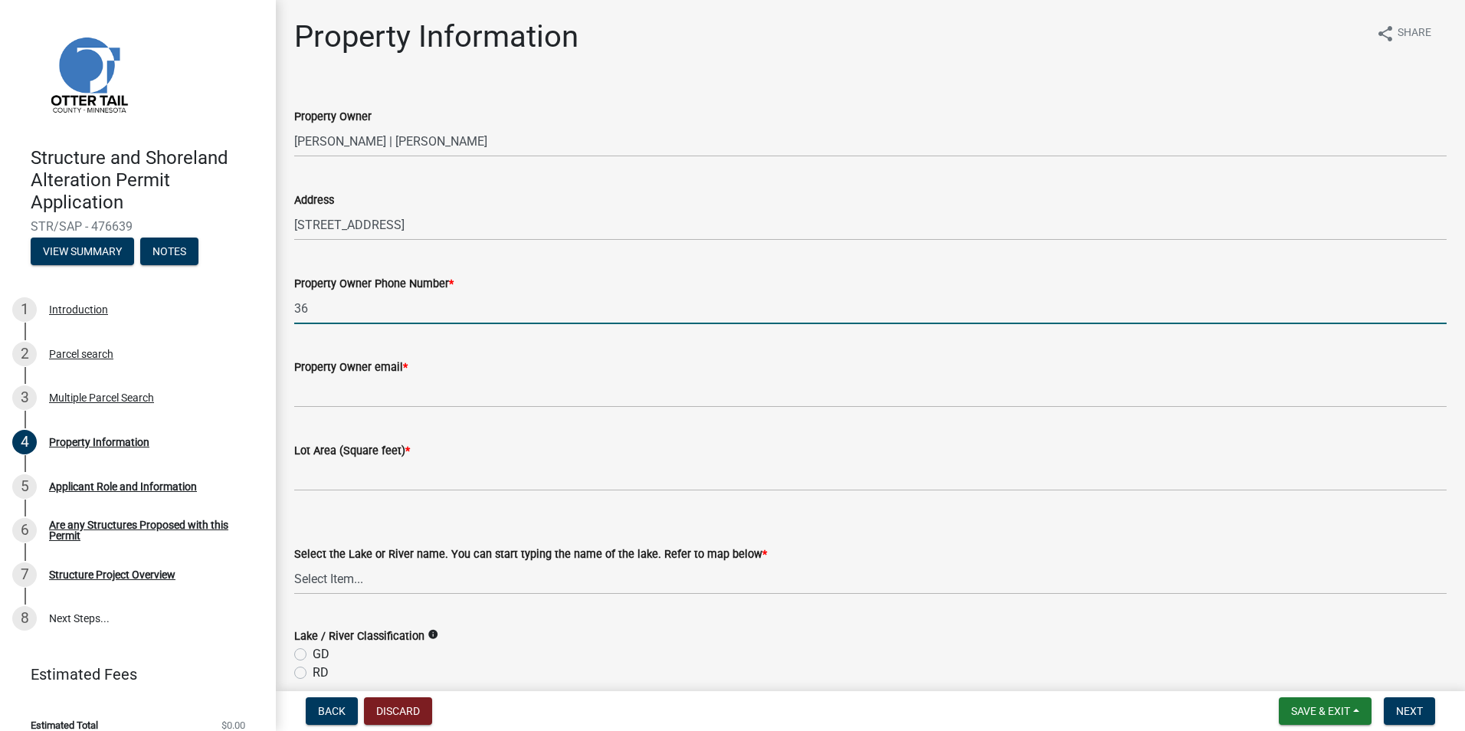
type input "3"
type input "[PHONE_NUMBER]"
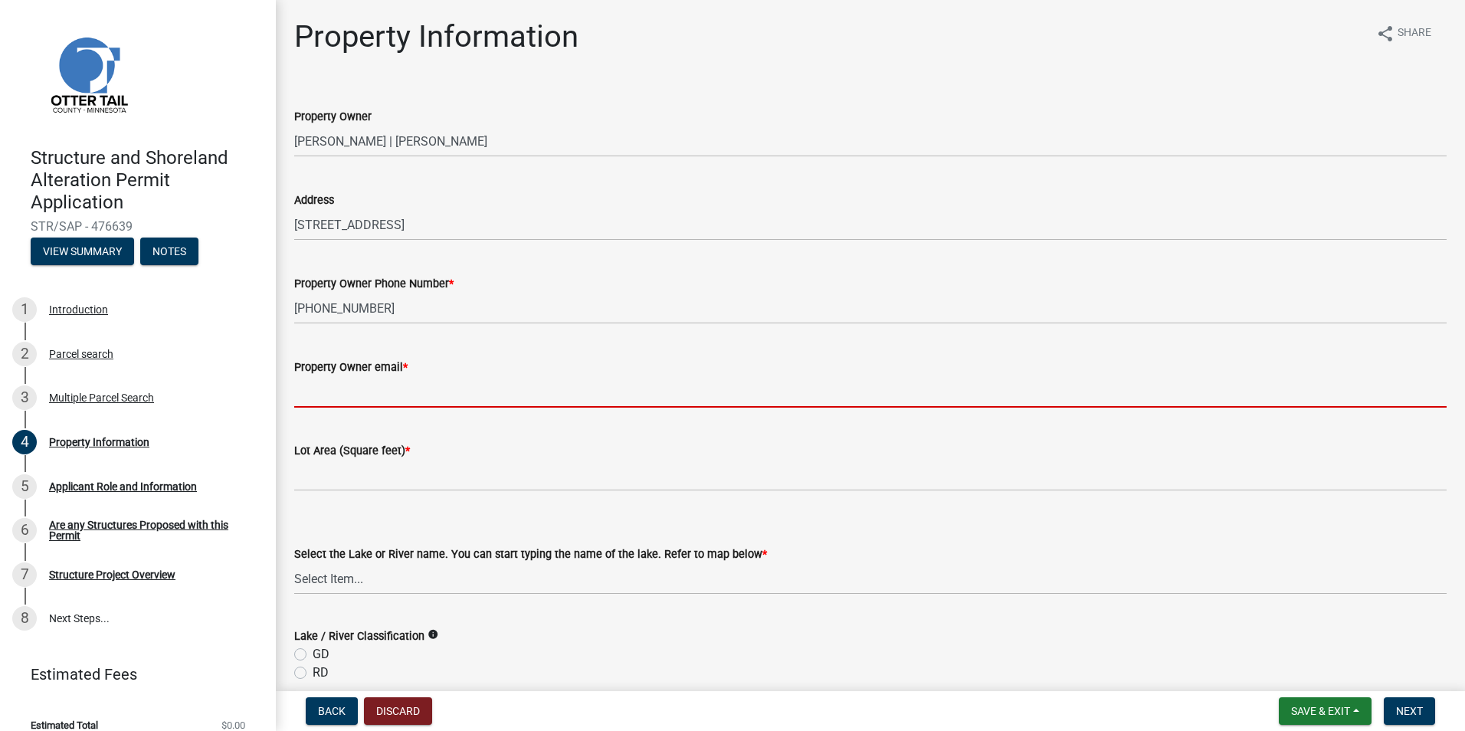
click at [455, 386] on input "Property Owner email *" at bounding box center [870, 391] width 1152 height 31
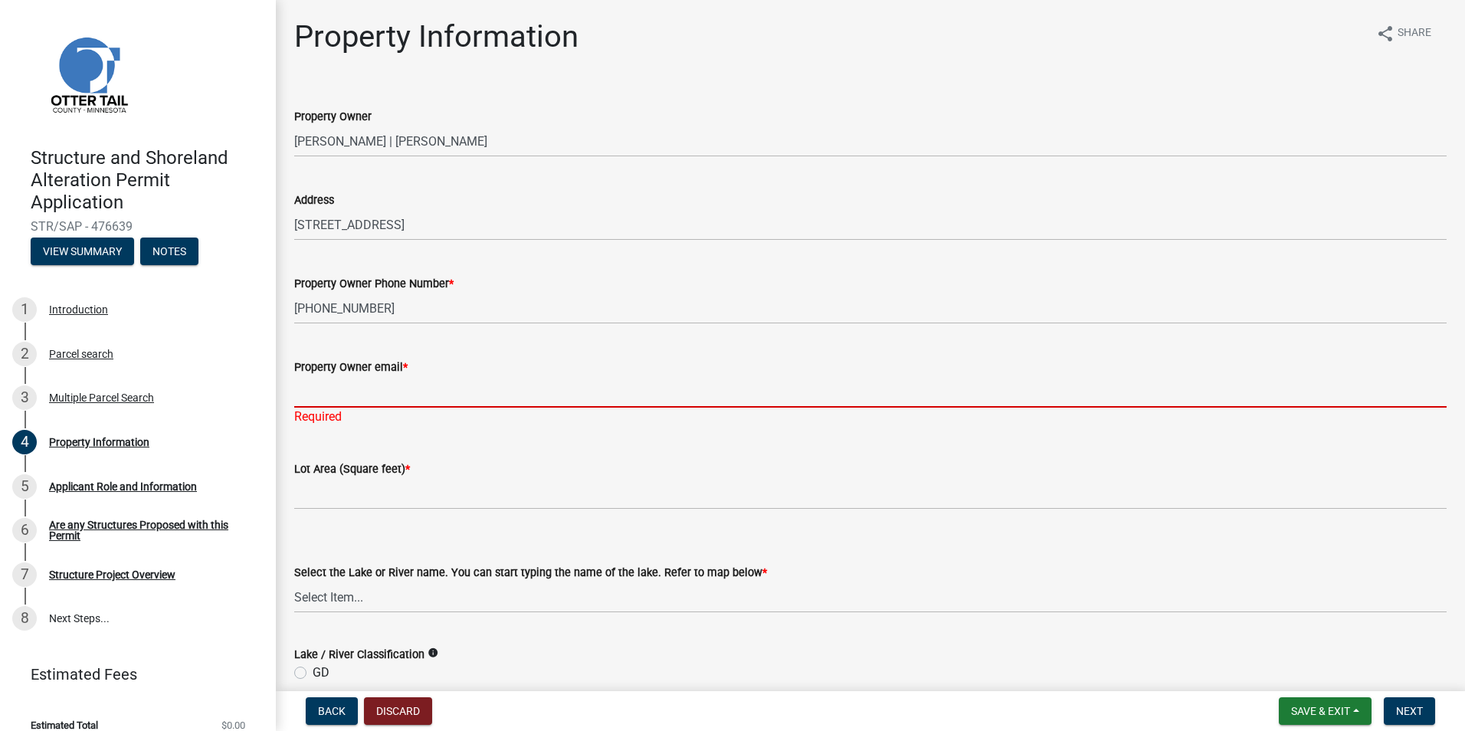
click at [432, 388] on input "Property Owner email *" at bounding box center [870, 391] width 1152 height 31
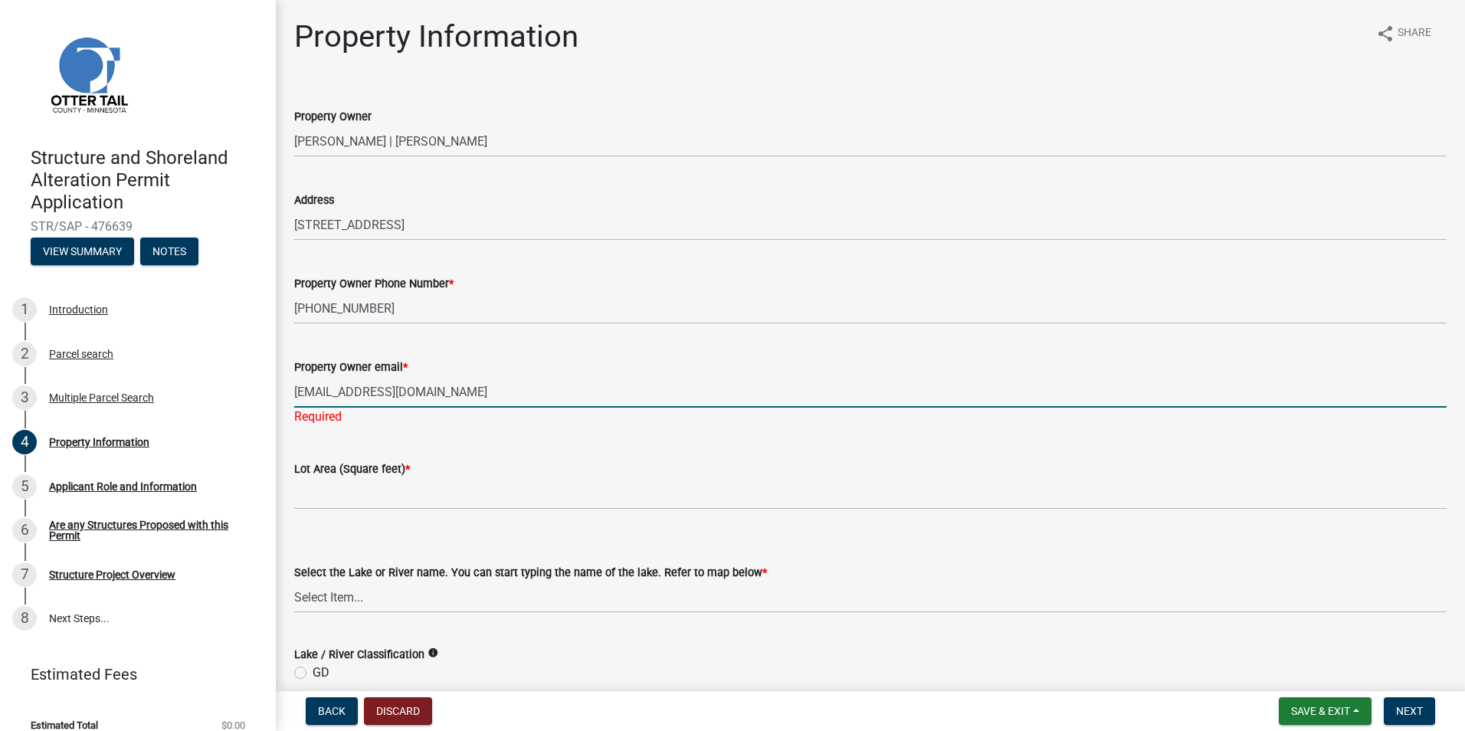
type input "[EMAIL_ADDRESS][DOMAIN_NAME]"
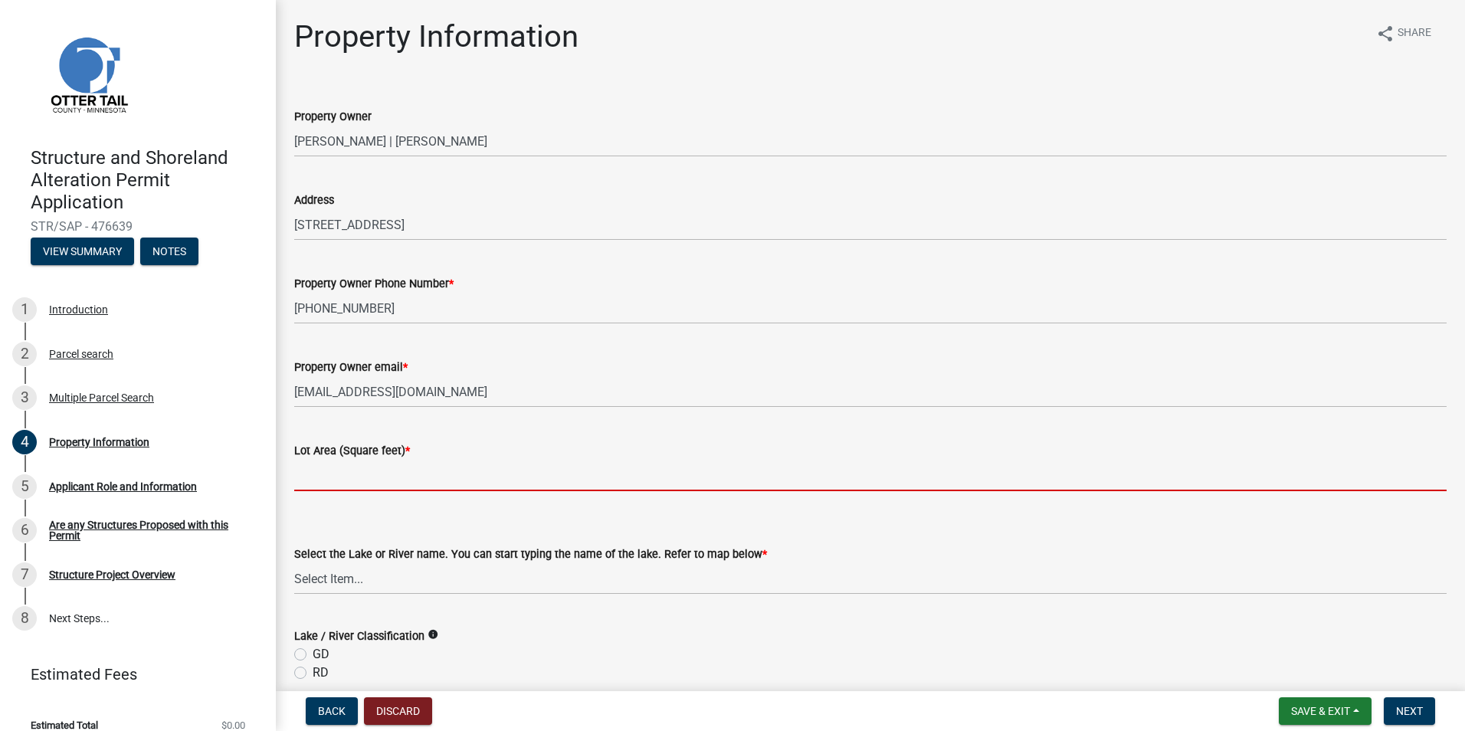
click at [383, 473] on input "text" at bounding box center [870, 475] width 1152 height 31
paste input "47,034.94"
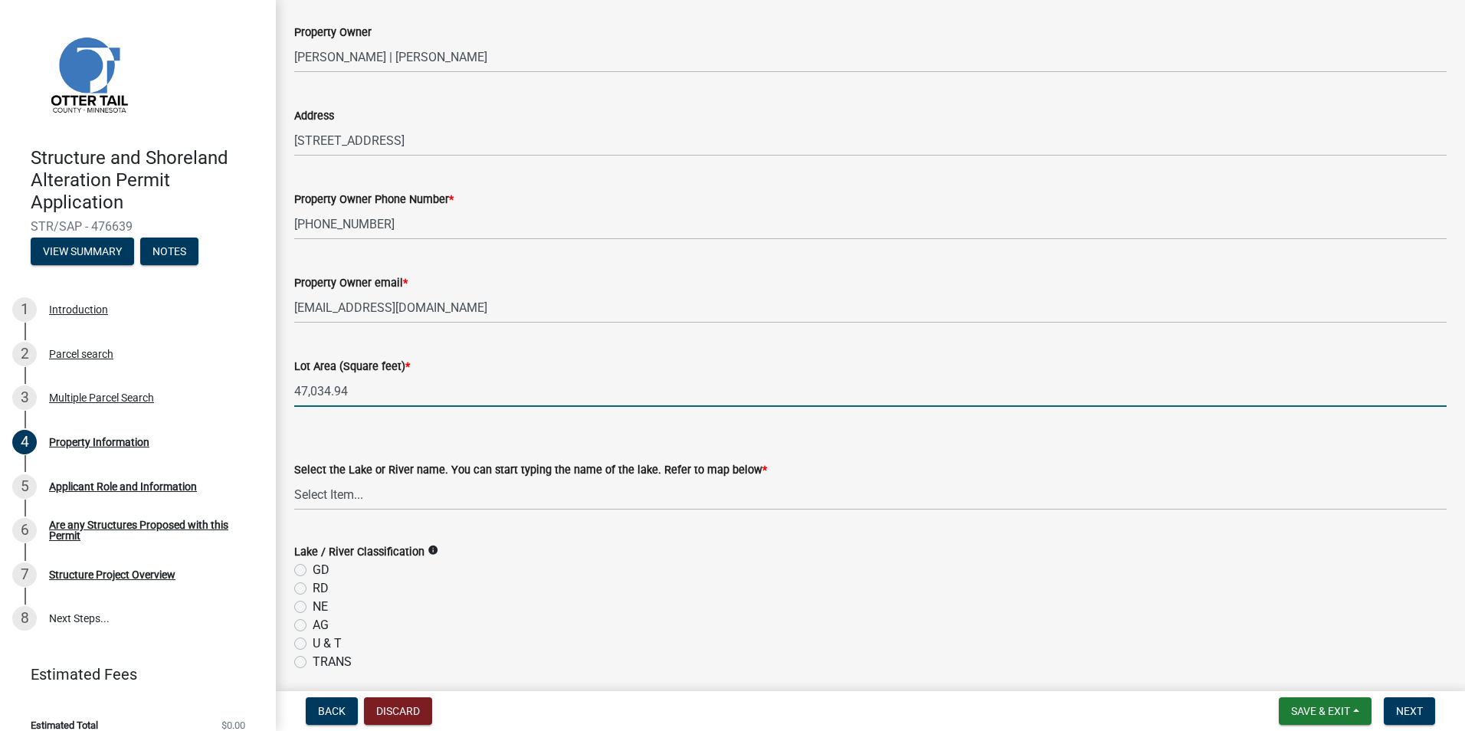
scroll to position [153, 0]
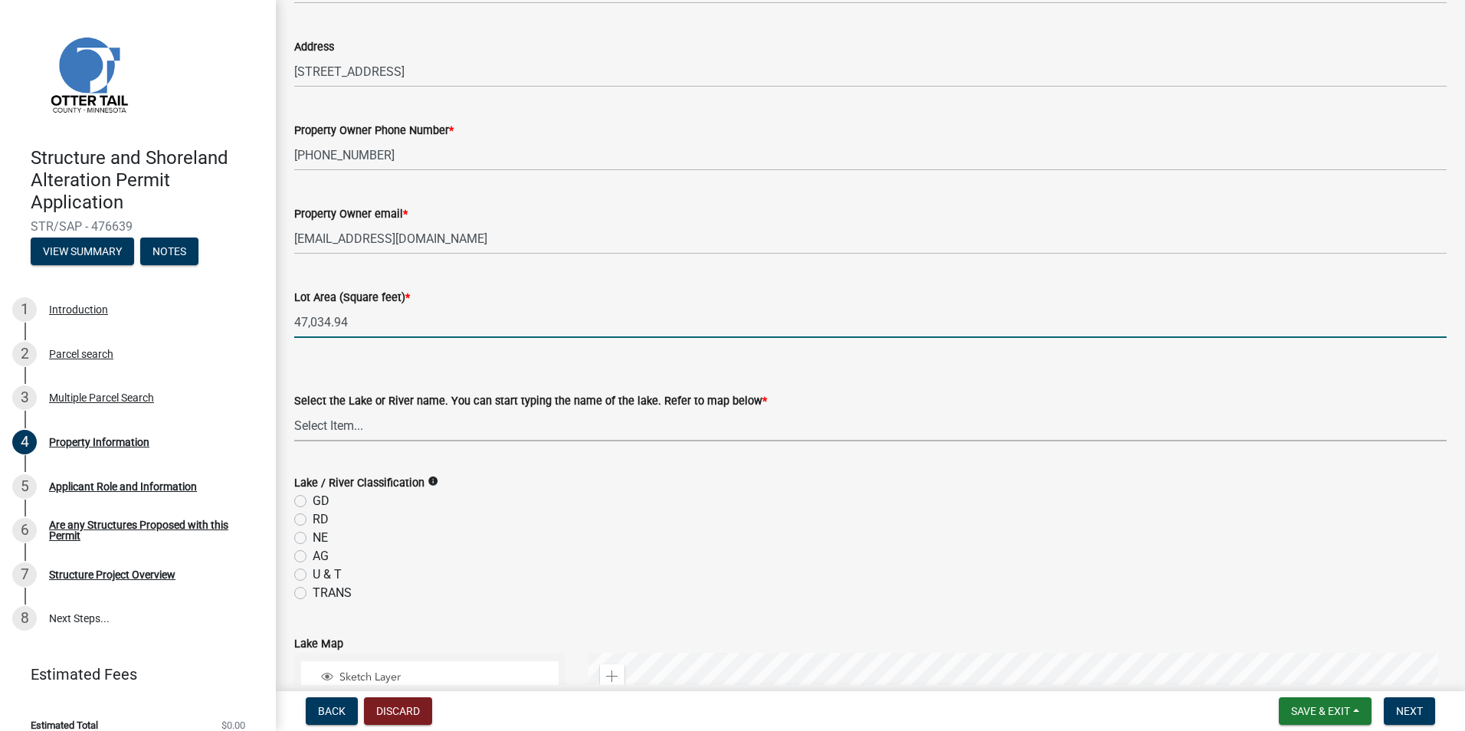
click at [447, 428] on select "Select Item... None [PERSON_NAME] 56-031 [PERSON_NAME] 56-118 [PERSON_NAME] 56-…" at bounding box center [870, 425] width 1152 height 31
type input "47034.94"
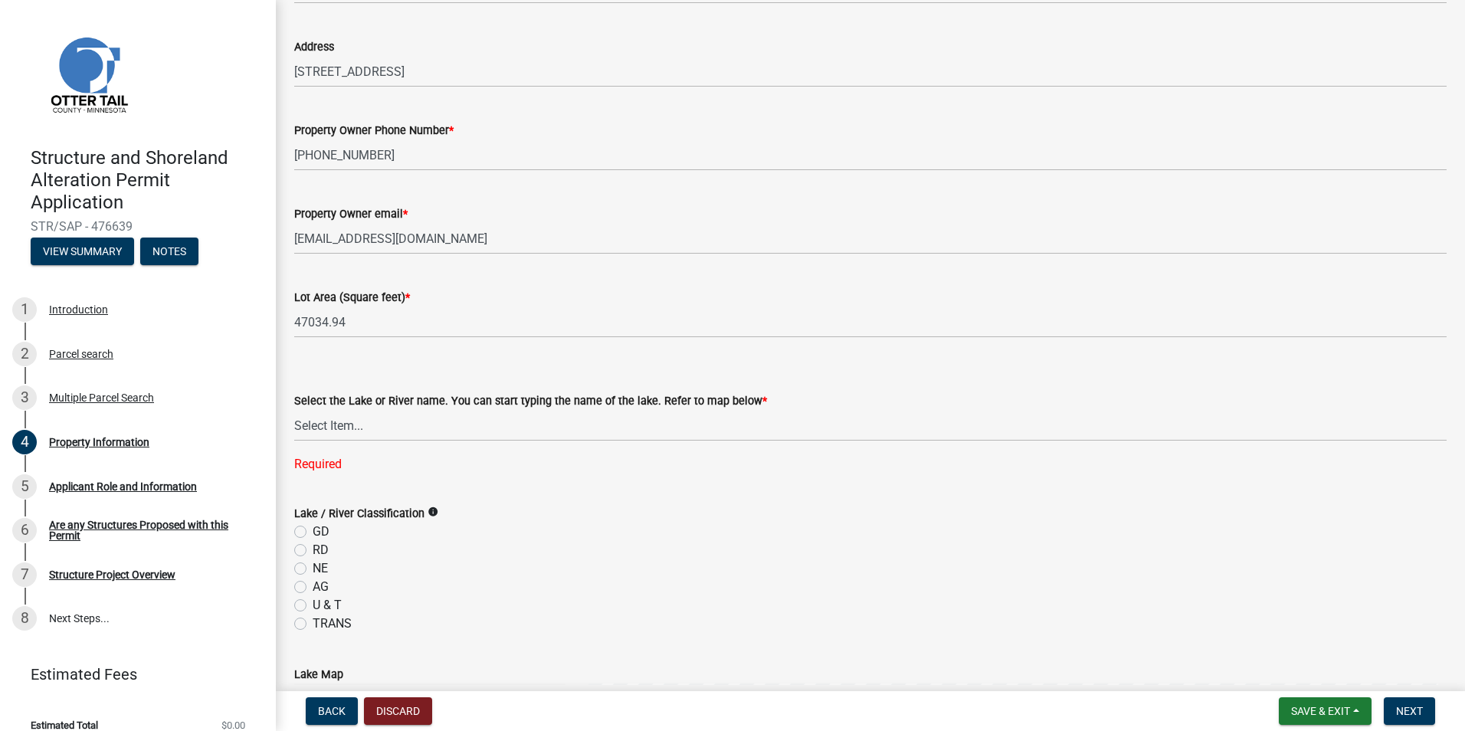
click at [313, 549] on label "RD" at bounding box center [321, 550] width 16 height 18
click at [313, 549] on input "RD" at bounding box center [318, 546] width 10 height 10
radio input "true"
click at [421, 513] on label "Lake / River Classification" at bounding box center [359, 514] width 130 height 11
click at [433, 512] on icon "info" at bounding box center [432, 511] width 11 height 11
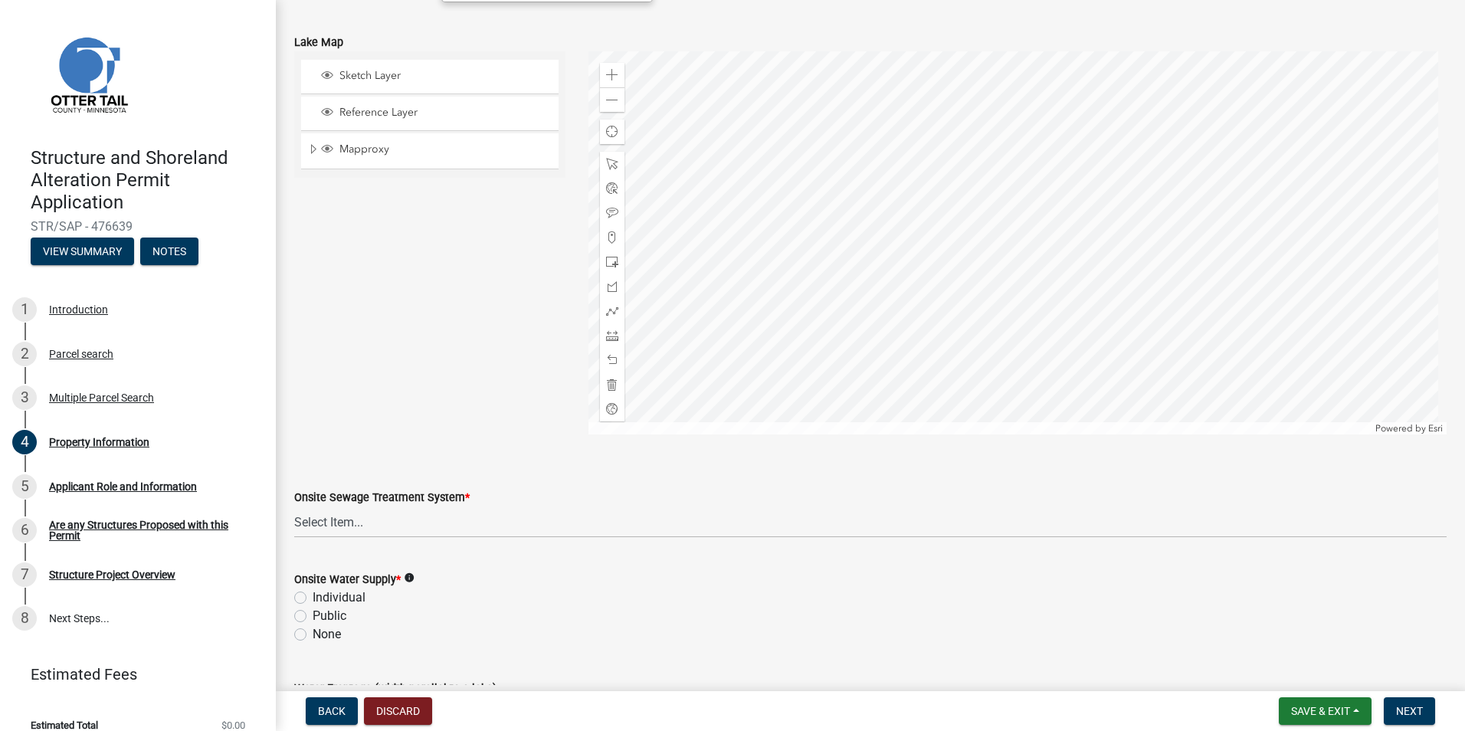
scroll to position [901, 0]
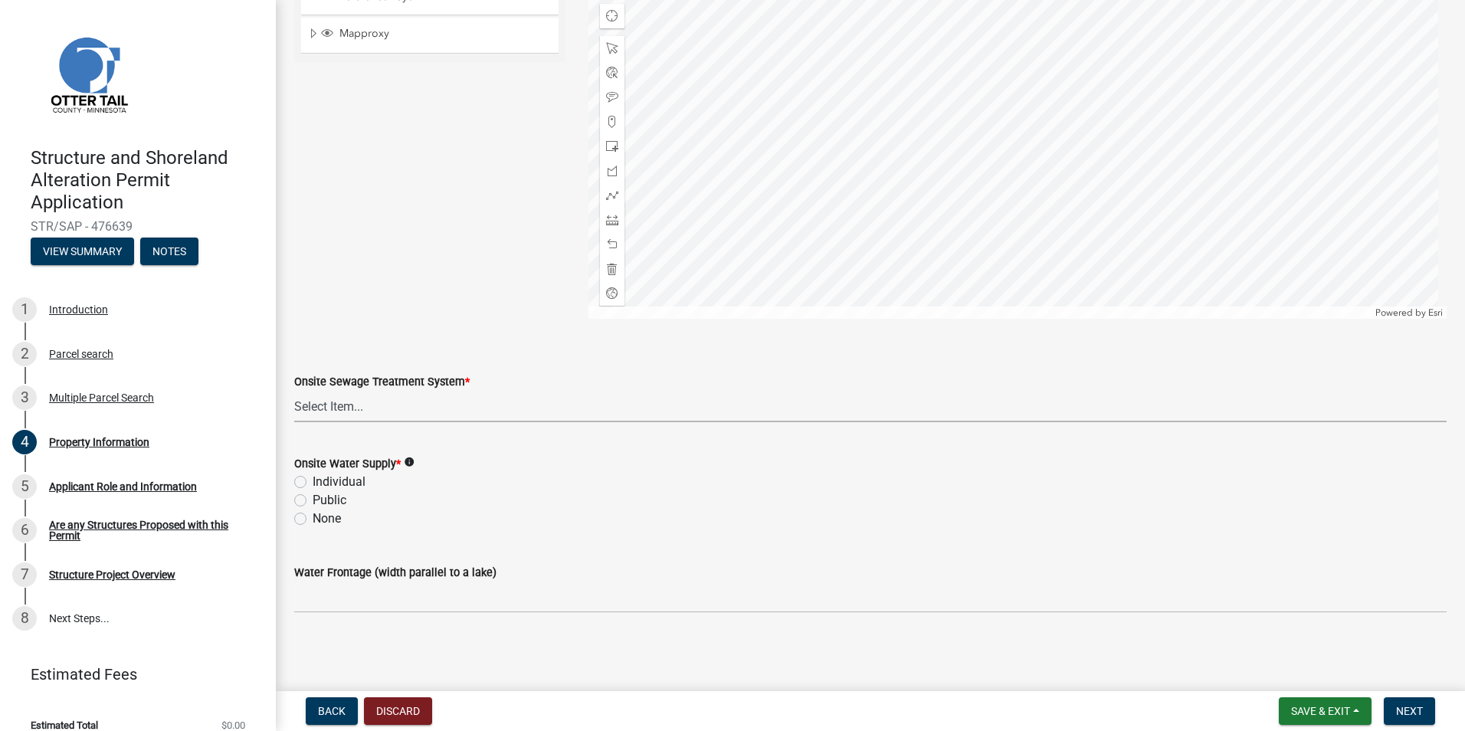
click at [375, 417] on select "Select Item... L&R Certificate of Compliance within 5yrs Compliance Inspection …" at bounding box center [870, 406] width 1152 height 31
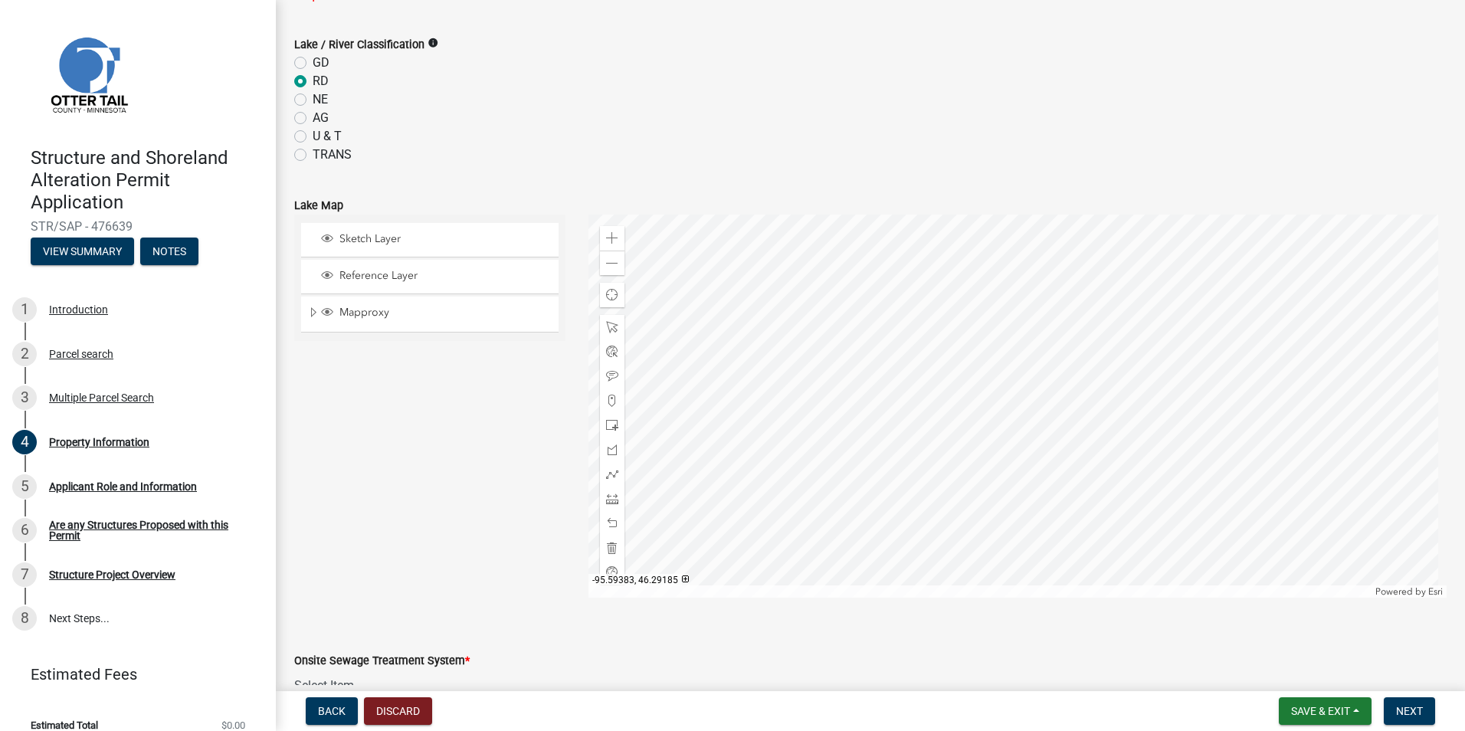
scroll to position [824, 0]
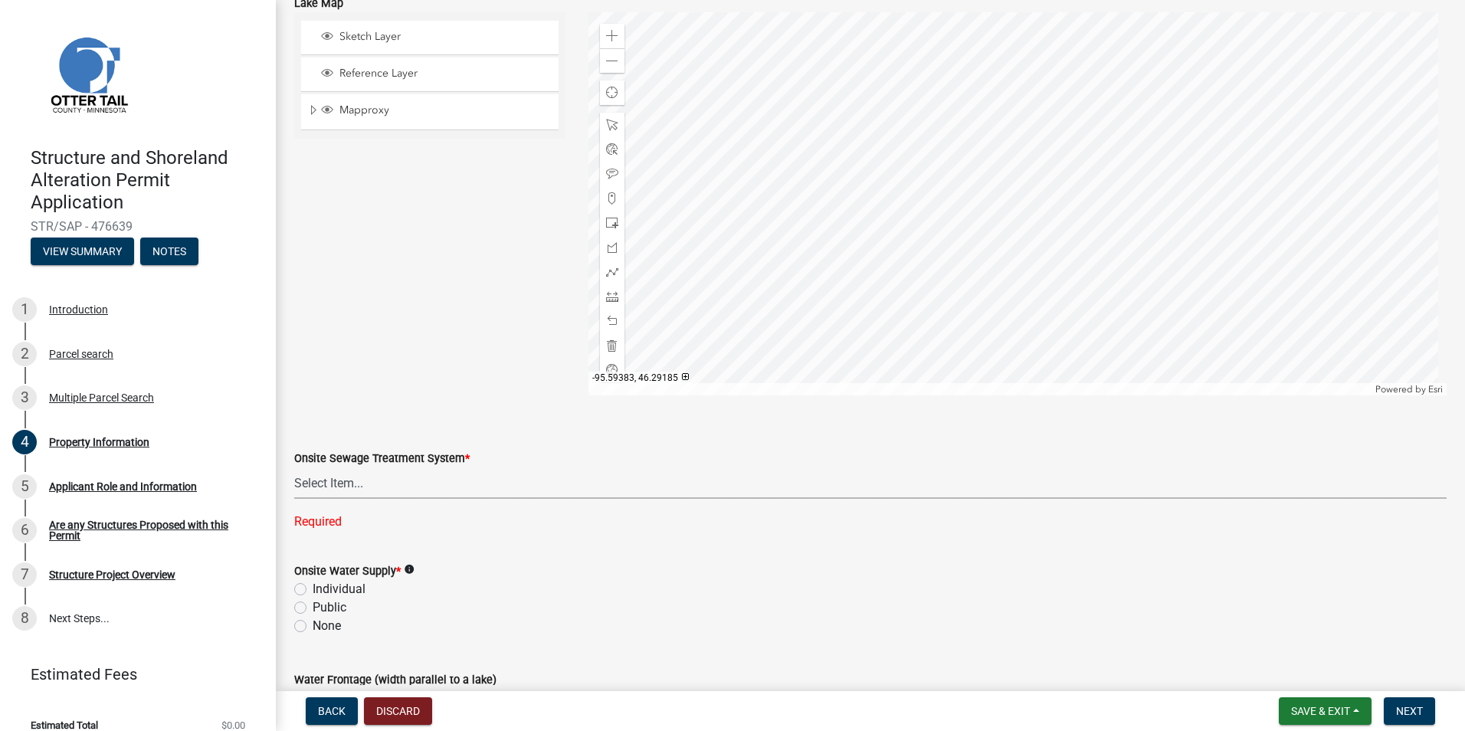
click at [438, 484] on select "Select Item... L&R Certificate of Compliance within 5yrs Compliance Inspection …" at bounding box center [870, 482] width 1152 height 31
click at [294, 467] on select "Select Item... L&R Certificate of Compliance within 5yrs Compliance Inspection …" at bounding box center [870, 482] width 1152 height 31
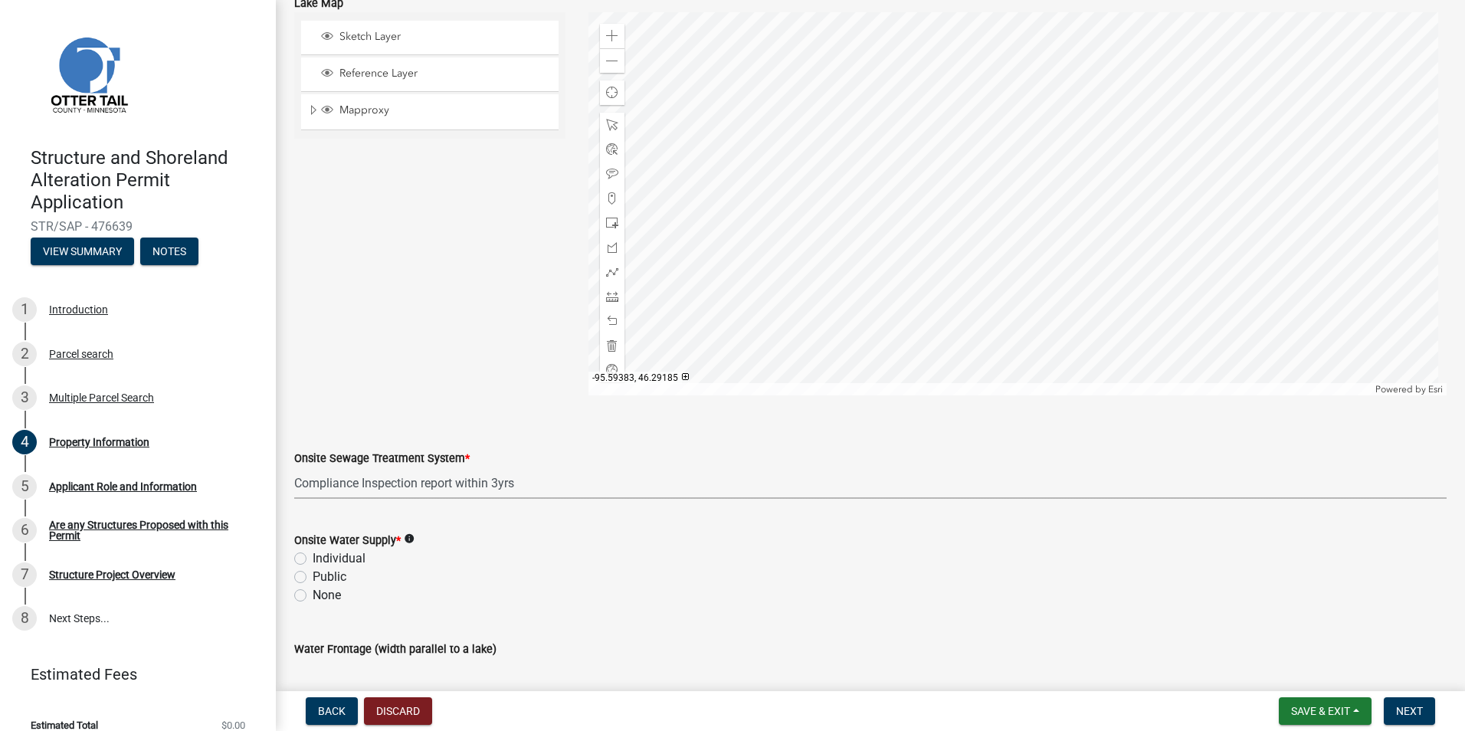
click at [394, 483] on select "Select Item... L&R Certificate of Compliance within 5yrs Compliance Inspection …" at bounding box center [870, 482] width 1152 height 31
click at [429, 486] on select "Select Item... L&R Certificate of Compliance within 5yrs Compliance Inspection …" at bounding box center [870, 482] width 1152 height 31
click at [294, 467] on select "Select Item... L&R Certificate of Compliance within 5yrs Compliance Inspection …" at bounding box center [870, 482] width 1152 height 31
click at [437, 476] on select "Select Item... L&R Certificate of Compliance within 5yrs Compliance Inspection …" at bounding box center [870, 482] width 1152 height 31
click at [294, 467] on select "Select Item... L&R Certificate of Compliance within 5yrs Compliance Inspection …" at bounding box center [870, 482] width 1152 height 31
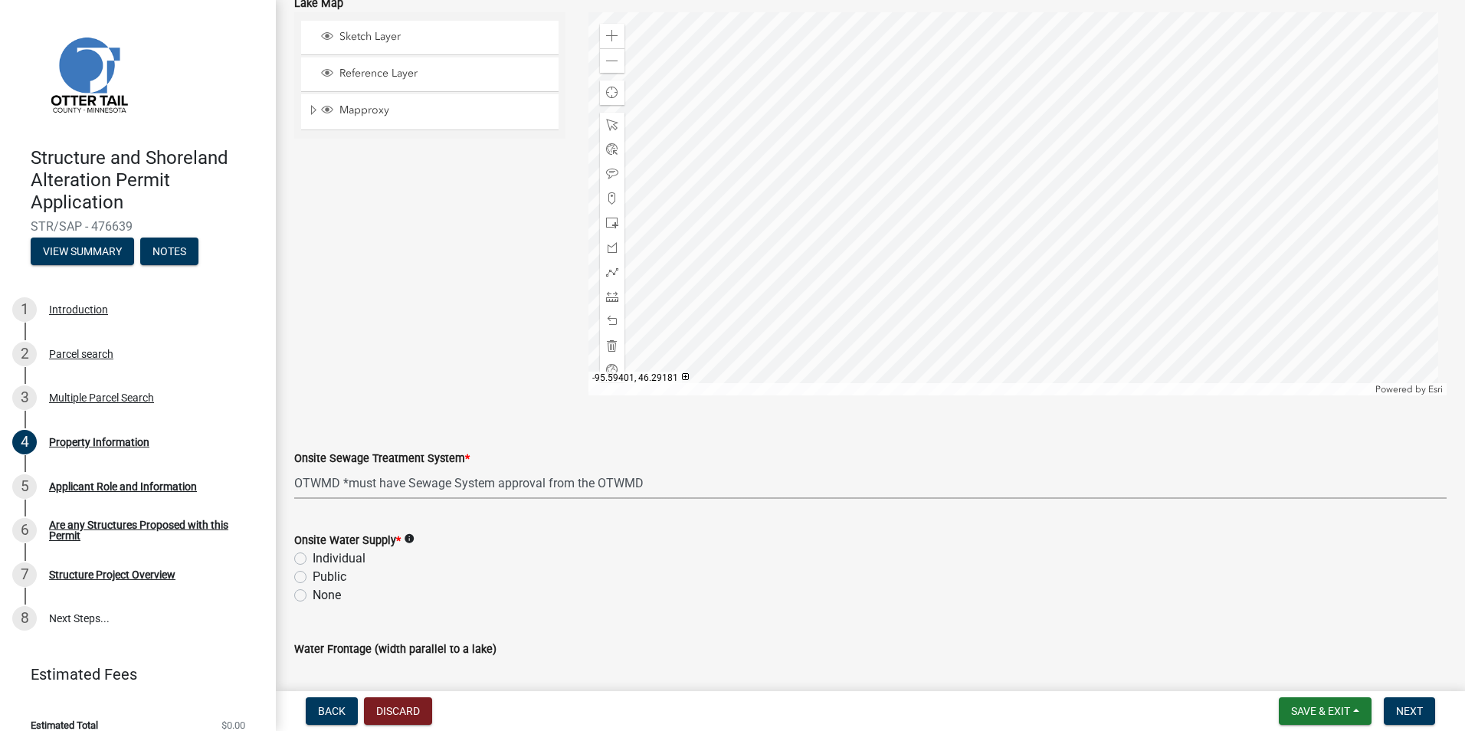
click at [427, 476] on select "Select Item... L&R Certificate of Compliance within 5yrs Compliance Inspection …" at bounding box center [870, 482] width 1152 height 31
click at [294, 467] on select "Select Item... L&R Certificate of Compliance within 5yrs Compliance Inspection …" at bounding box center [870, 482] width 1152 height 31
select select "9233bc03-43b7-4bc3-a622-0f4482adc204"
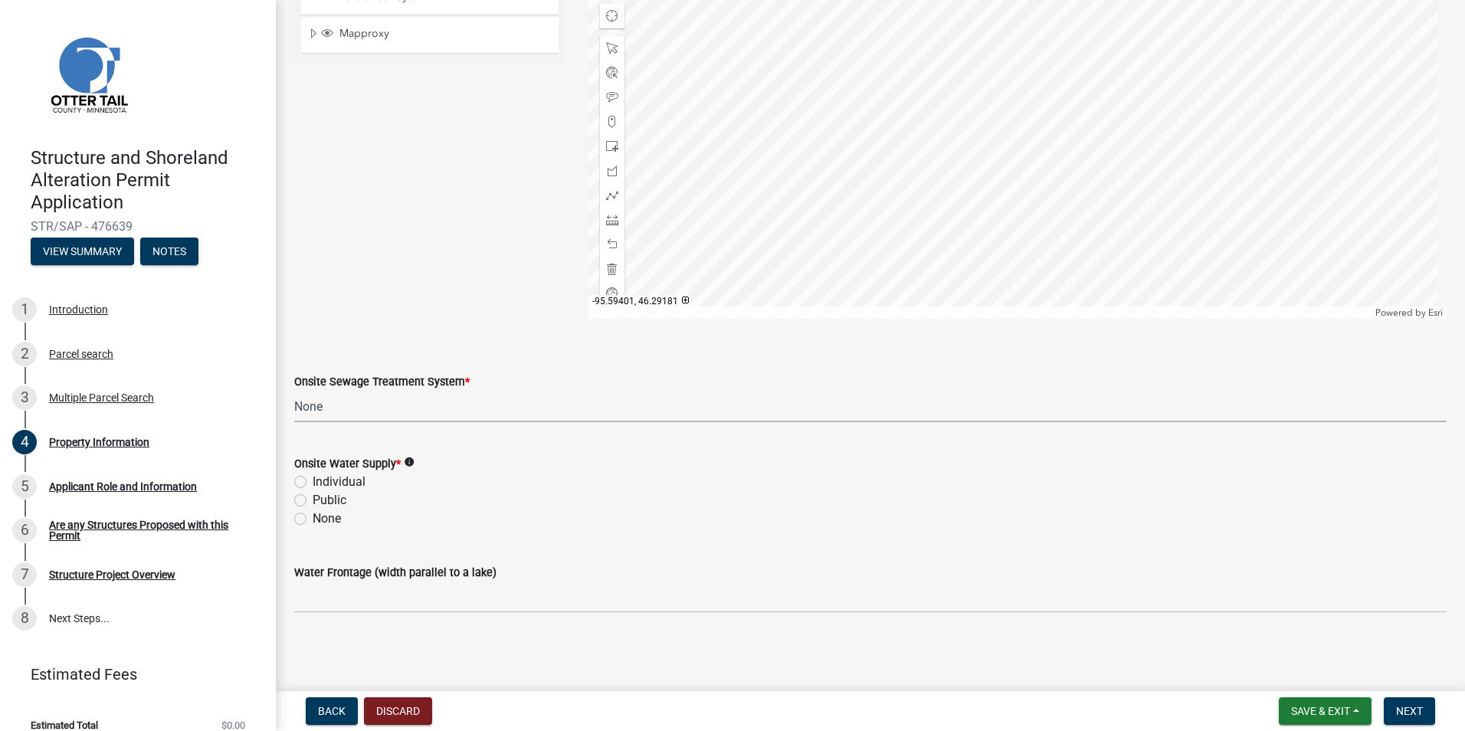
click at [314, 483] on label "Individual" at bounding box center [339, 482] width 53 height 18
click at [314, 483] on input "Individual" at bounding box center [318, 478] width 10 height 10
radio input "true"
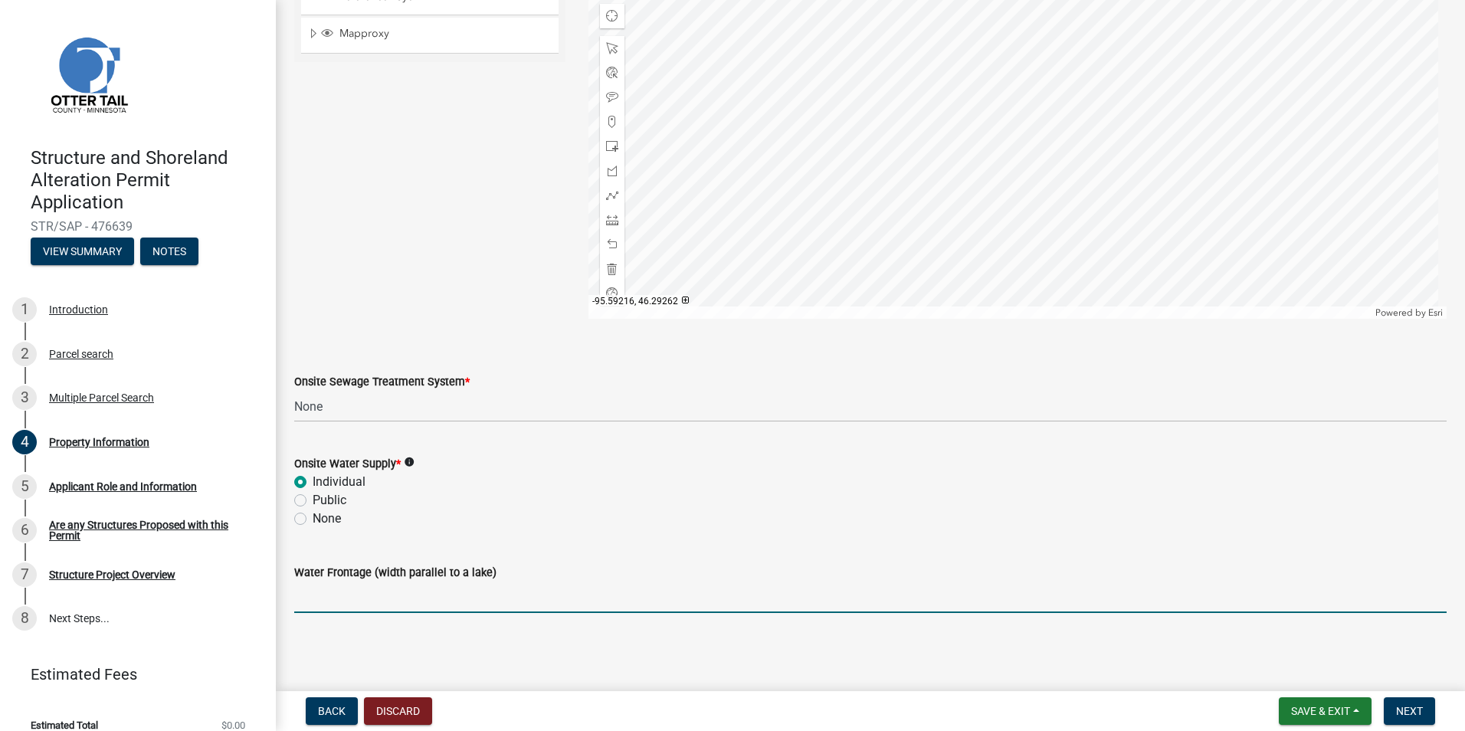
click at [398, 591] on input "Water Frontage (width parallel to a lake)" at bounding box center [870, 596] width 1152 height 31
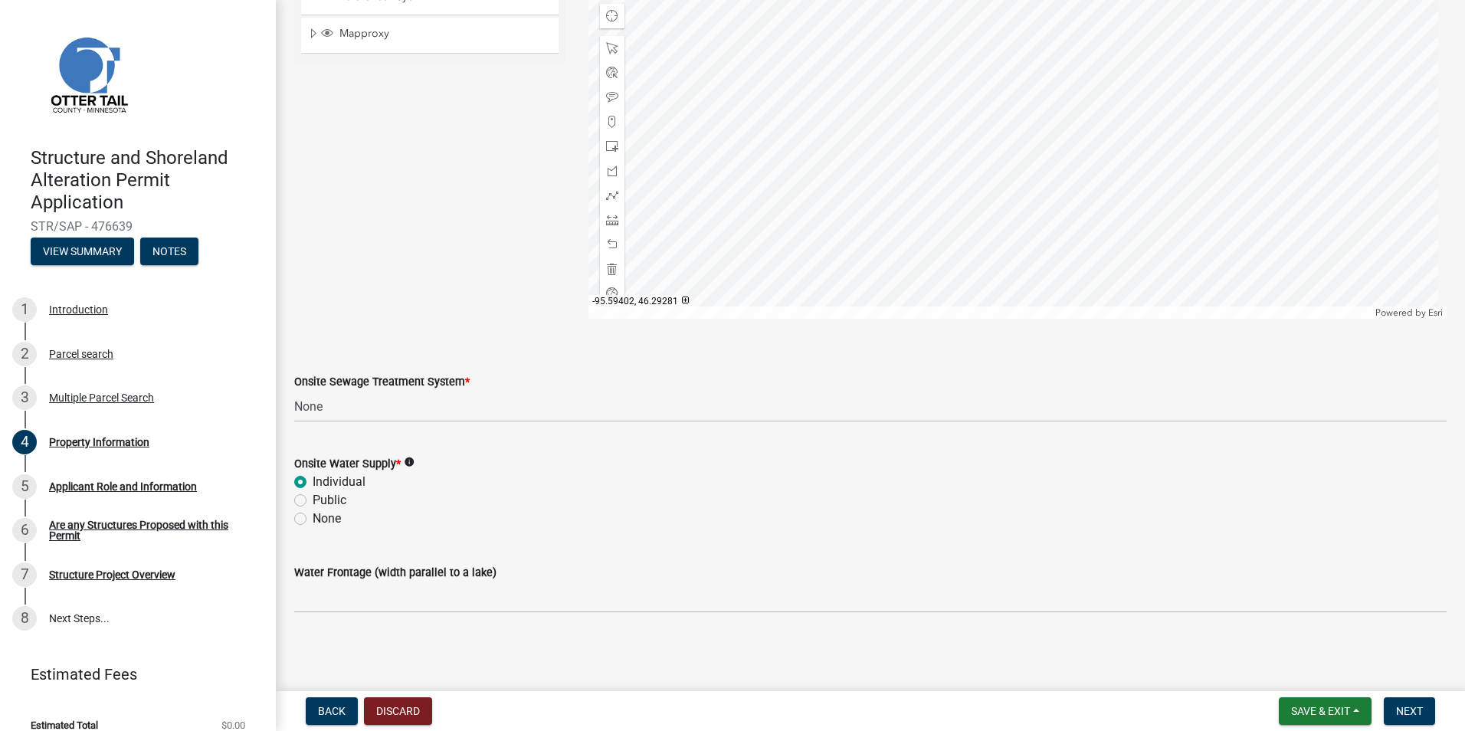
click at [353, 573] on label "Water Frontage (width parallel to a lake)" at bounding box center [395, 573] width 202 height 11
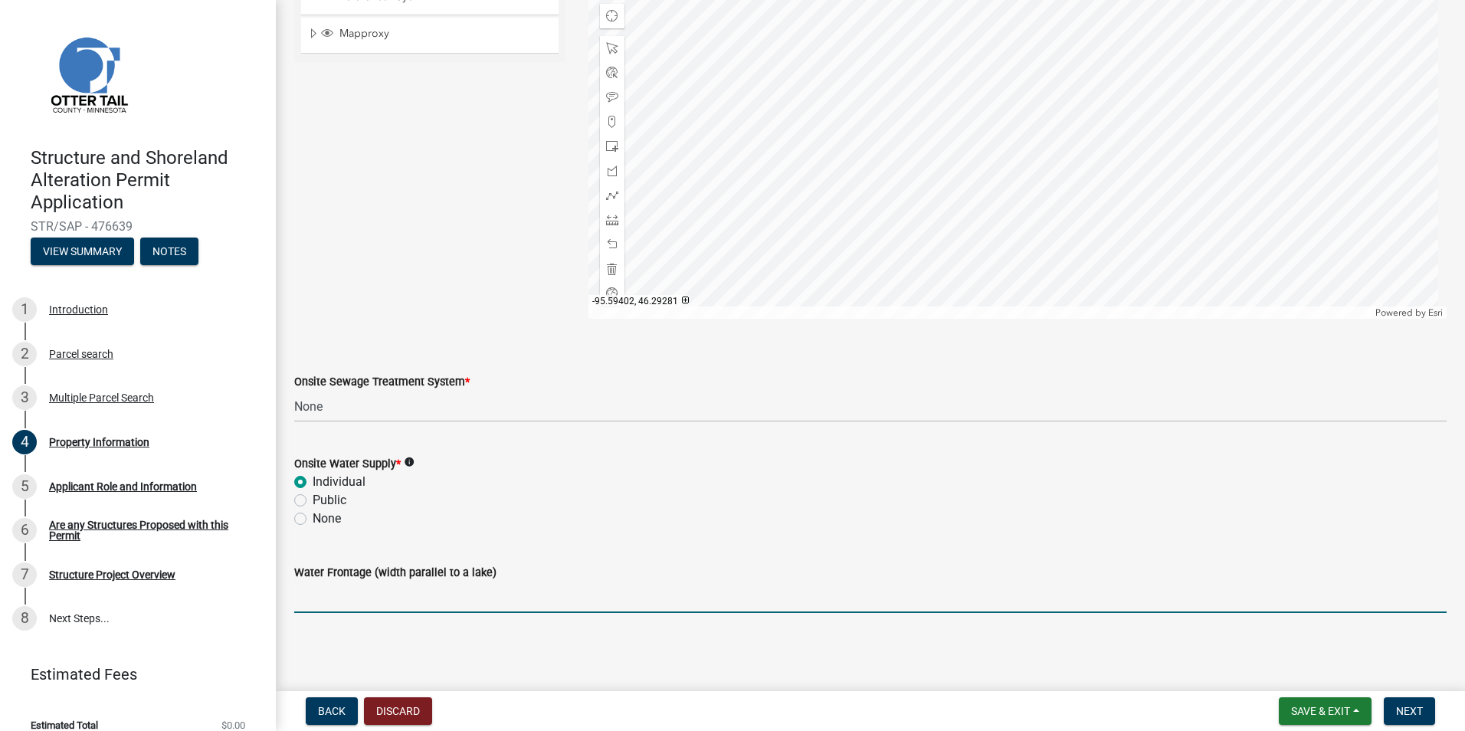
click at [353, 581] on input "Water Frontage (width parallel to a lake)" at bounding box center [870, 596] width 1152 height 31
type input "195"
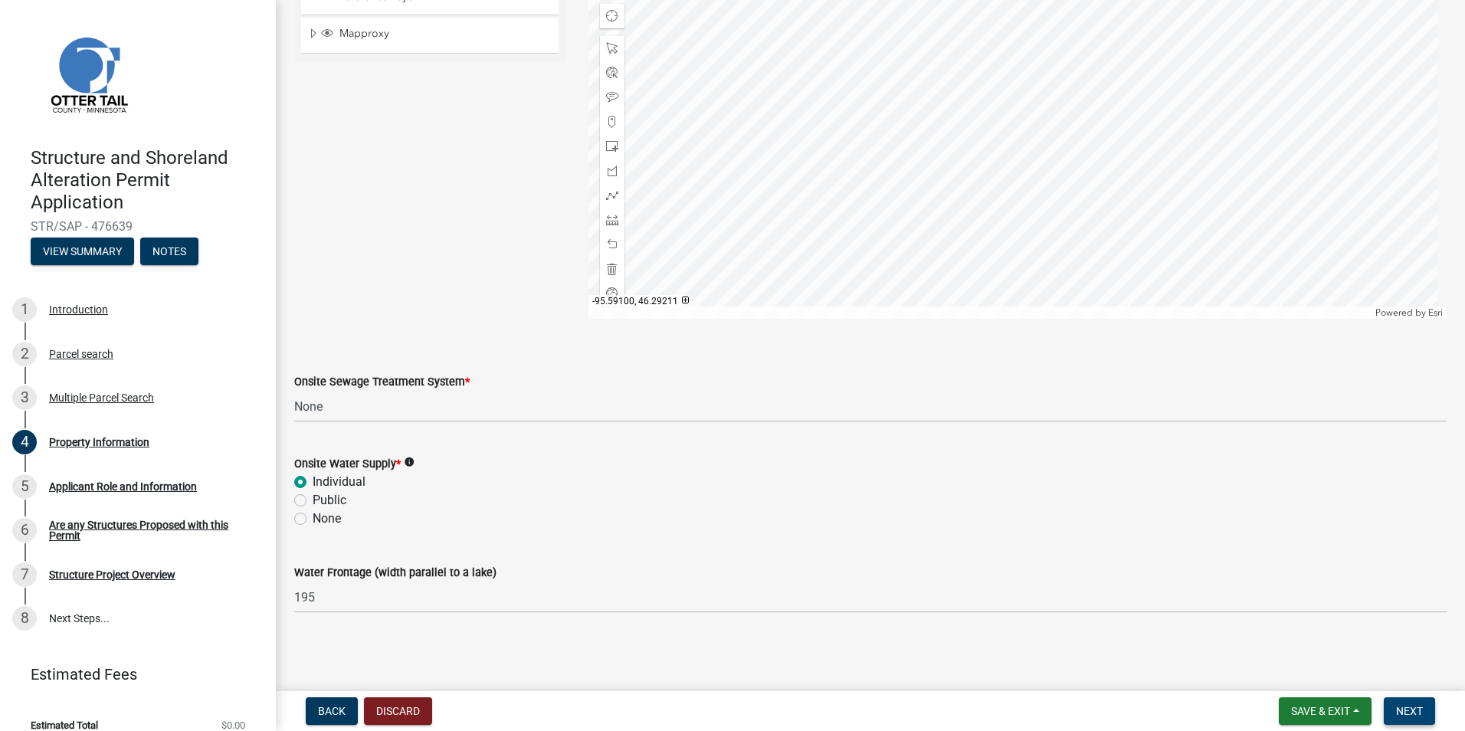
click at [1389, 722] on button "Next" at bounding box center [1408, 711] width 51 height 28
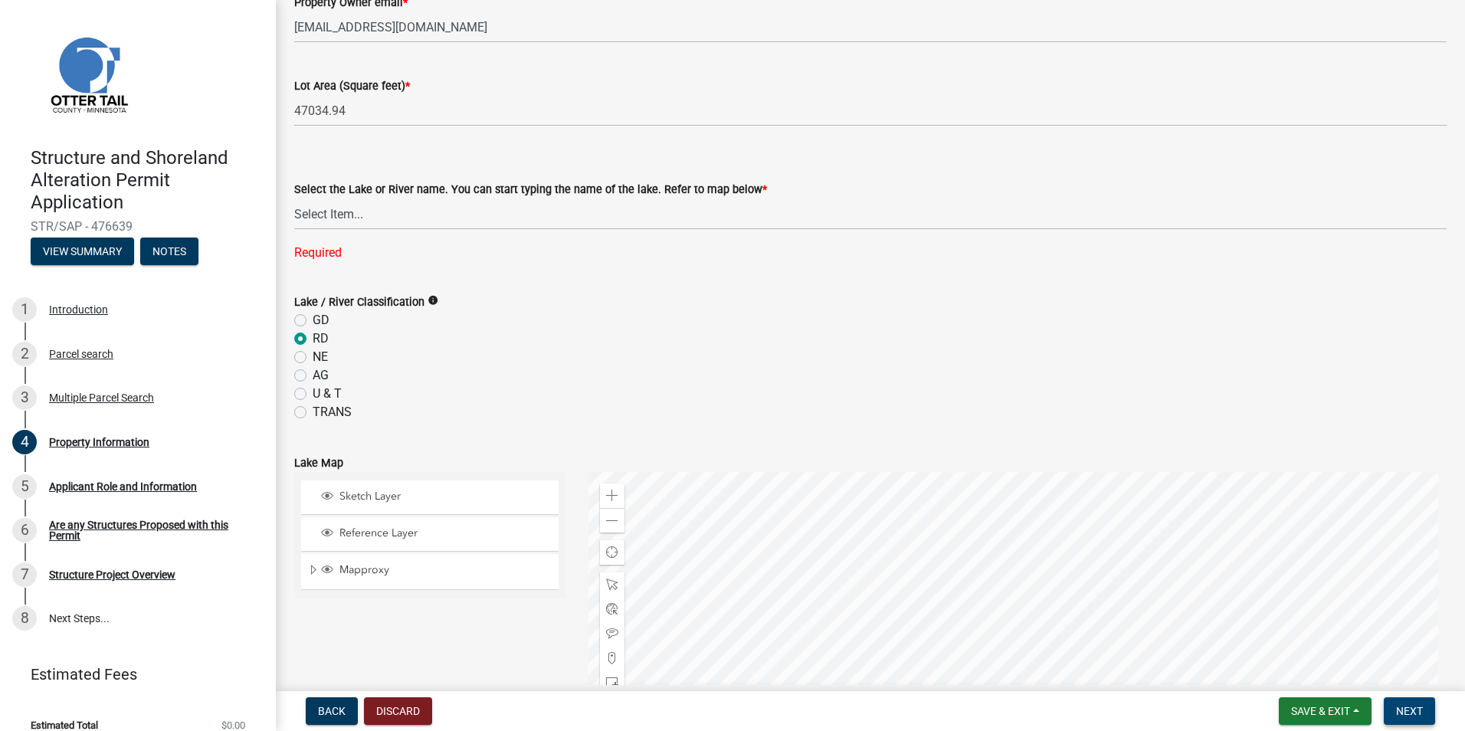
scroll to position [211, 0]
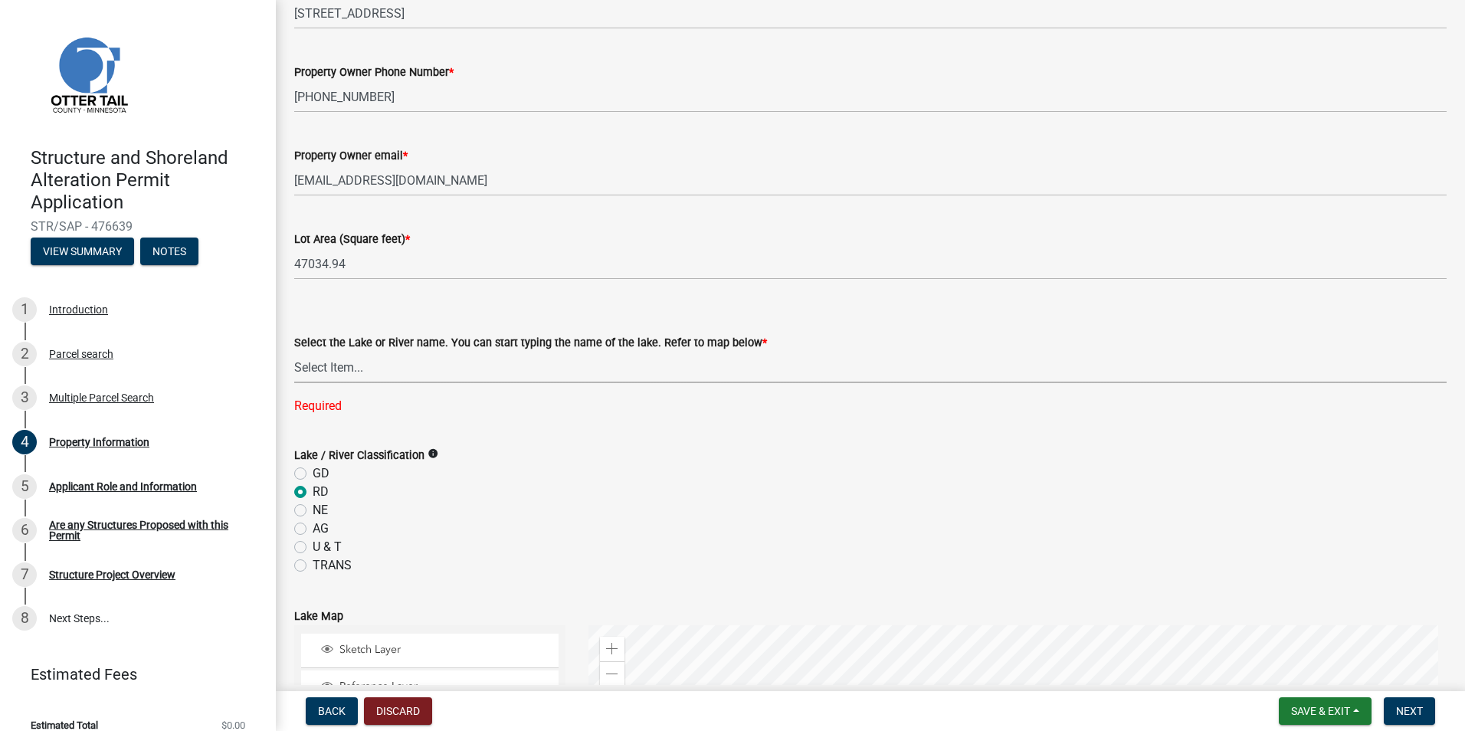
click at [507, 359] on select "Select Item... None [PERSON_NAME] 56-031 [PERSON_NAME] 56-118 [PERSON_NAME] 56-…" at bounding box center [870, 367] width 1152 height 31
click at [294, 352] on select "Select Item... None [PERSON_NAME] 56-031 [PERSON_NAME] 56-118 [PERSON_NAME] 56-…" at bounding box center [870, 367] width 1152 height 31
select select "4e1281d9-a122-458a-80e3-8ca1aefebfd7"
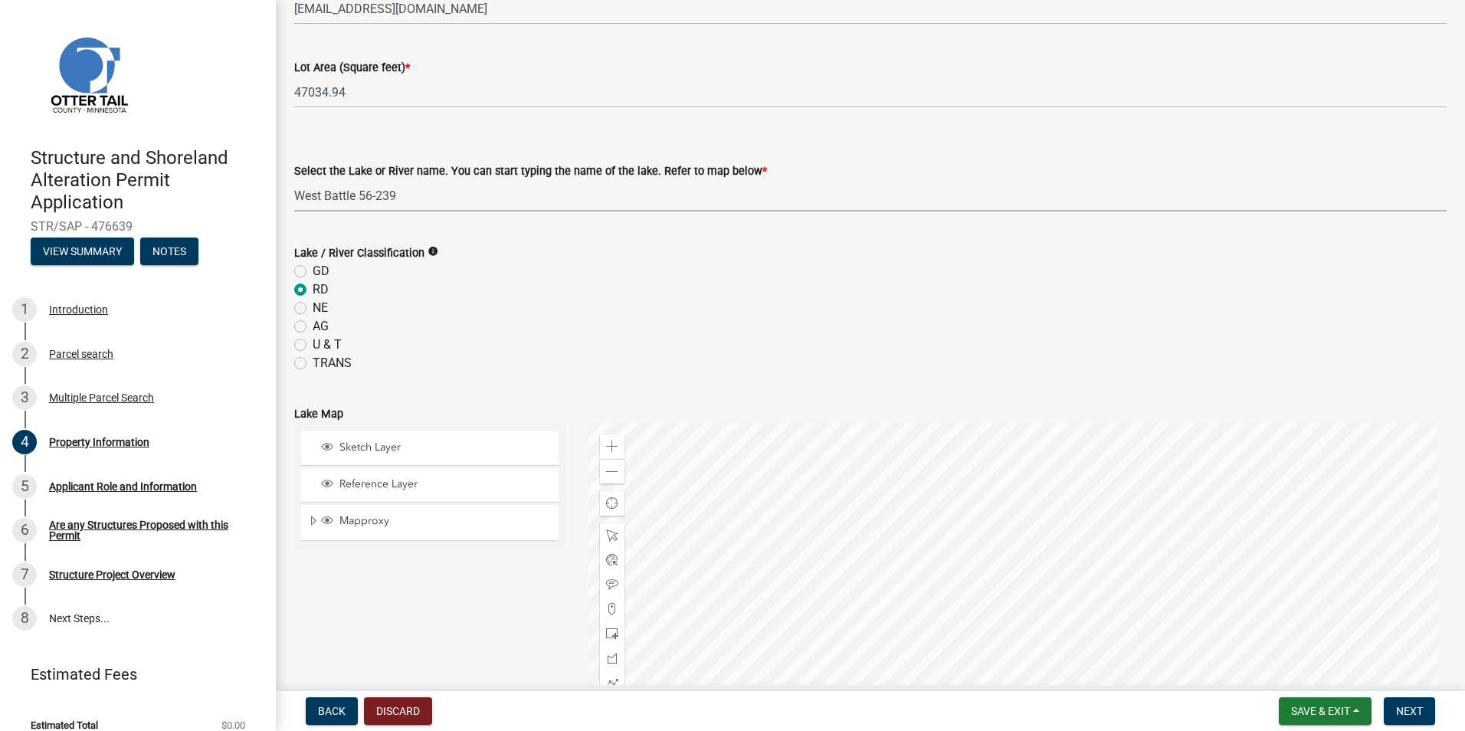
scroll to position [870, 0]
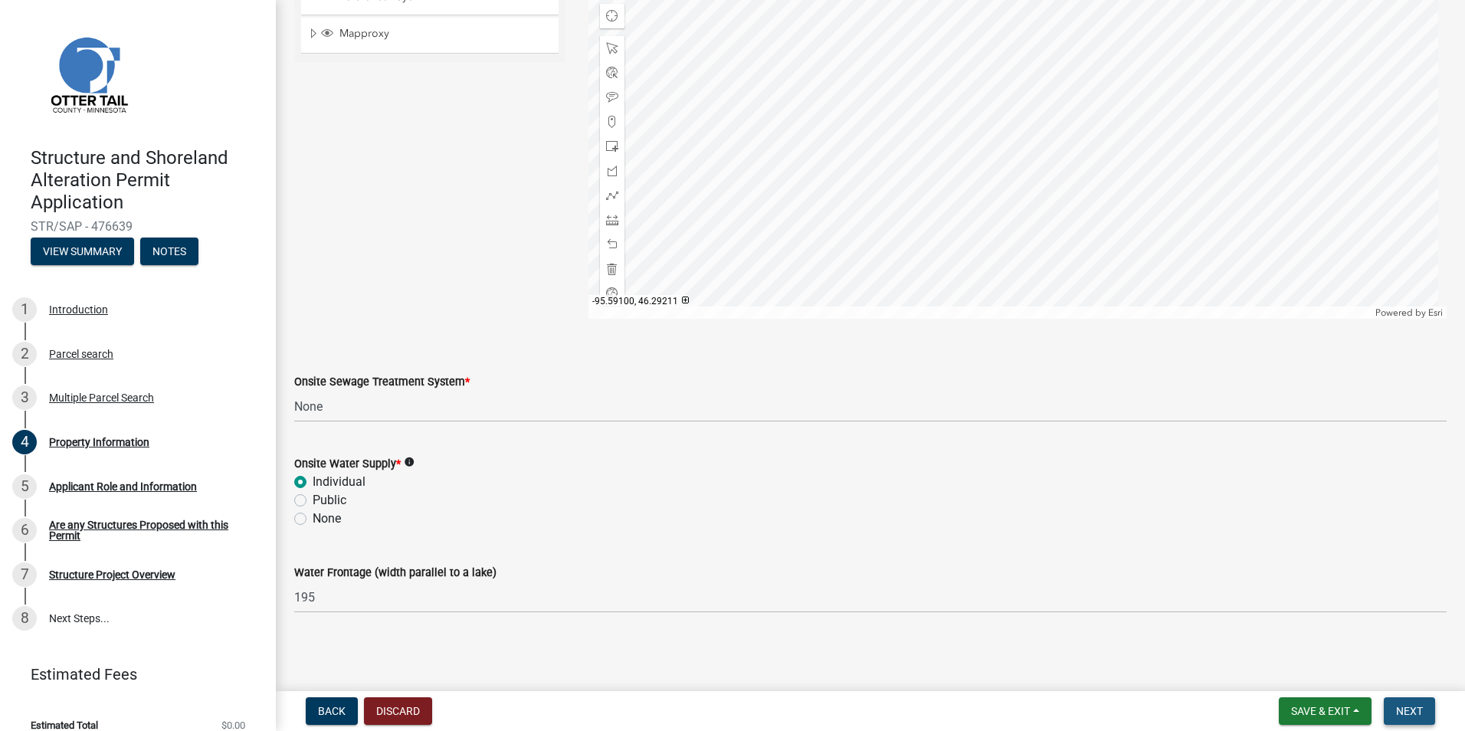
click at [1393, 709] on button "Next" at bounding box center [1408, 711] width 51 height 28
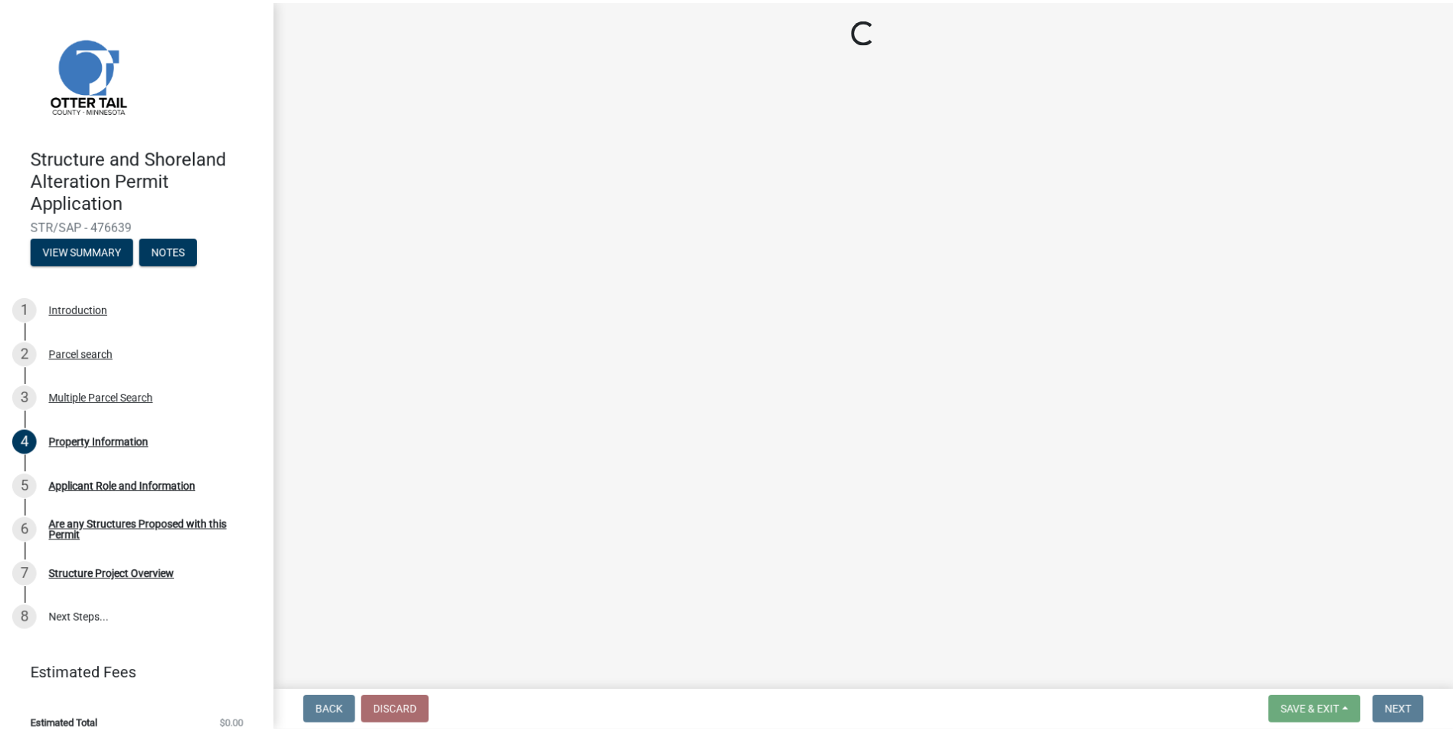
scroll to position [0, 0]
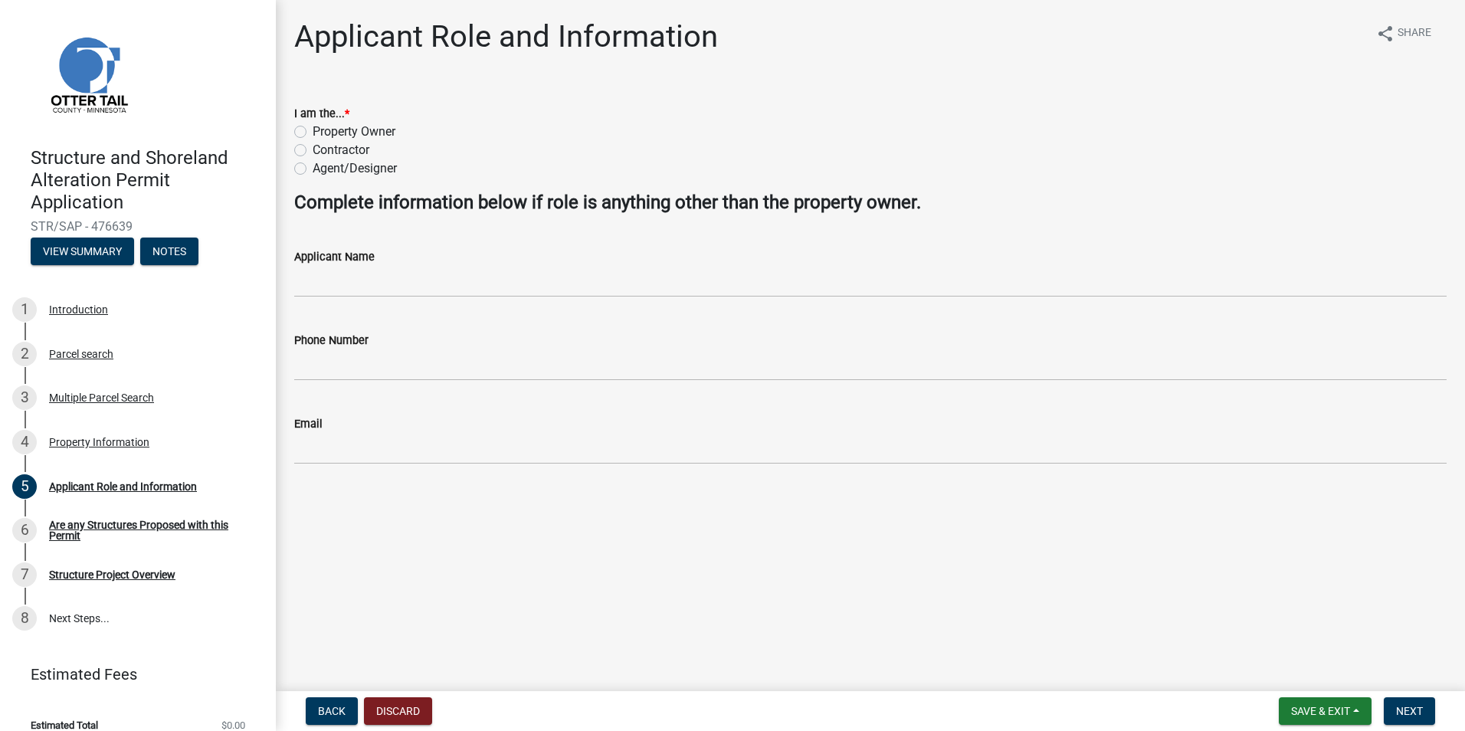
click at [313, 134] on label "Property Owner" at bounding box center [354, 132] width 83 height 18
click at [313, 133] on input "Property Owner" at bounding box center [318, 128] width 10 height 10
radio input "true"
click at [313, 151] on label "Contractor" at bounding box center [341, 150] width 57 height 18
click at [313, 151] on input "Contractor" at bounding box center [318, 146] width 10 height 10
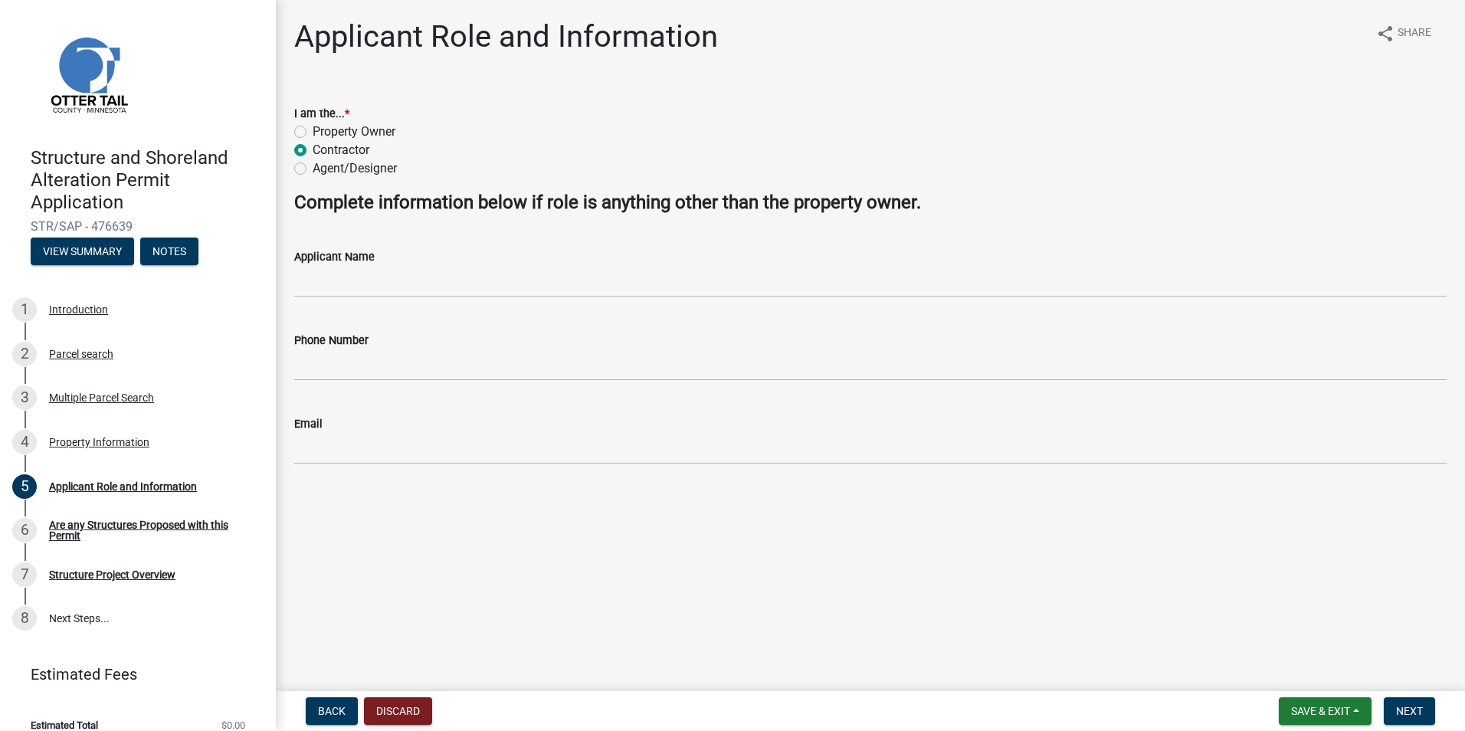
radio input "true"
click at [337, 265] on div "Applicant Name" at bounding box center [870, 256] width 1152 height 18
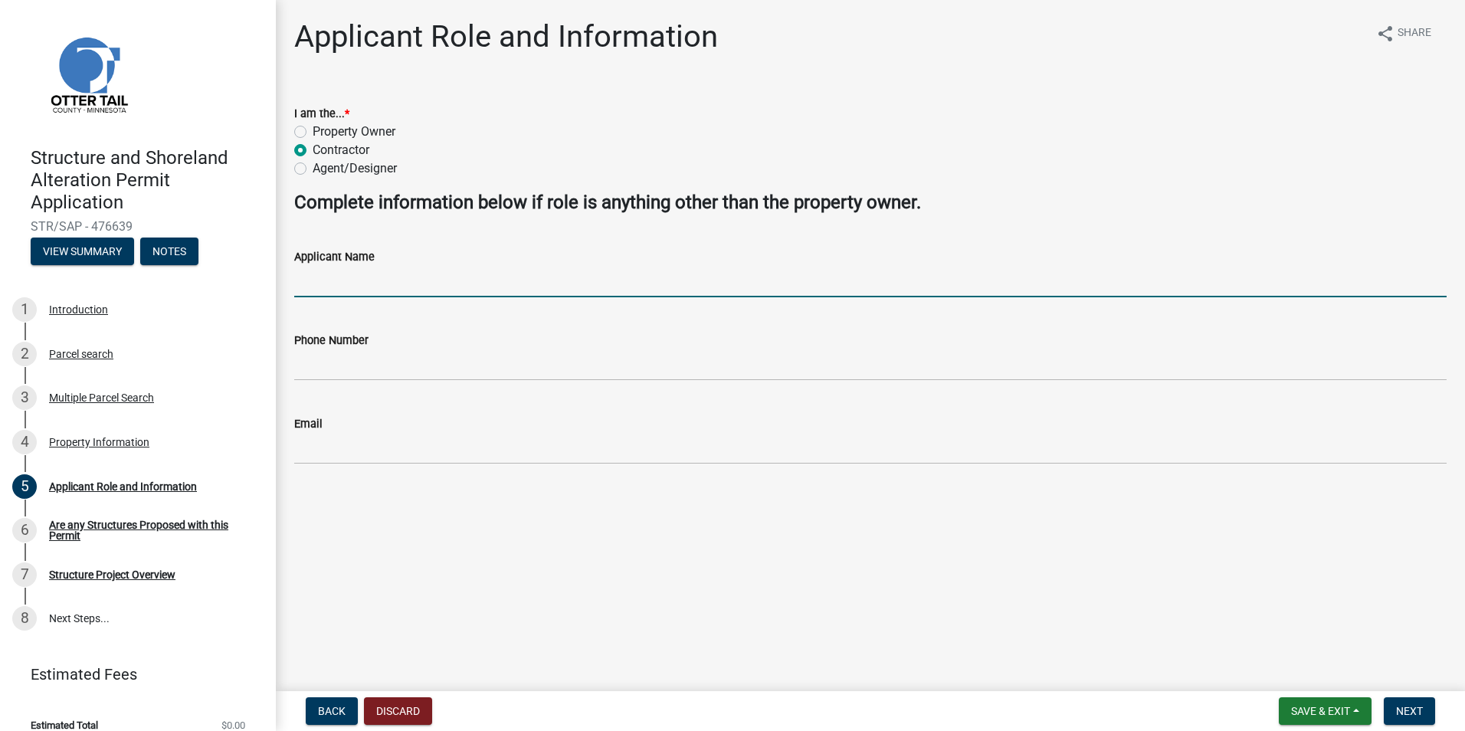
click at [344, 274] on input "Applicant Name" at bounding box center [870, 281] width 1152 height 31
type input "[PERSON_NAME]"
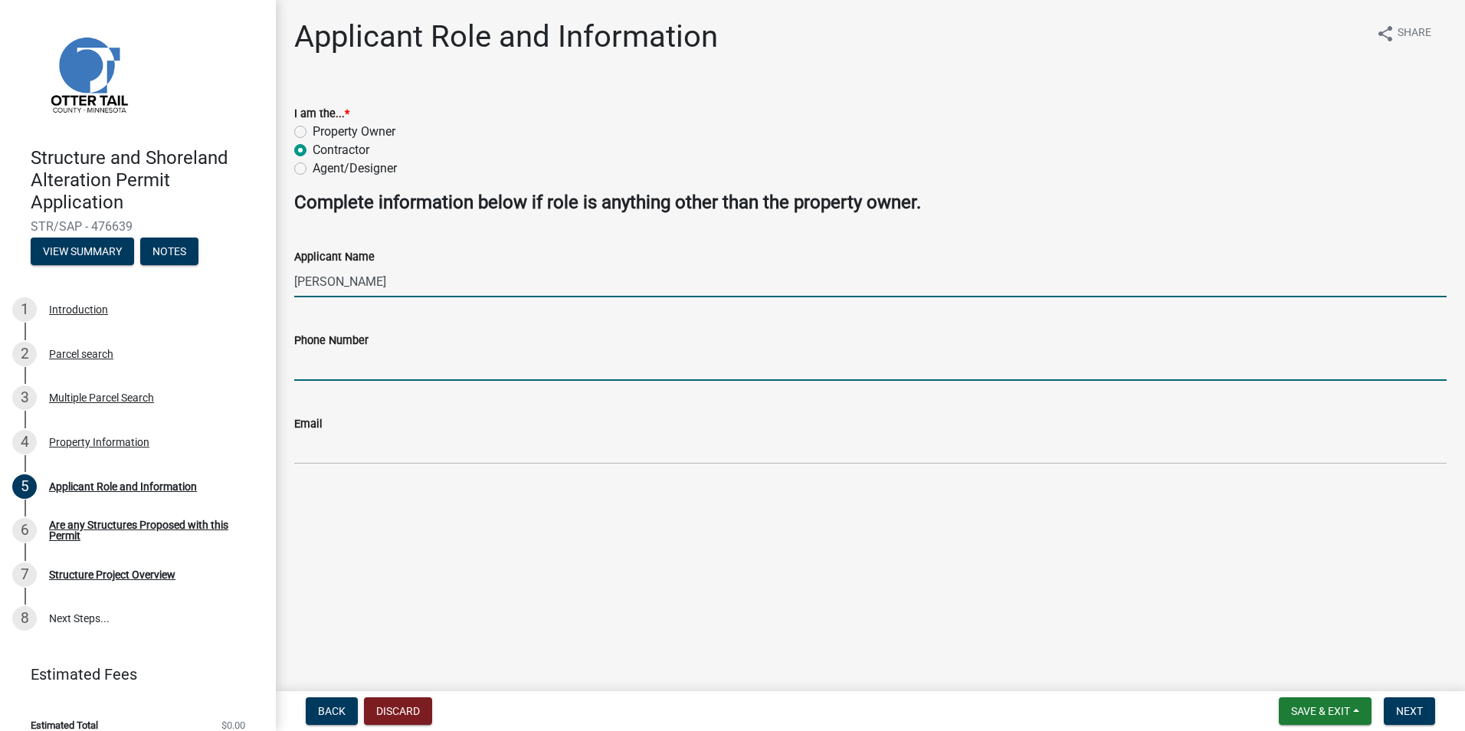
type input "9525941921"
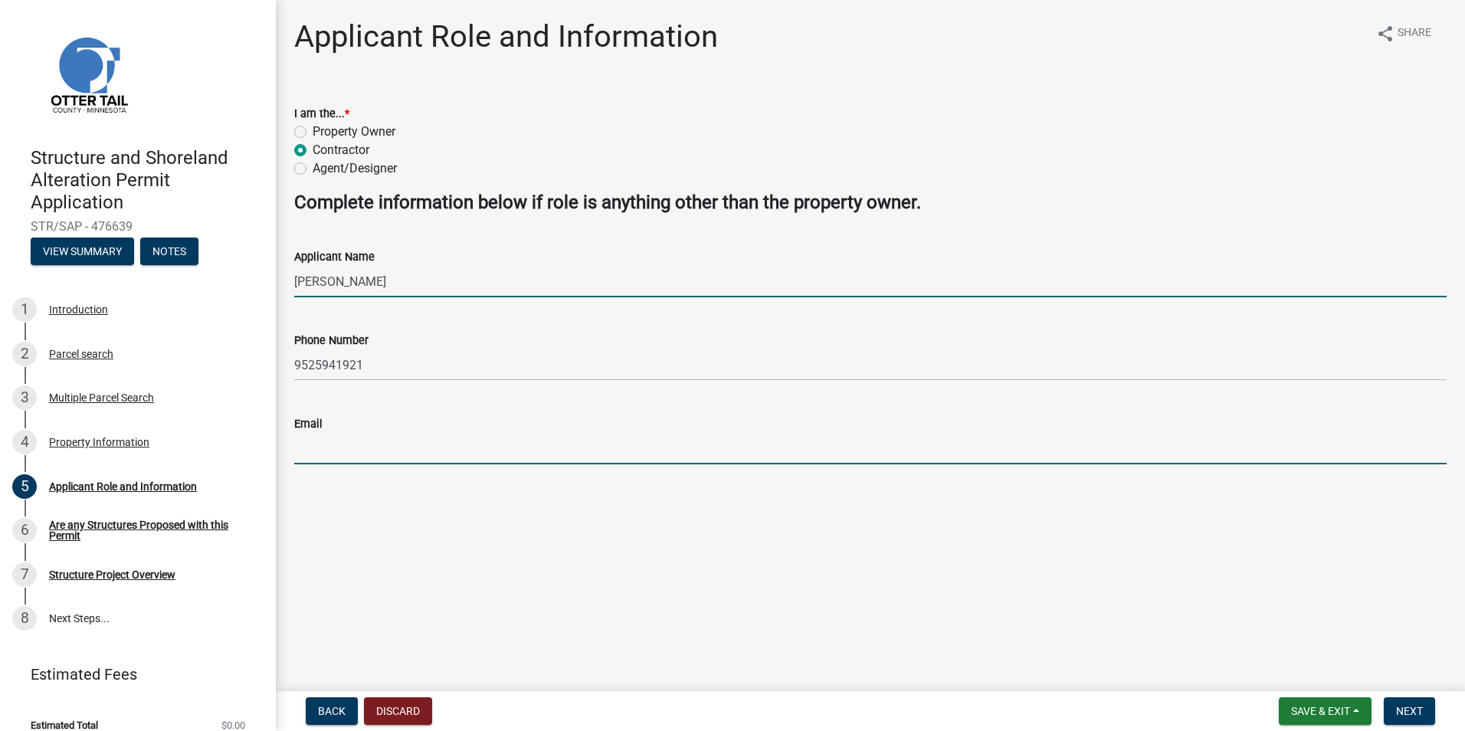
type input "[PERSON_NAME][EMAIL_ADDRESS][DOMAIN_NAME]"
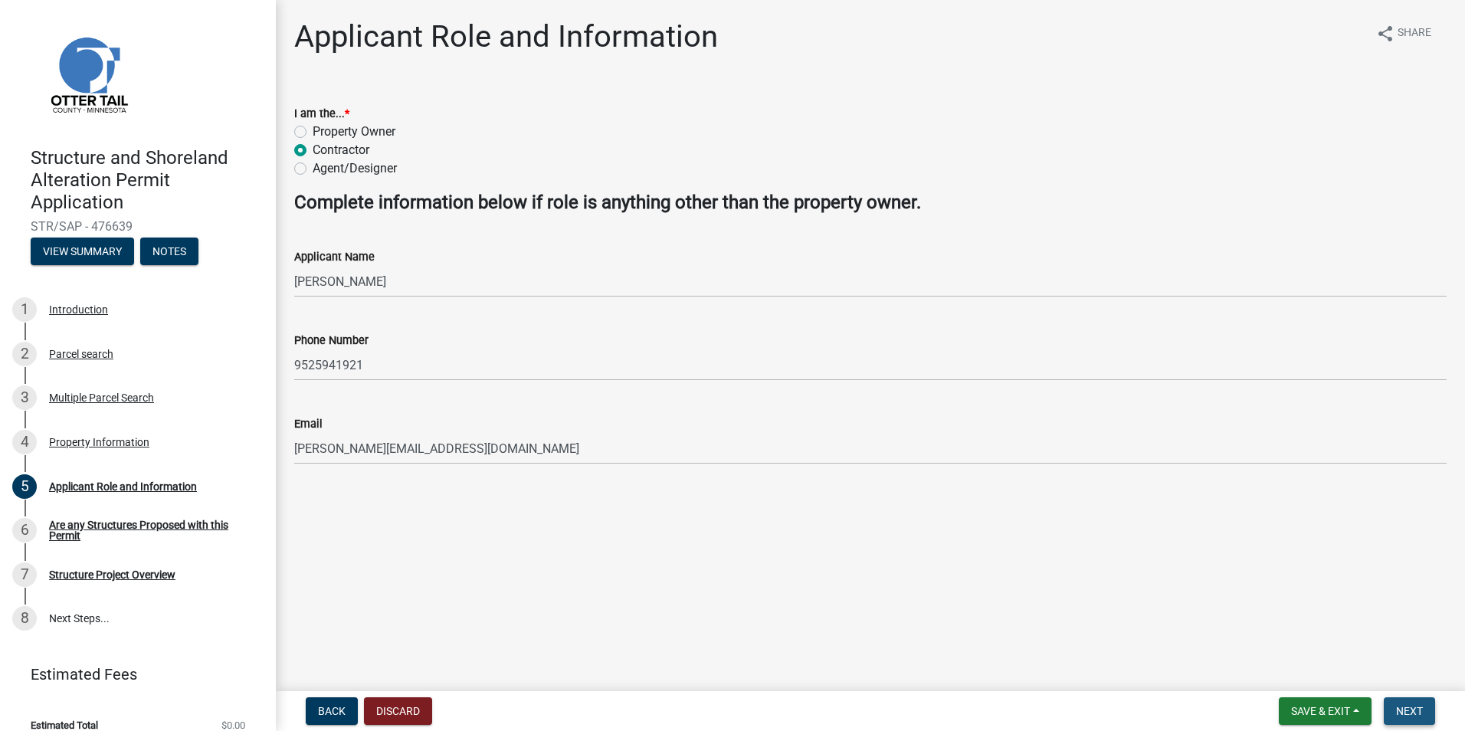
click at [1416, 719] on button "Next" at bounding box center [1408, 711] width 51 height 28
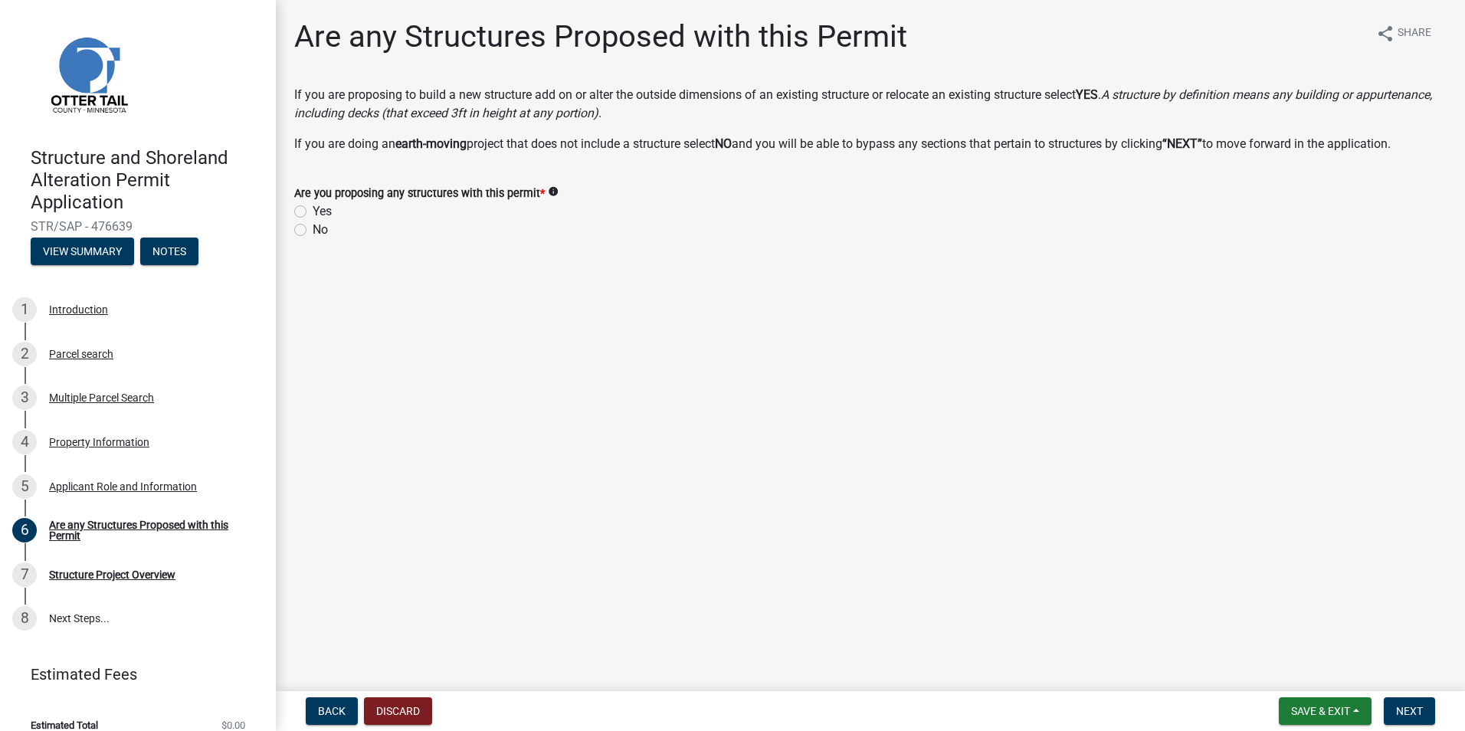
click at [314, 224] on label "No" at bounding box center [320, 230] width 15 height 18
click at [314, 224] on input "No" at bounding box center [318, 226] width 10 height 10
radio input "true"
click at [1423, 720] on button "Next" at bounding box center [1408, 711] width 51 height 28
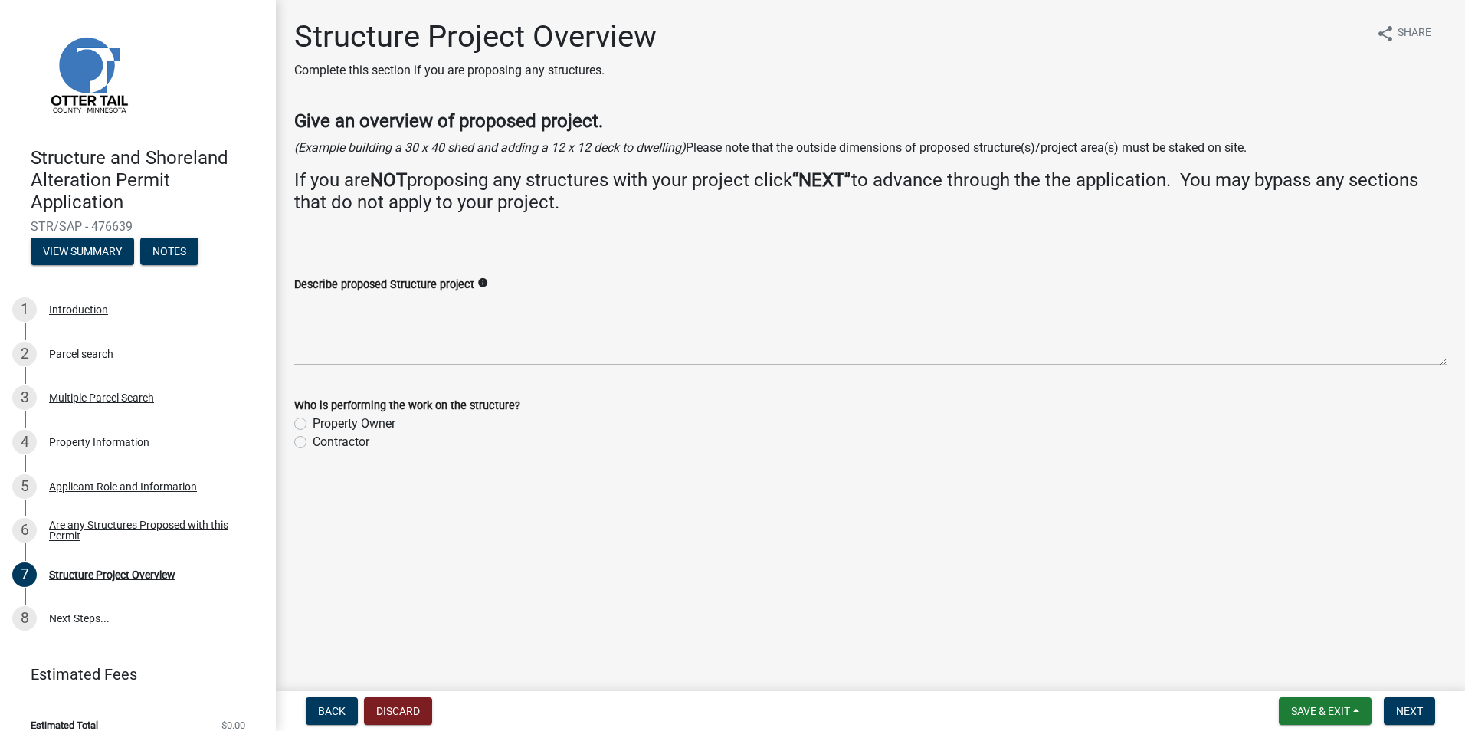
click at [356, 440] on label "Contractor" at bounding box center [341, 442] width 57 height 18
click at [323, 440] on input "Contractor" at bounding box center [318, 438] width 10 height 10
radio input "true"
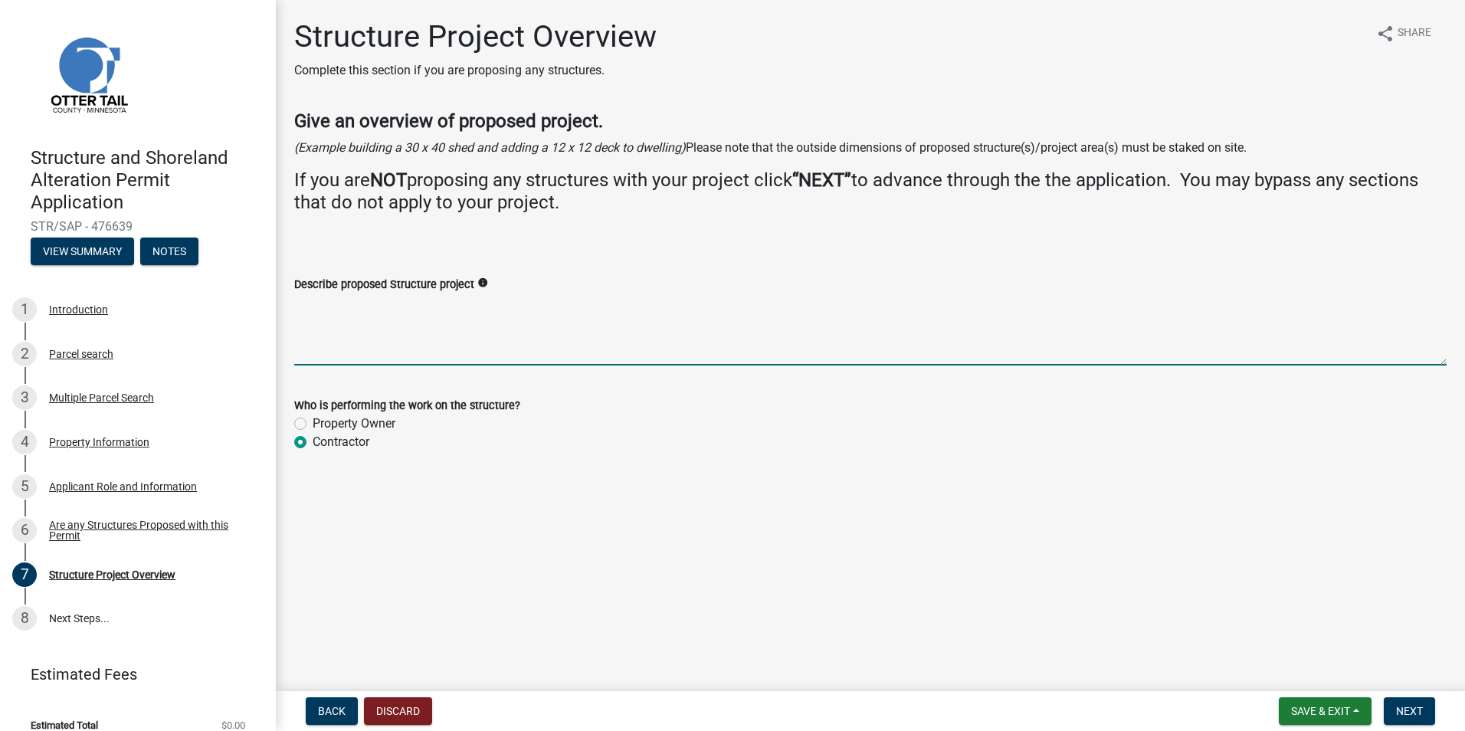
click at [446, 356] on textarea "Describe proposed Structure project" at bounding box center [870, 329] width 1152 height 72
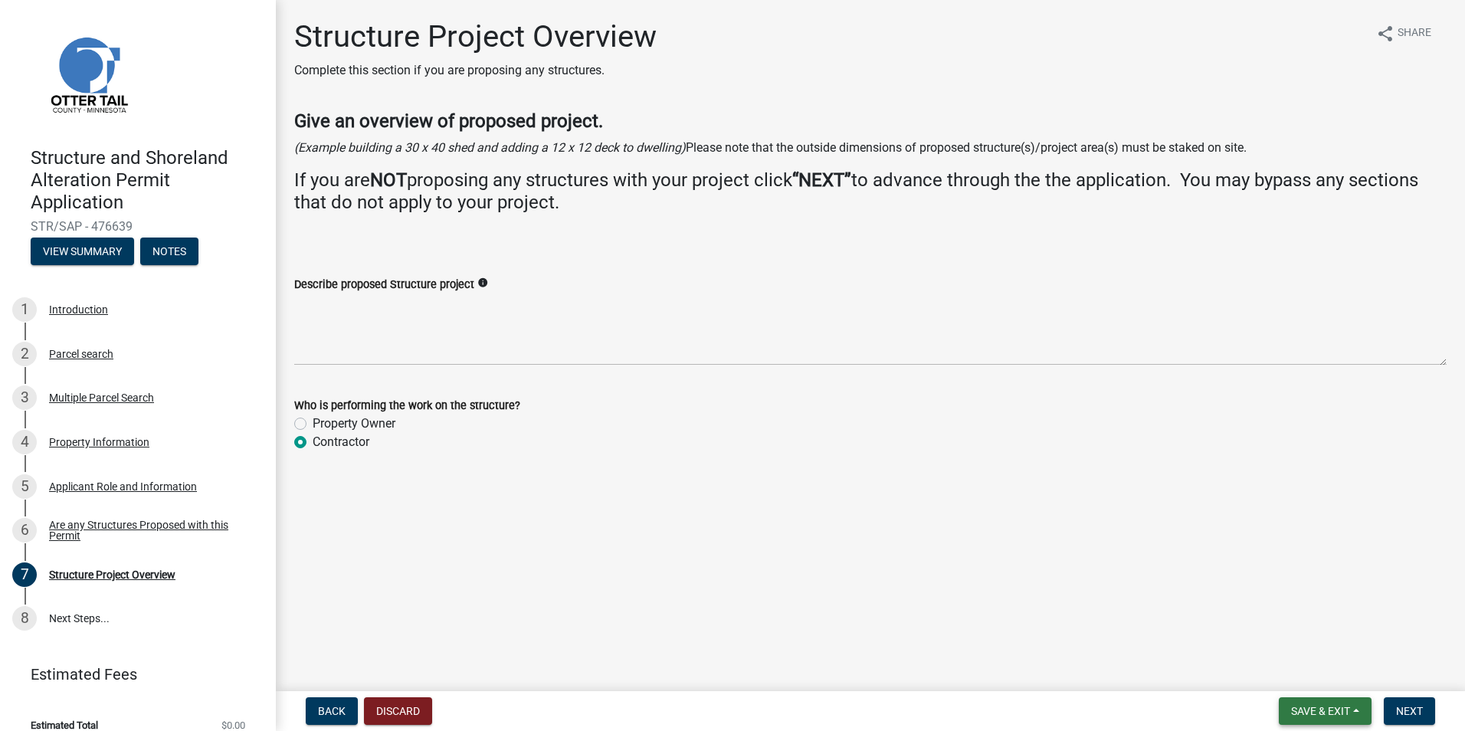
click at [1310, 718] on button "Save & Exit" at bounding box center [1325, 711] width 93 height 28
click at [1278, 659] on button "Save & Exit" at bounding box center [1310, 671] width 123 height 37
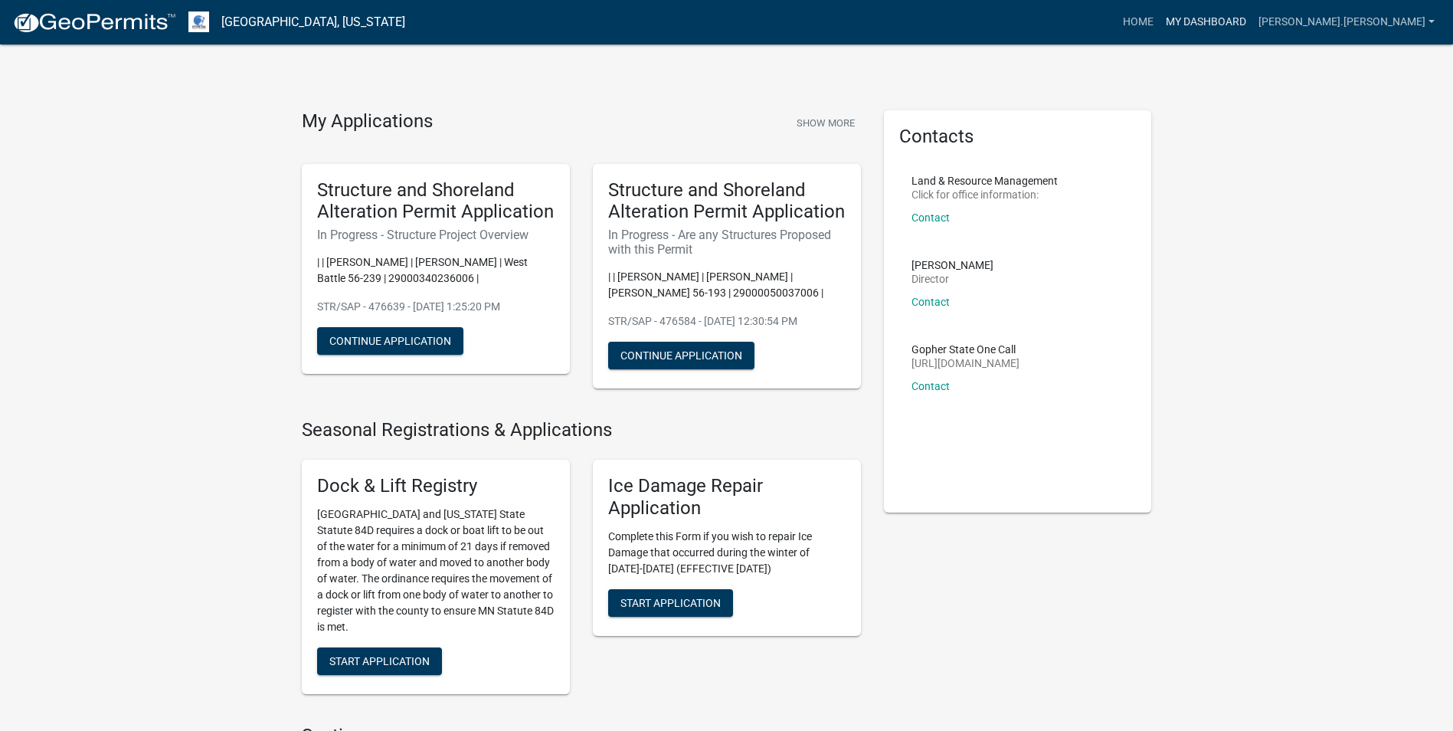
click at [1252, 8] on link "My Dashboard" at bounding box center [1206, 22] width 93 height 29
